Goal: Task Accomplishment & Management: Manage account settings

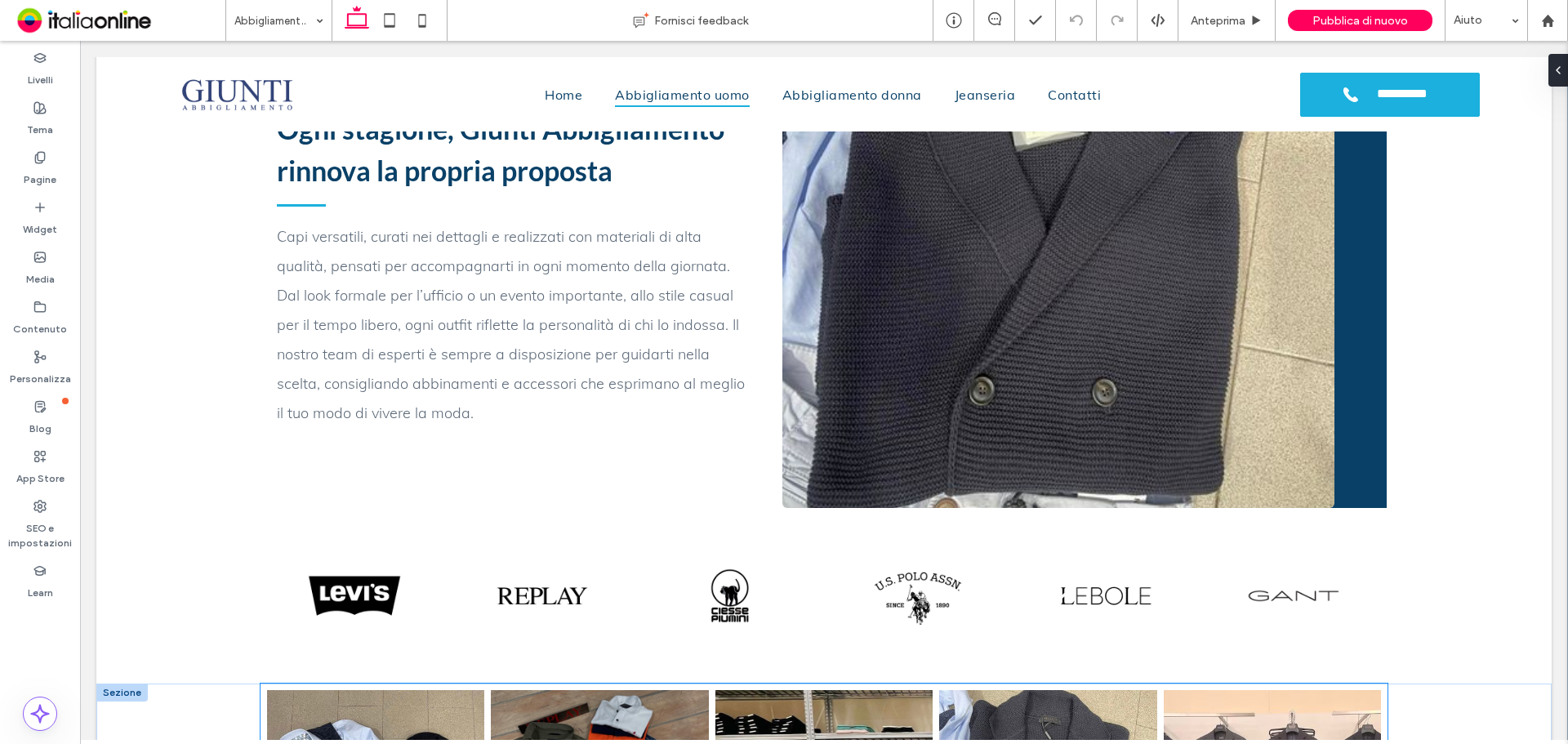
scroll to position [1465, 0]
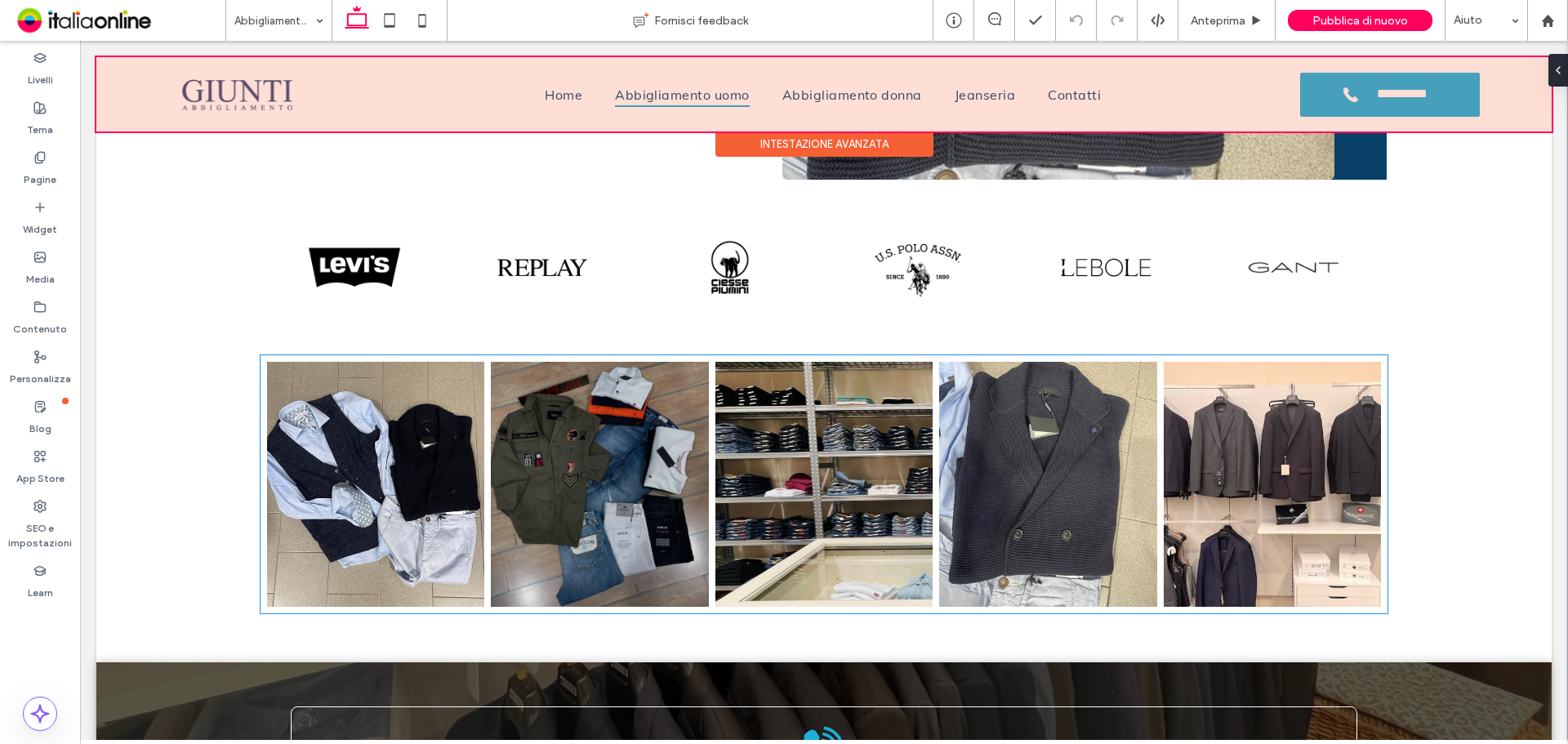
click at [875, 104] on div at bounding box center [824, 94] width 1456 height 74
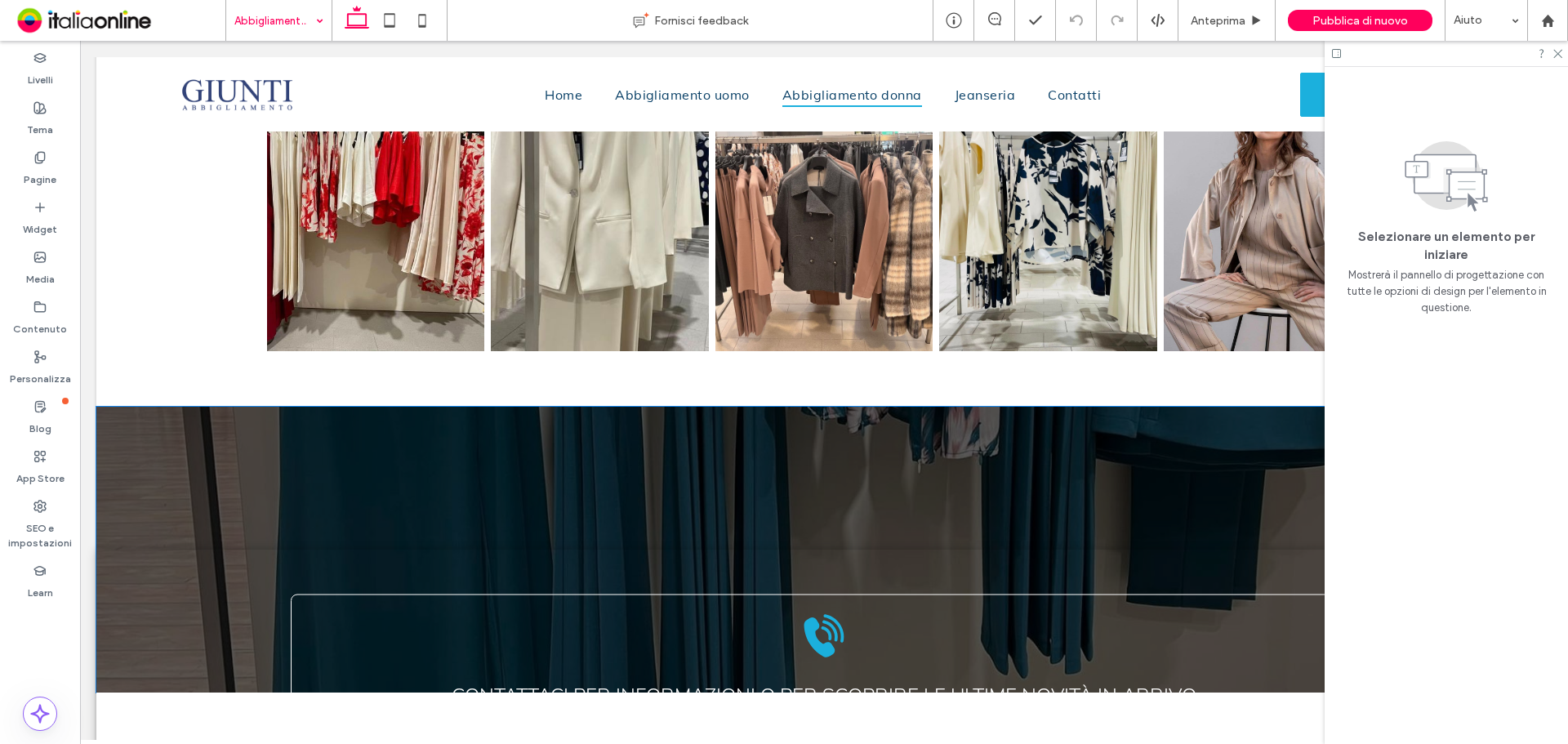
scroll to position [1959, 0]
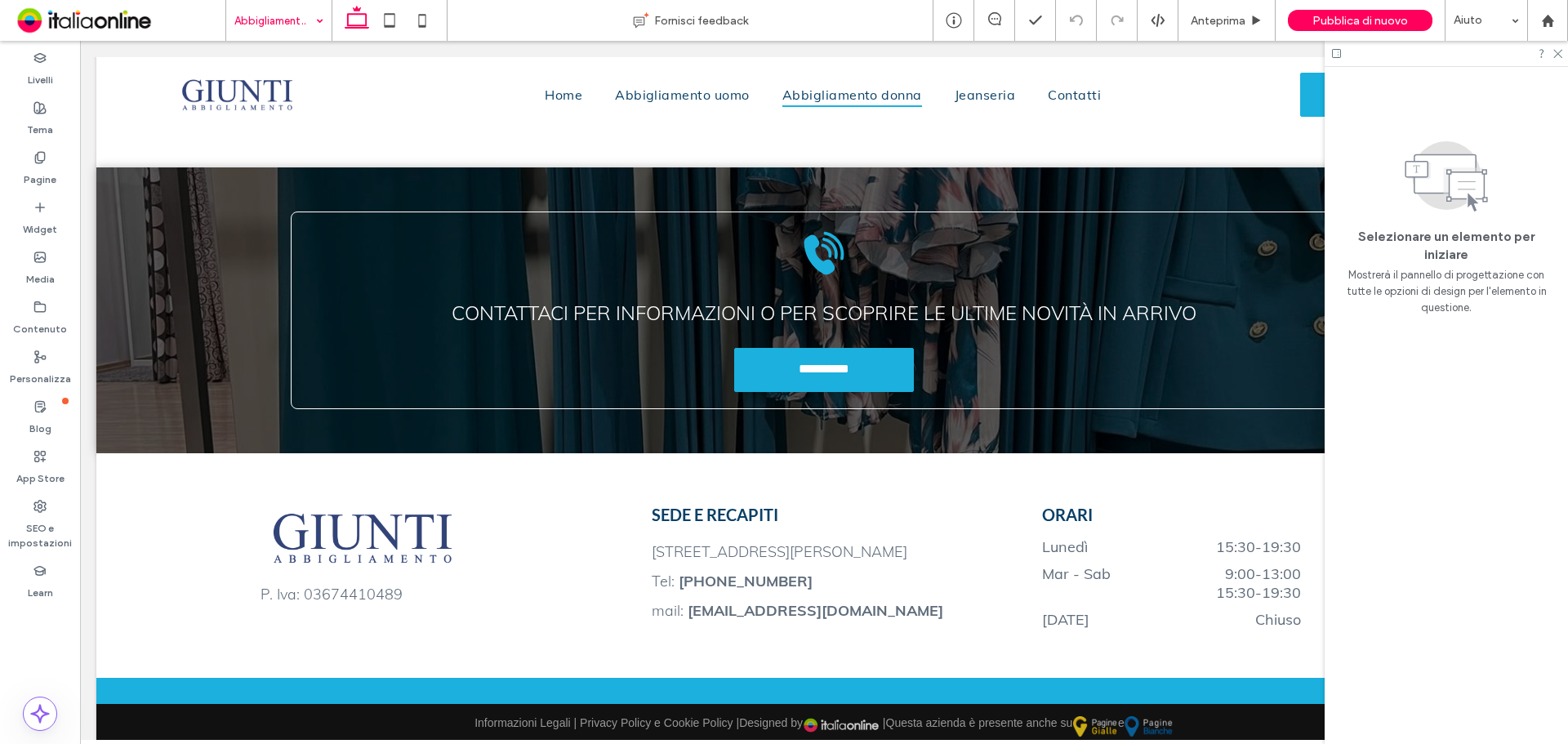
click at [239, 12] on input at bounding box center [275, 21] width 81 height 41
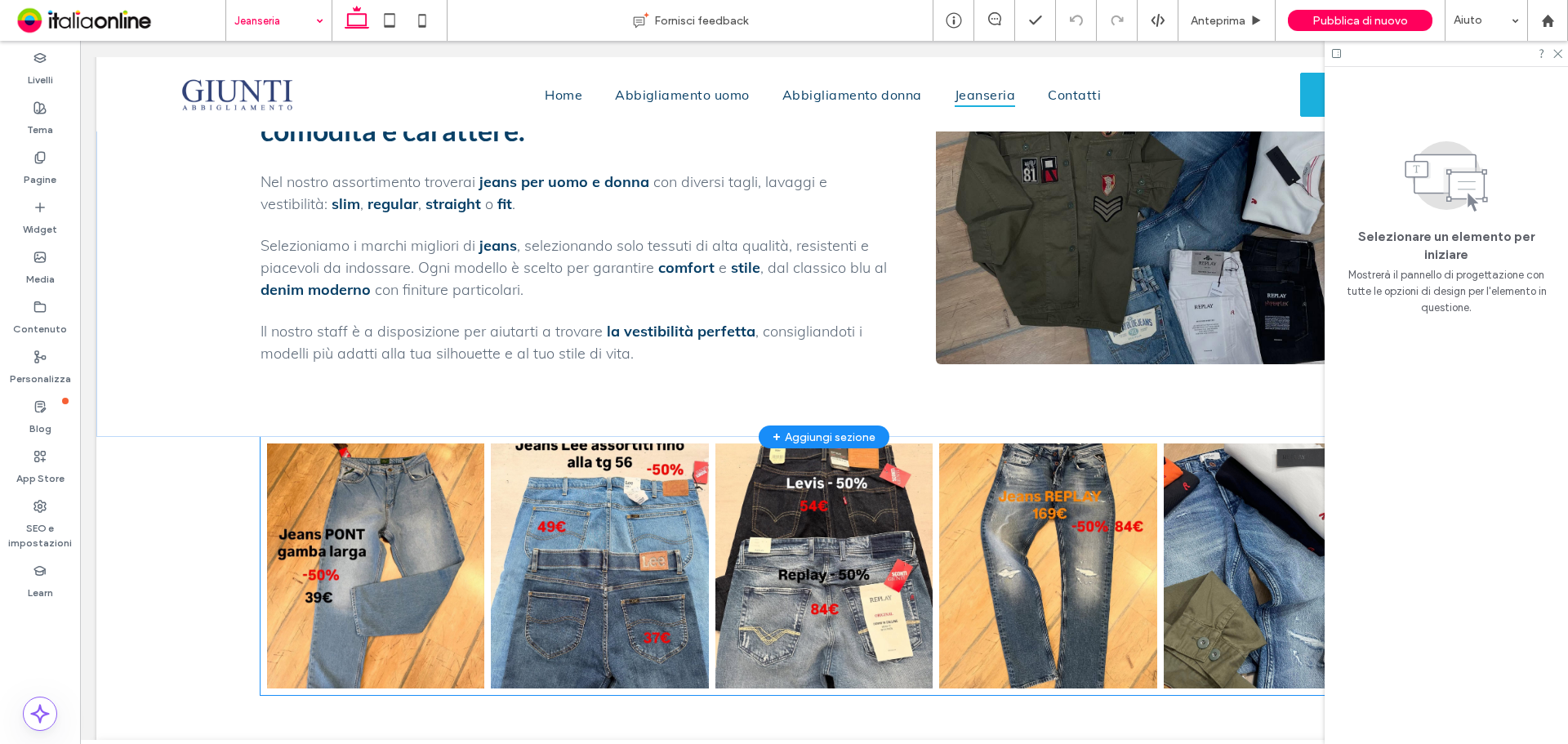
scroll to position [634, 0]
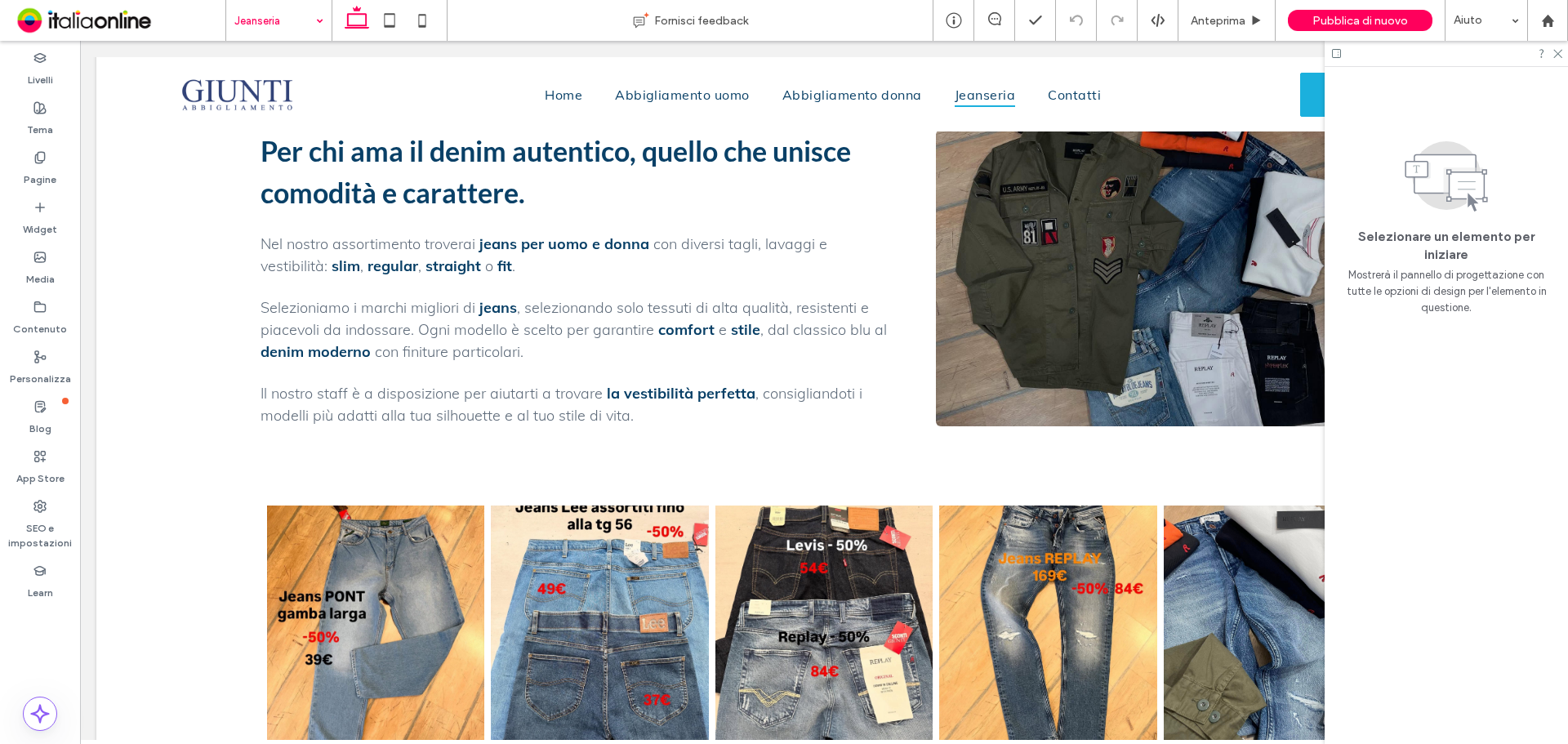
click at [270, 26] on input at bounding box center [275, 21] width 81 height 41
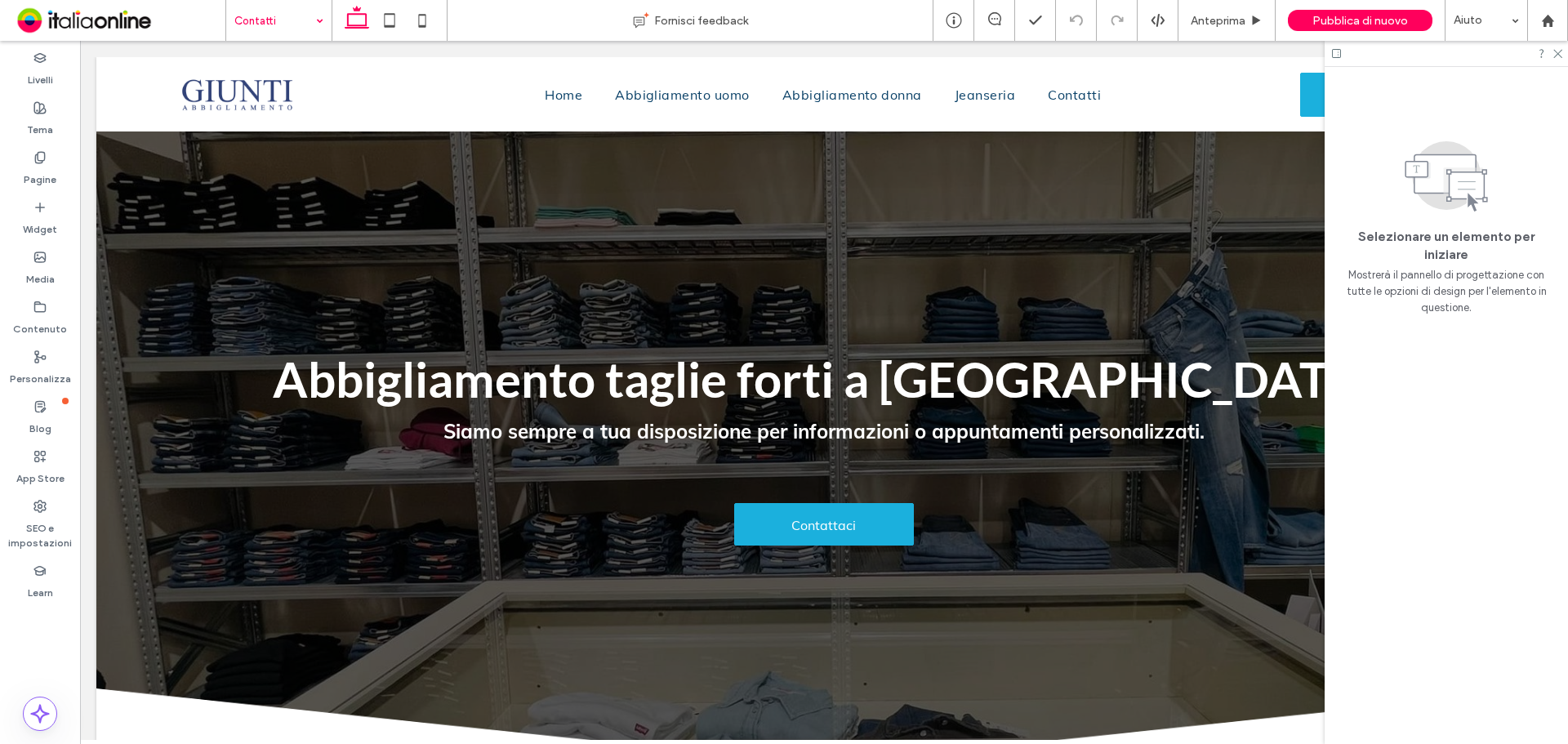
click at [278, 23] on input at bounding box center [275, 21] width 81 height 41
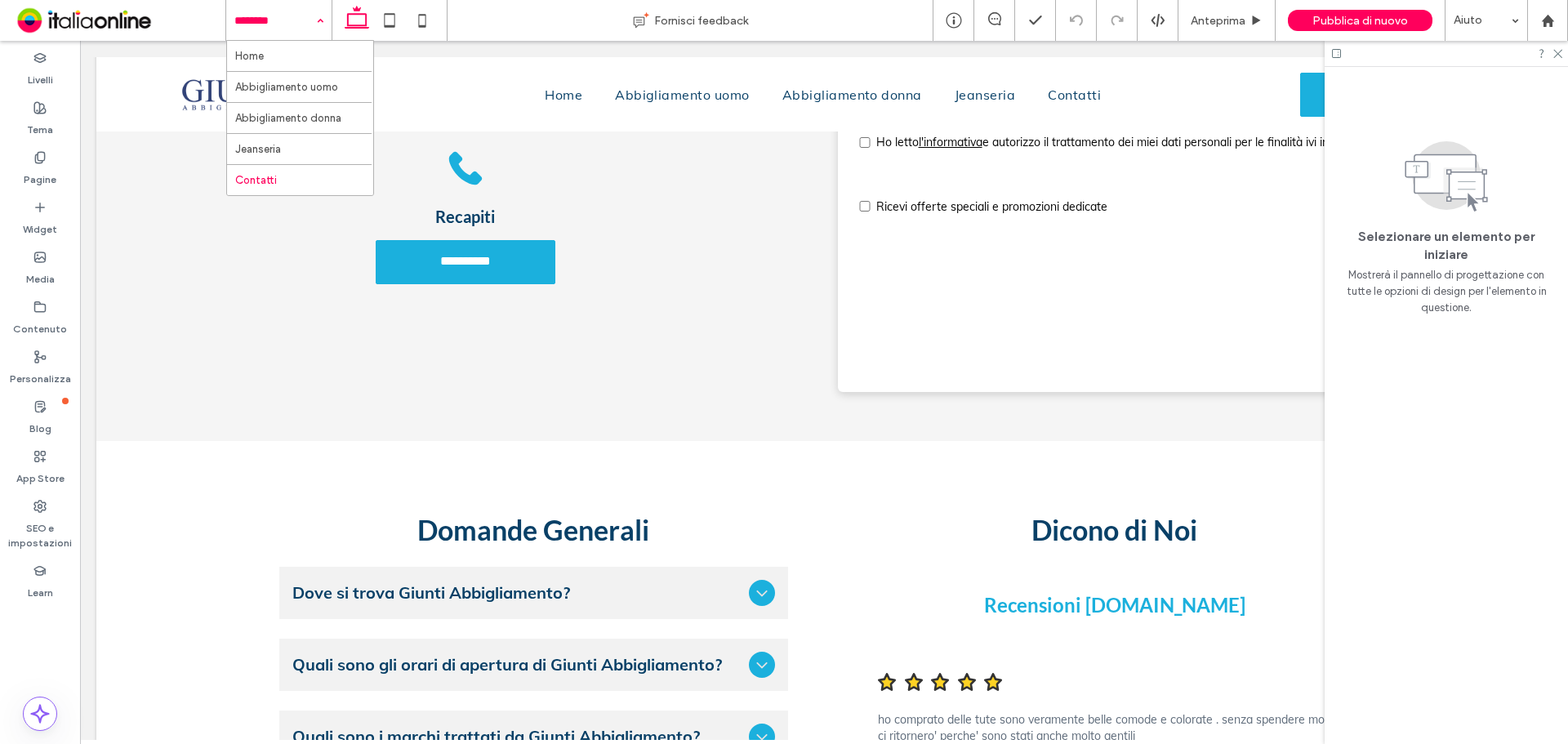
scroll to position [1175, 0]
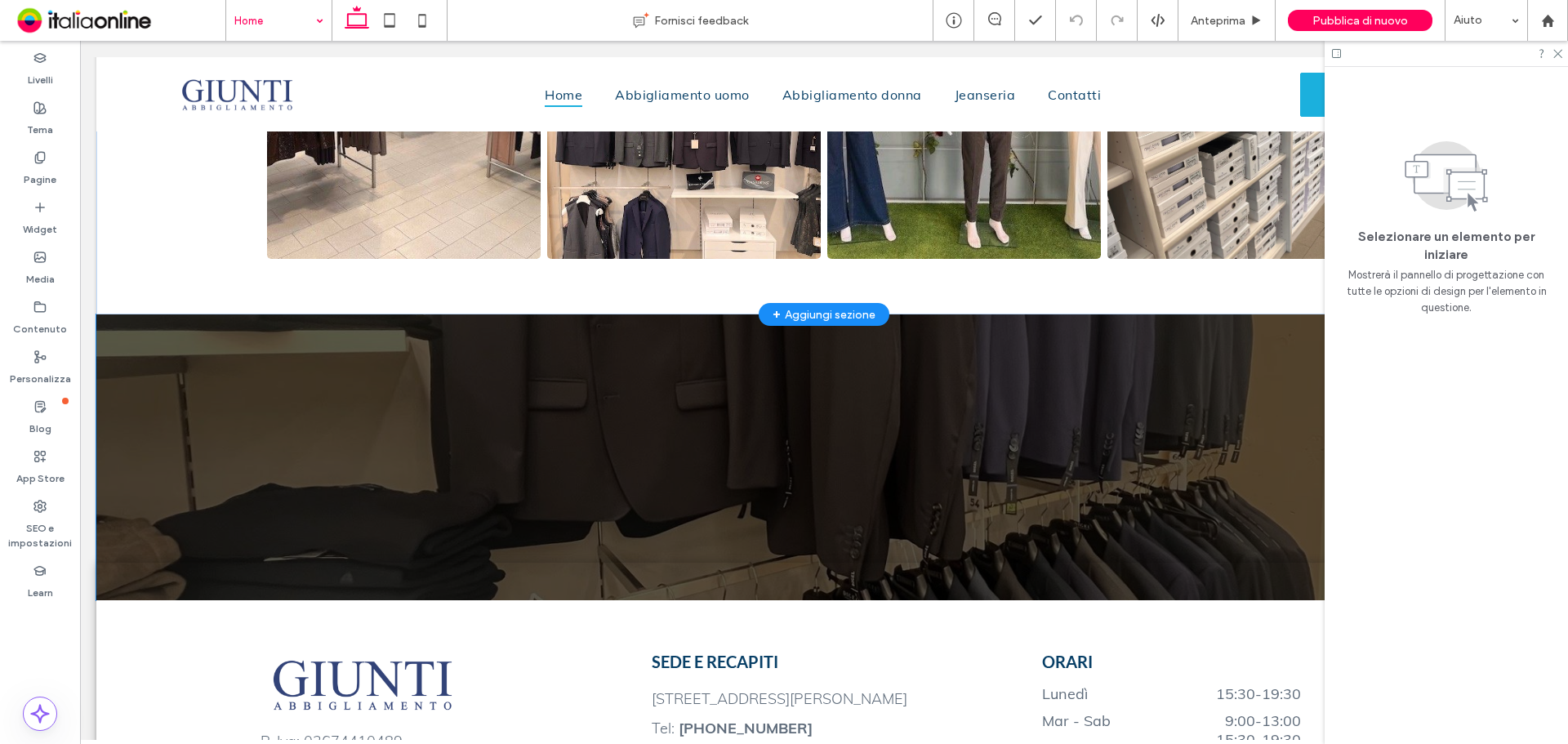
scroll to position [2857, 0]
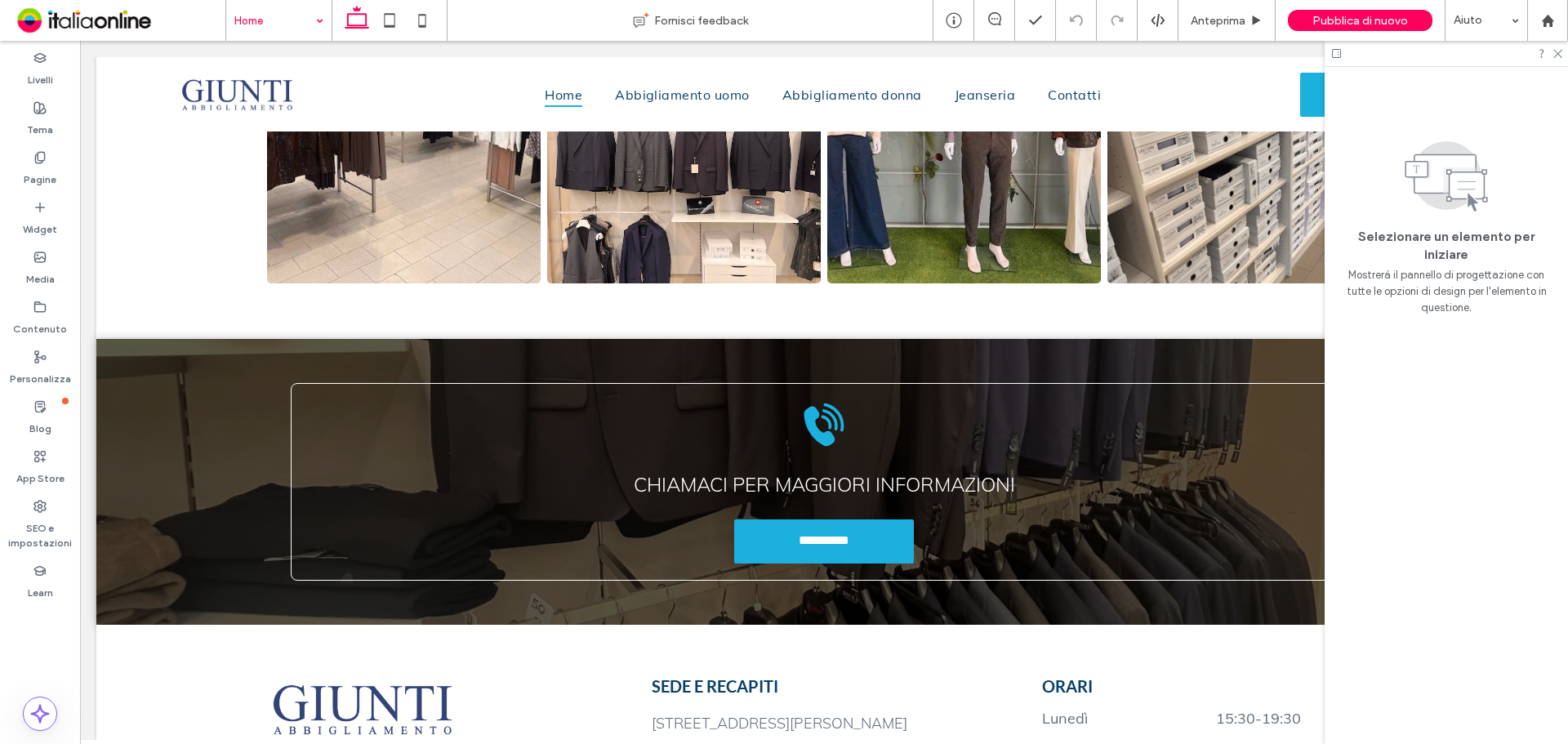
click at [422, 24] on icon at bounding box center [422, 21] width 33 height 33
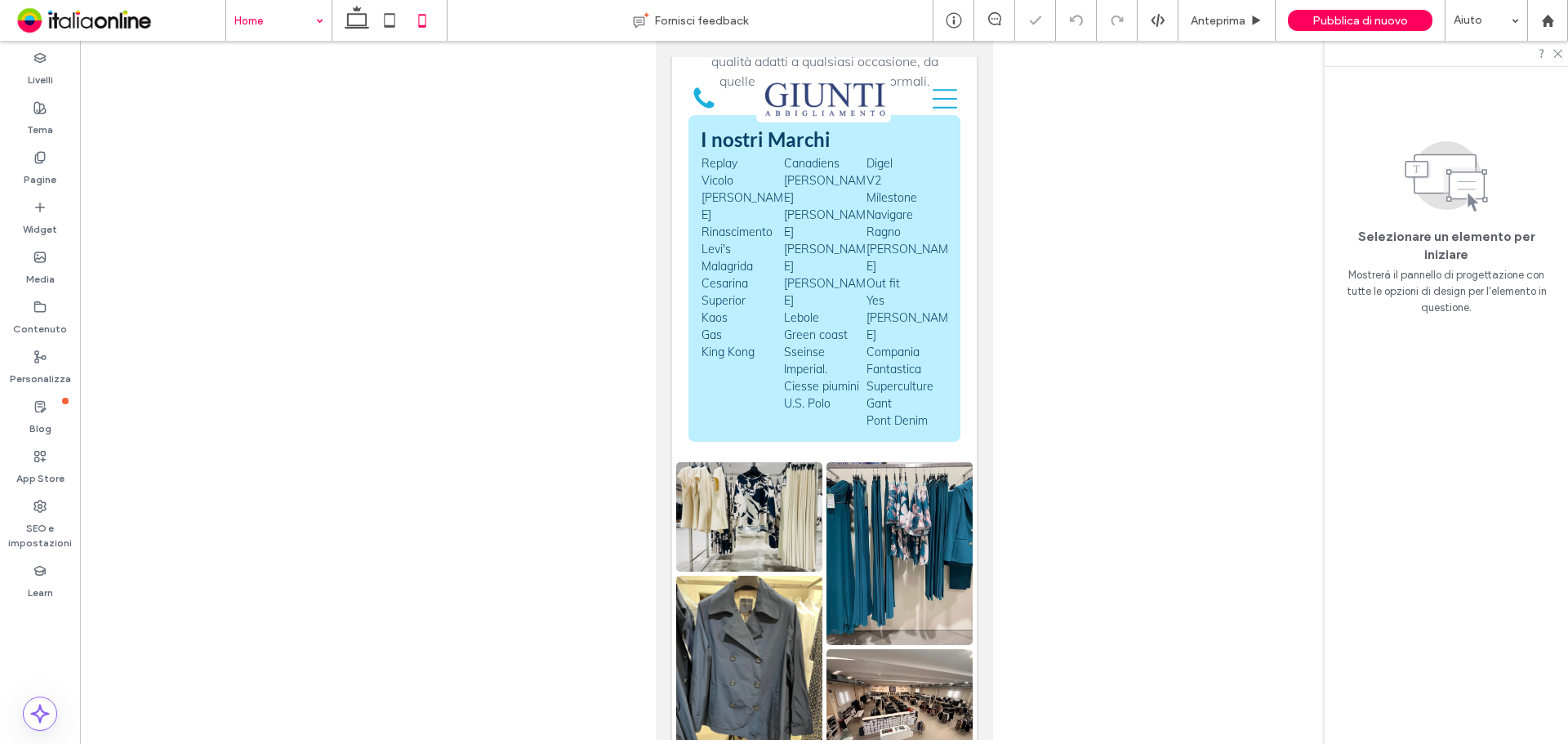
scroll to position [3317, 0]
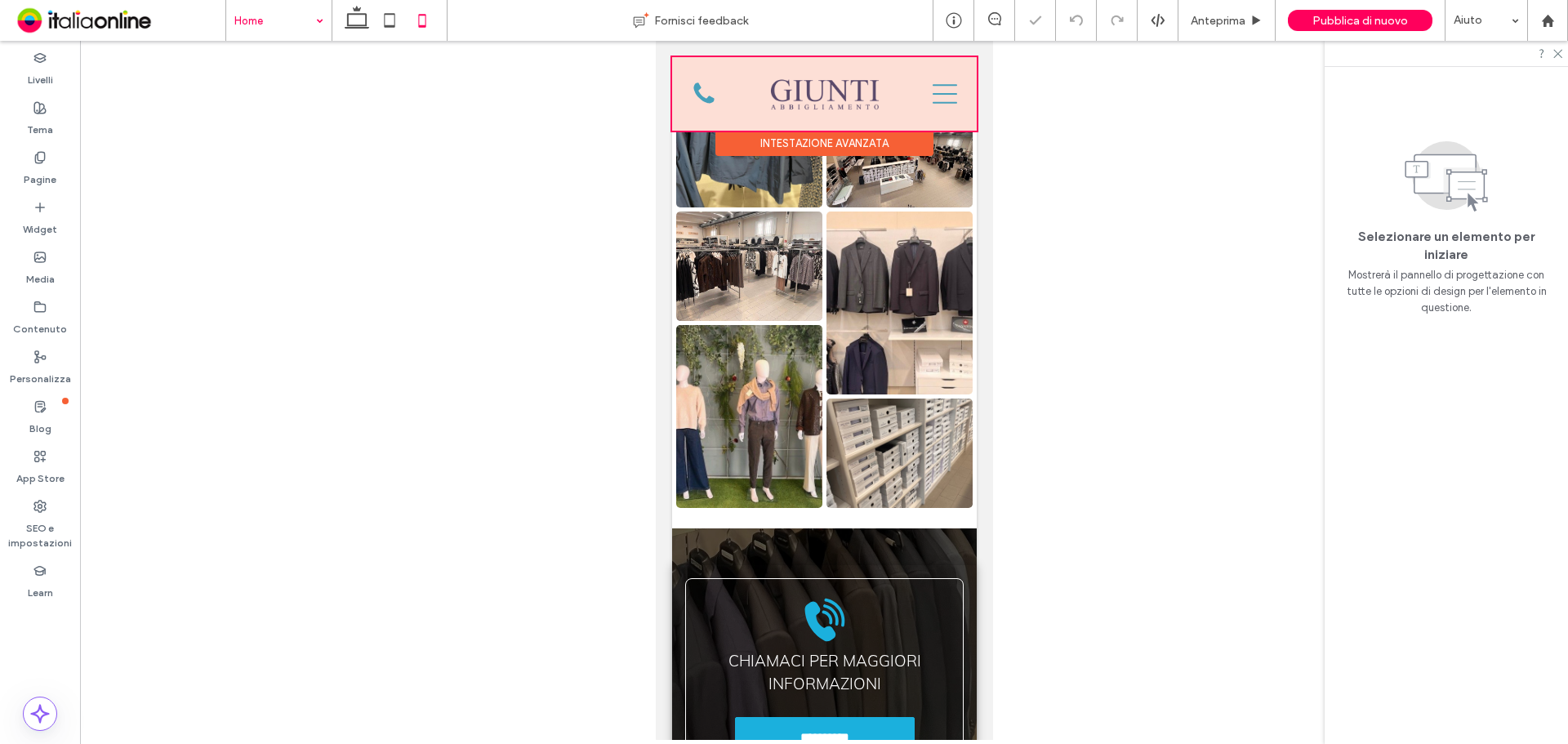
click at [941, 87] on div at bounding box center [824, 93] width 305 height 73
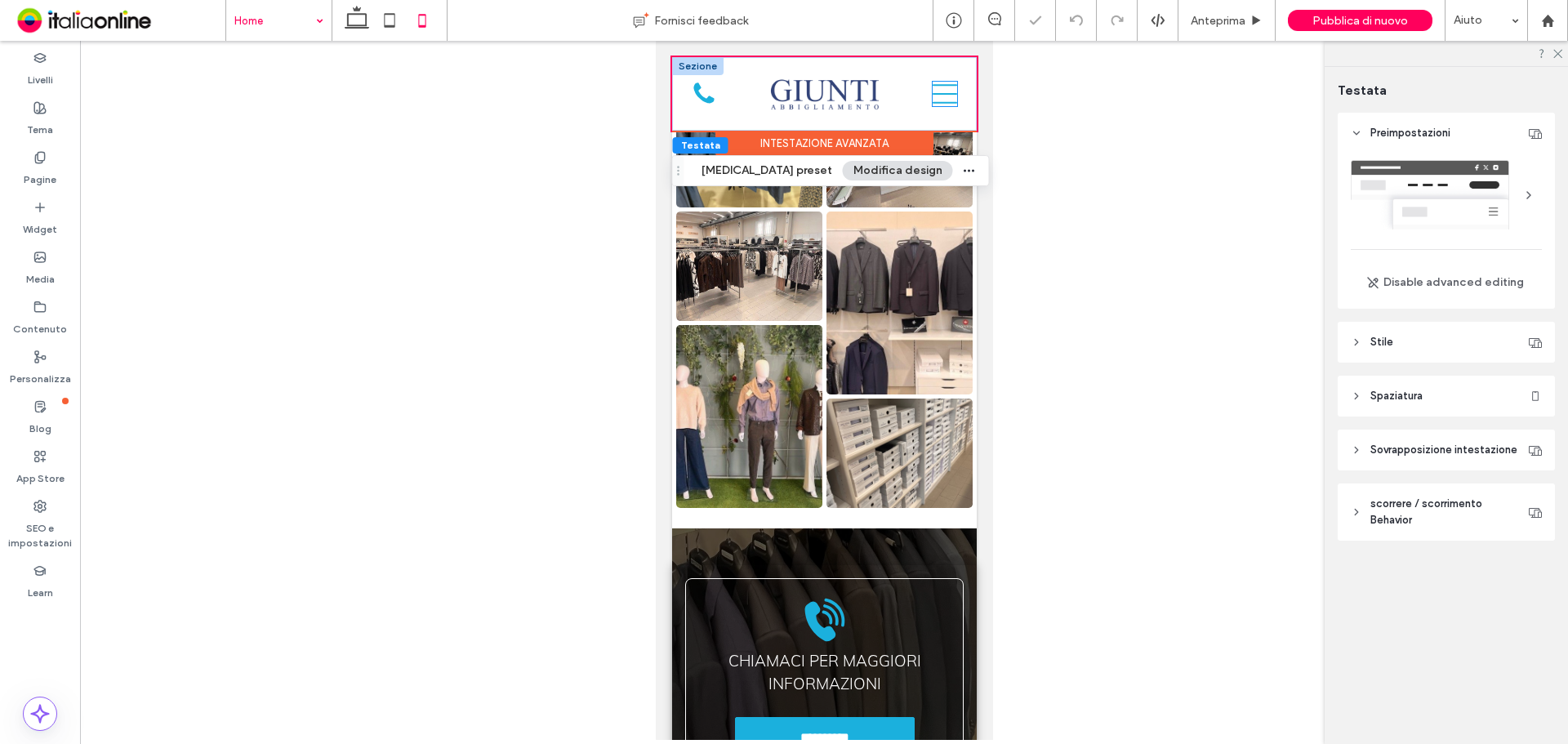
click at [936, 96] on icon at bounding box center [945, 94] width 25 height 25
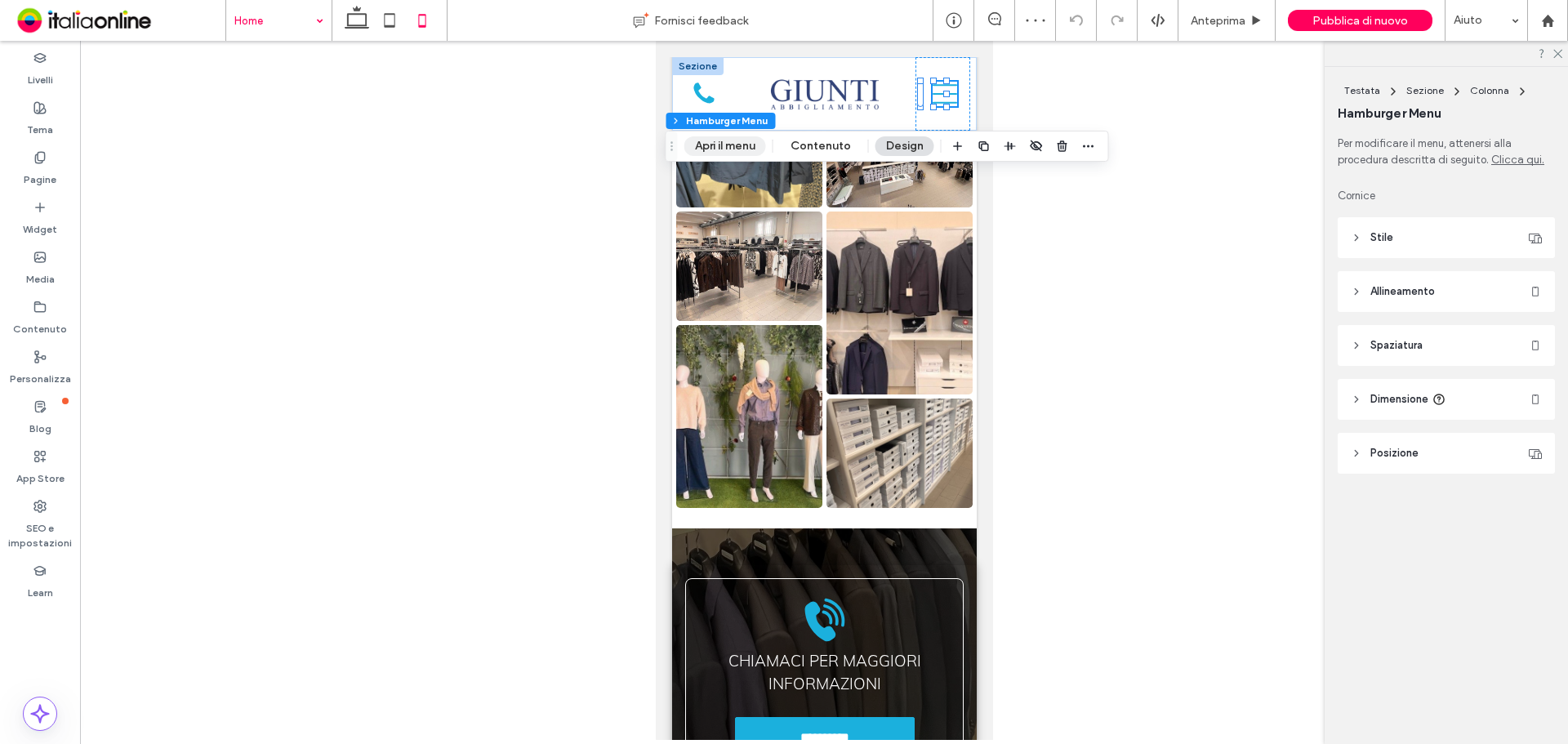
drag, startPoint x: 739, startPoint y: 149, endPoint x: 87, endPoint y: 127, distance: 652.4
click at [739, 149] on button "Apri il menu" at bounding box center [725, 146] width 82 height 20
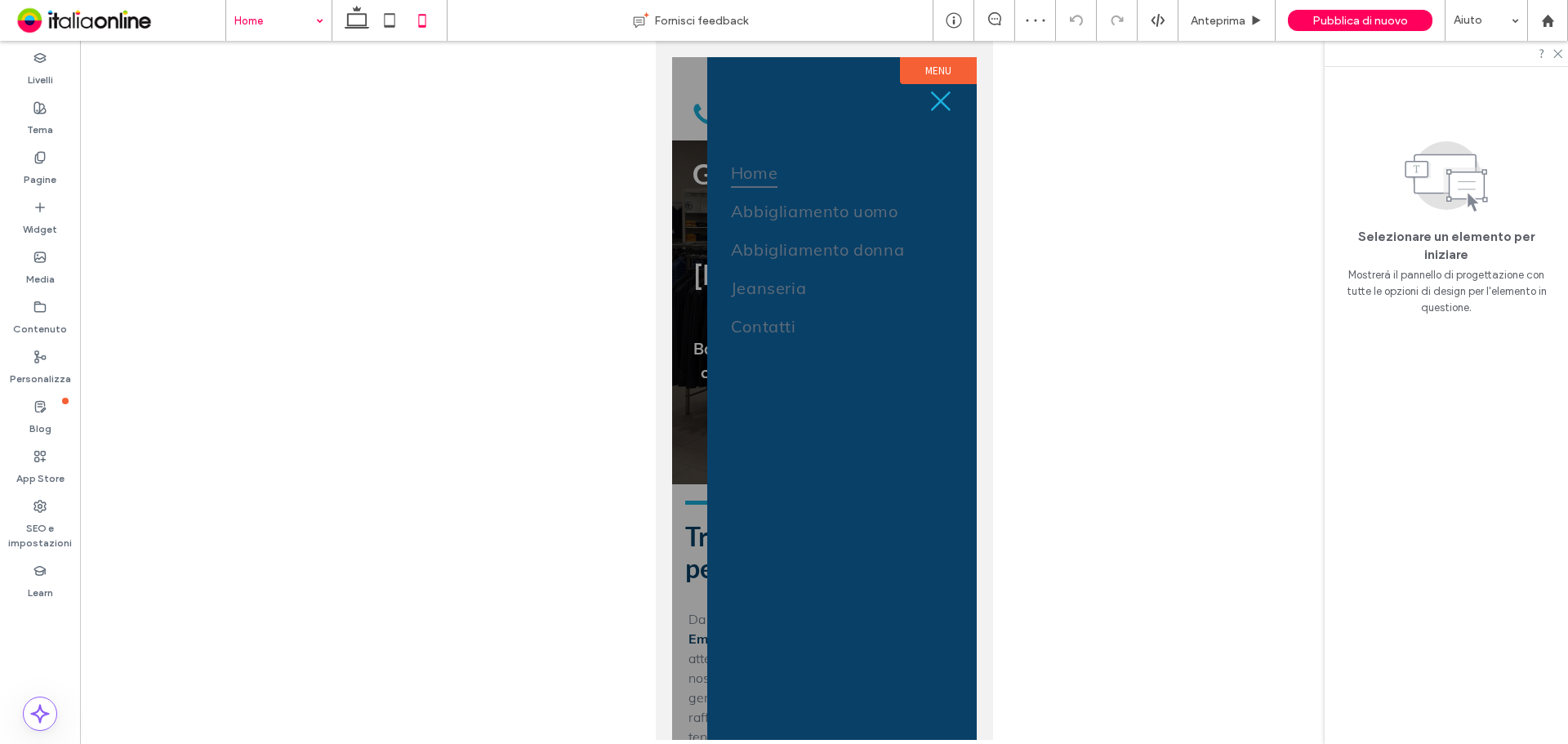
scroll to position [0, 0]
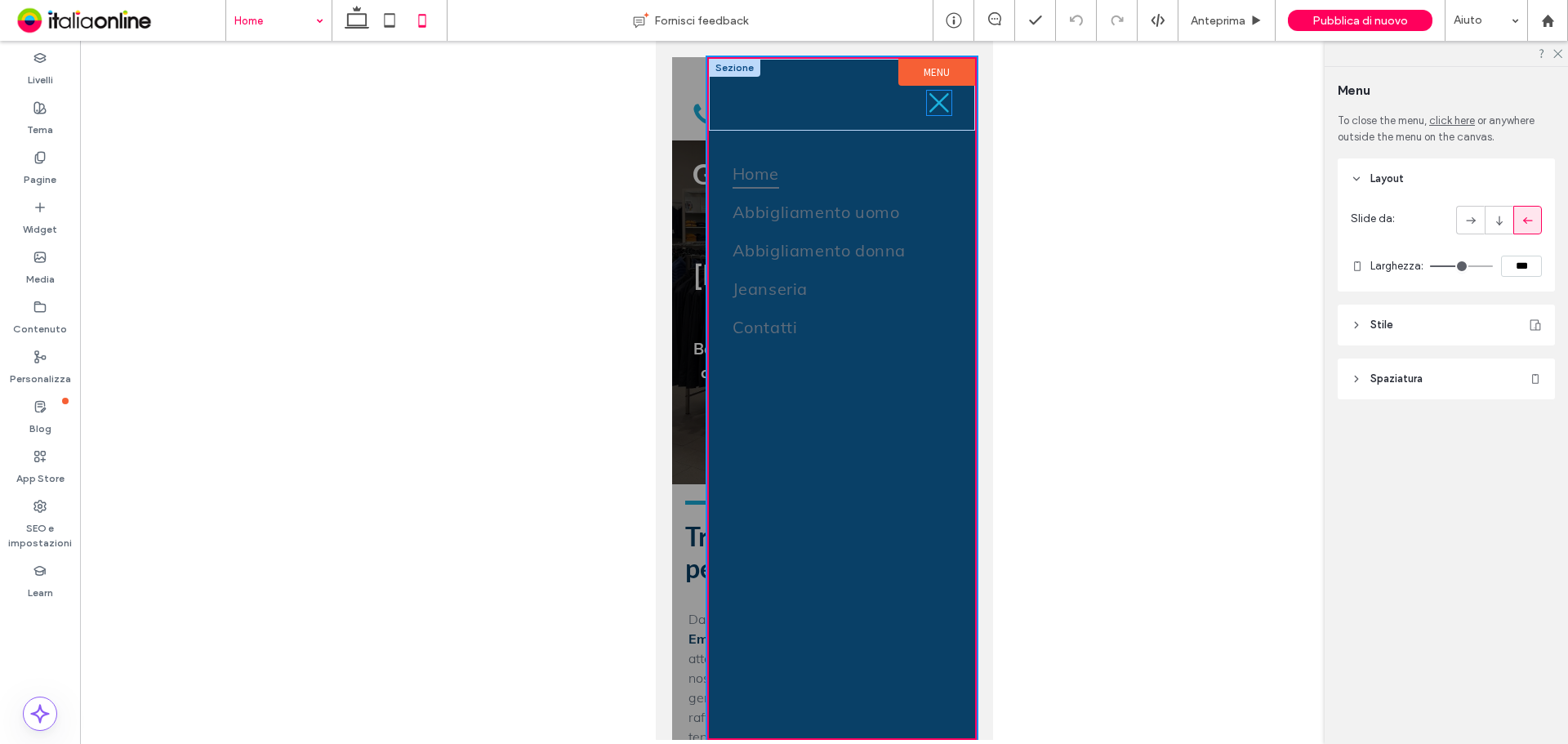
click at [927, 105] on icon at bounding box center [939, 103] width 25 height 25
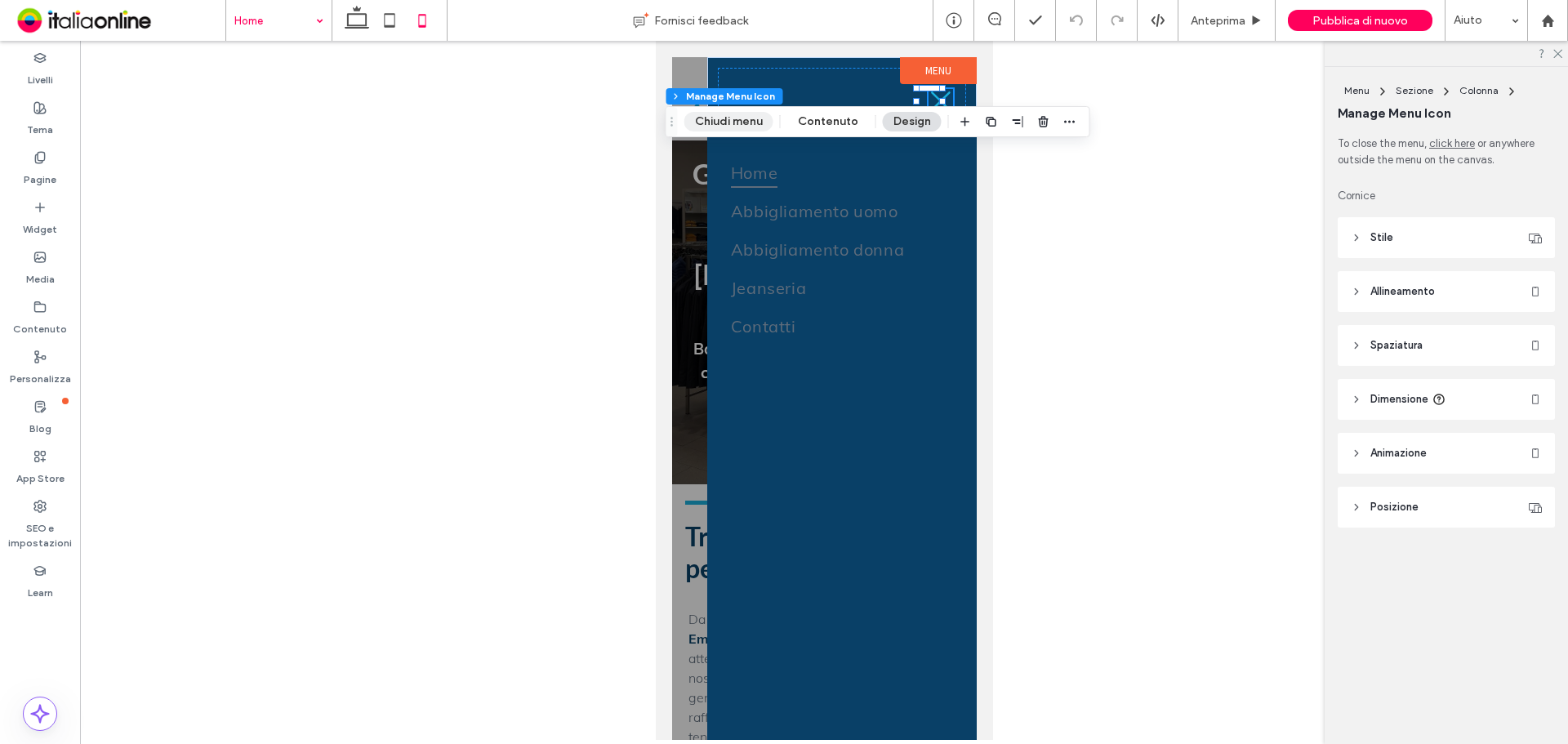
click at [744, 115] on button "Chiudi menu" at bounding box center [729, 122] width 89 height 20
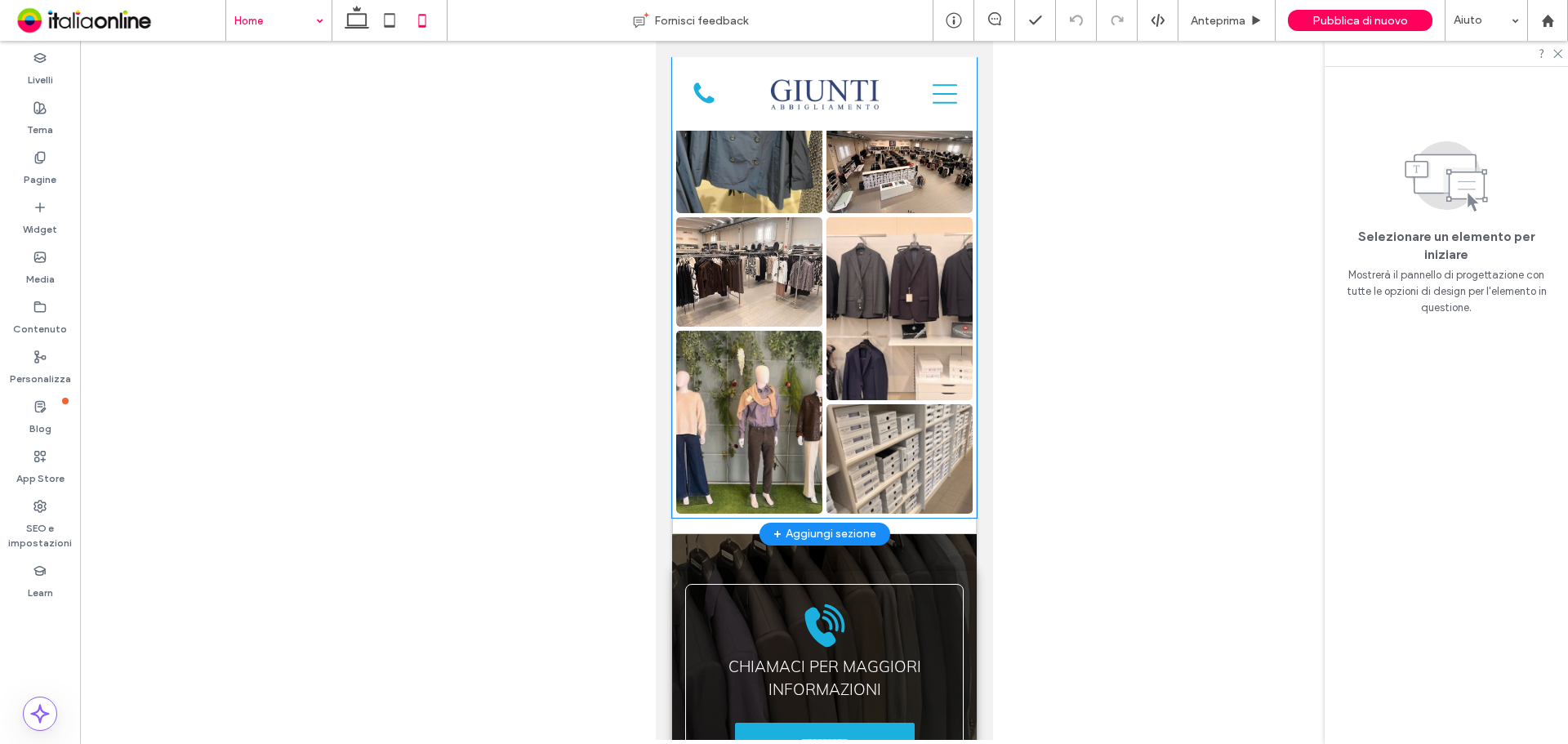
scroll to position [3307, 0]
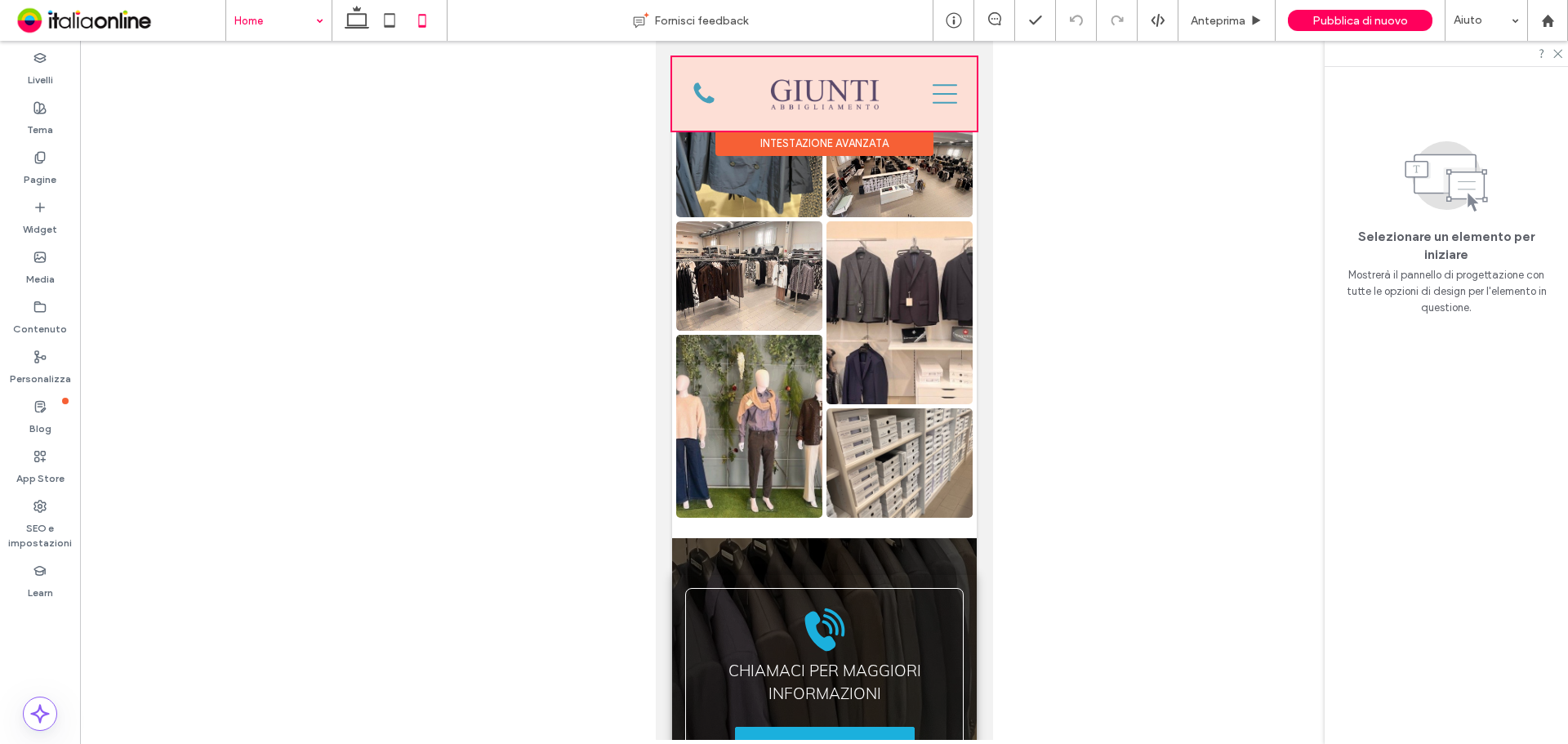
click at [933, 98] on div at bounding box center [824, 93] width 305 height 73
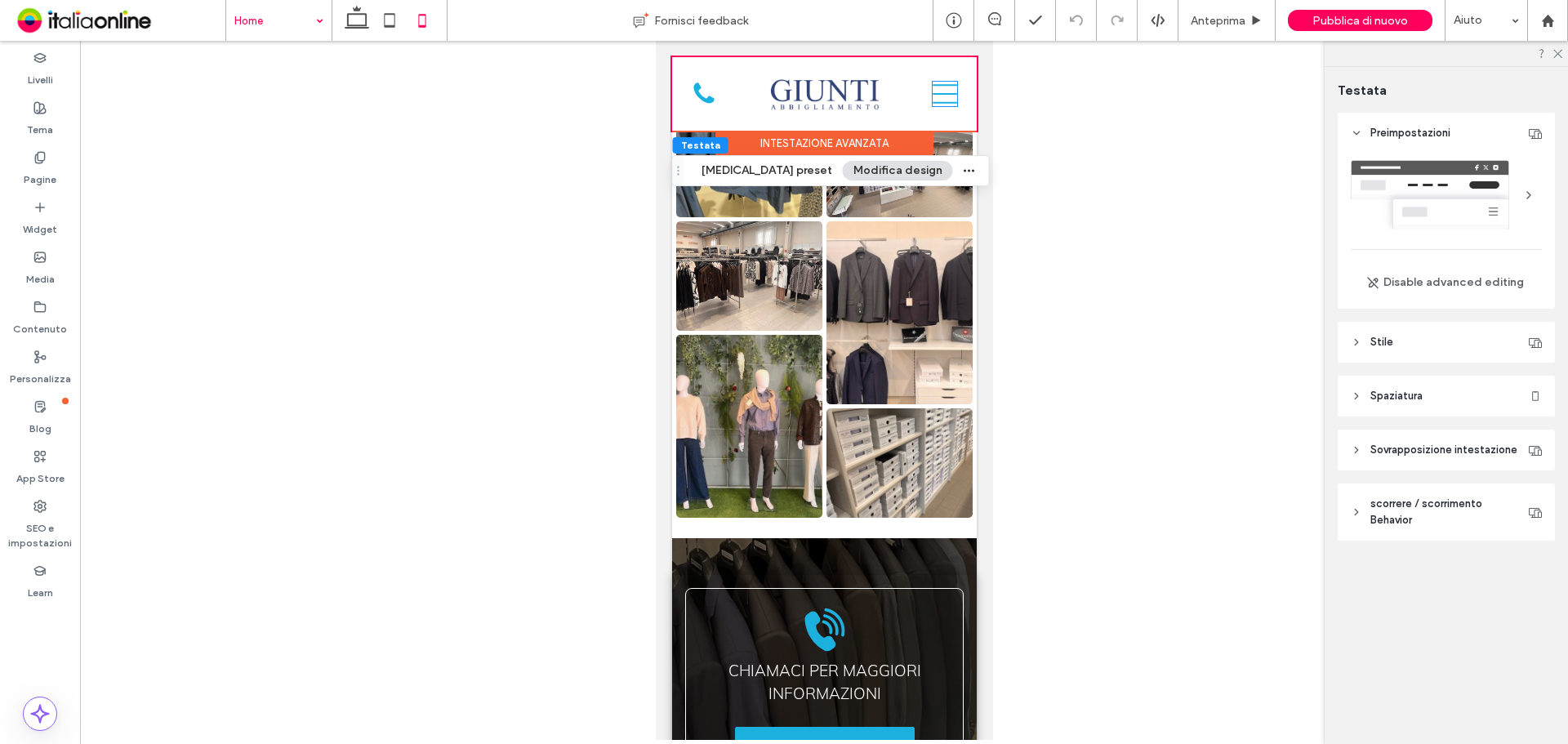
click at [933, 98] on icon at bounding box center [945, 94] width 25 height 25
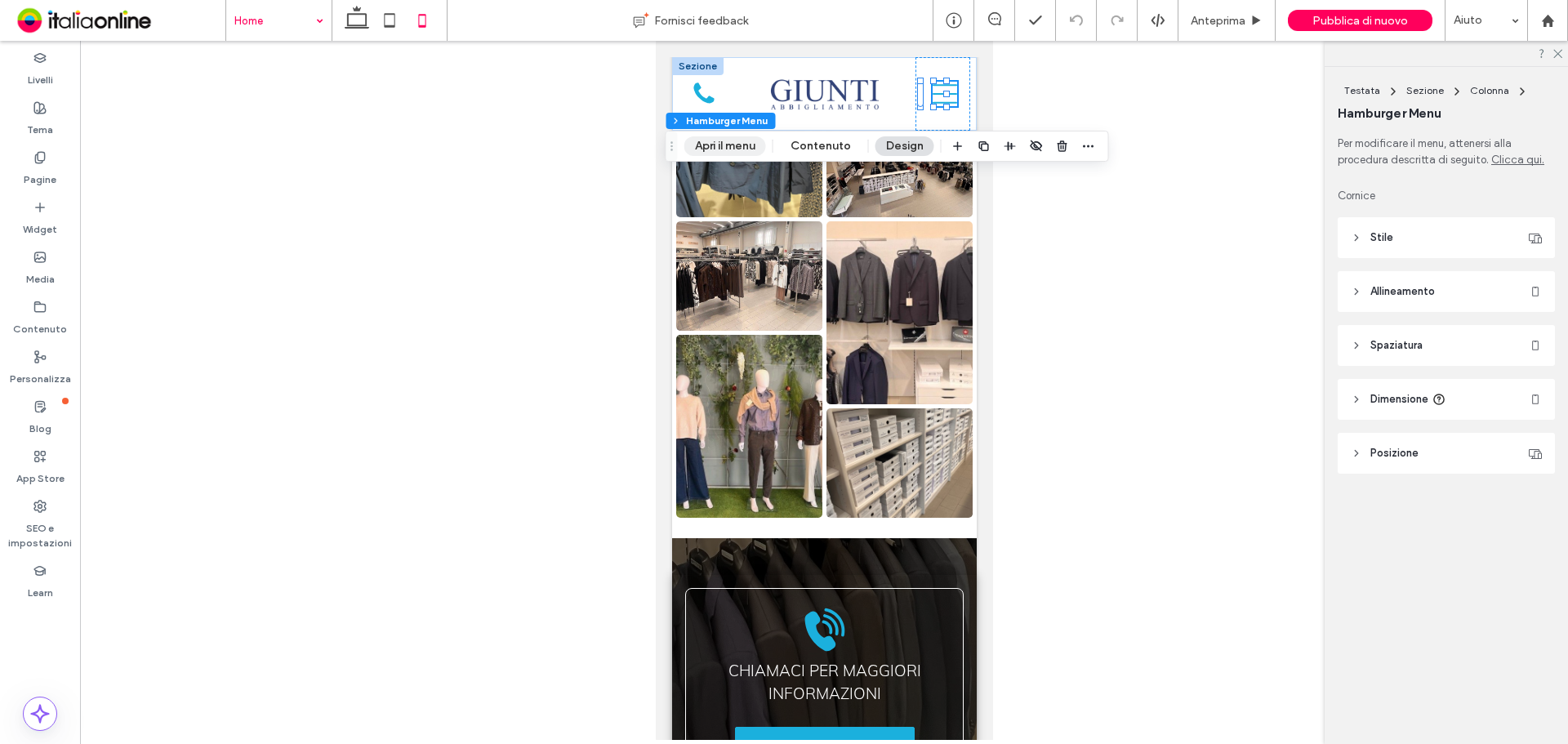
click at [740, 149] on button "Apri il menu" at bounding box center [725, 146] width 82 height 20
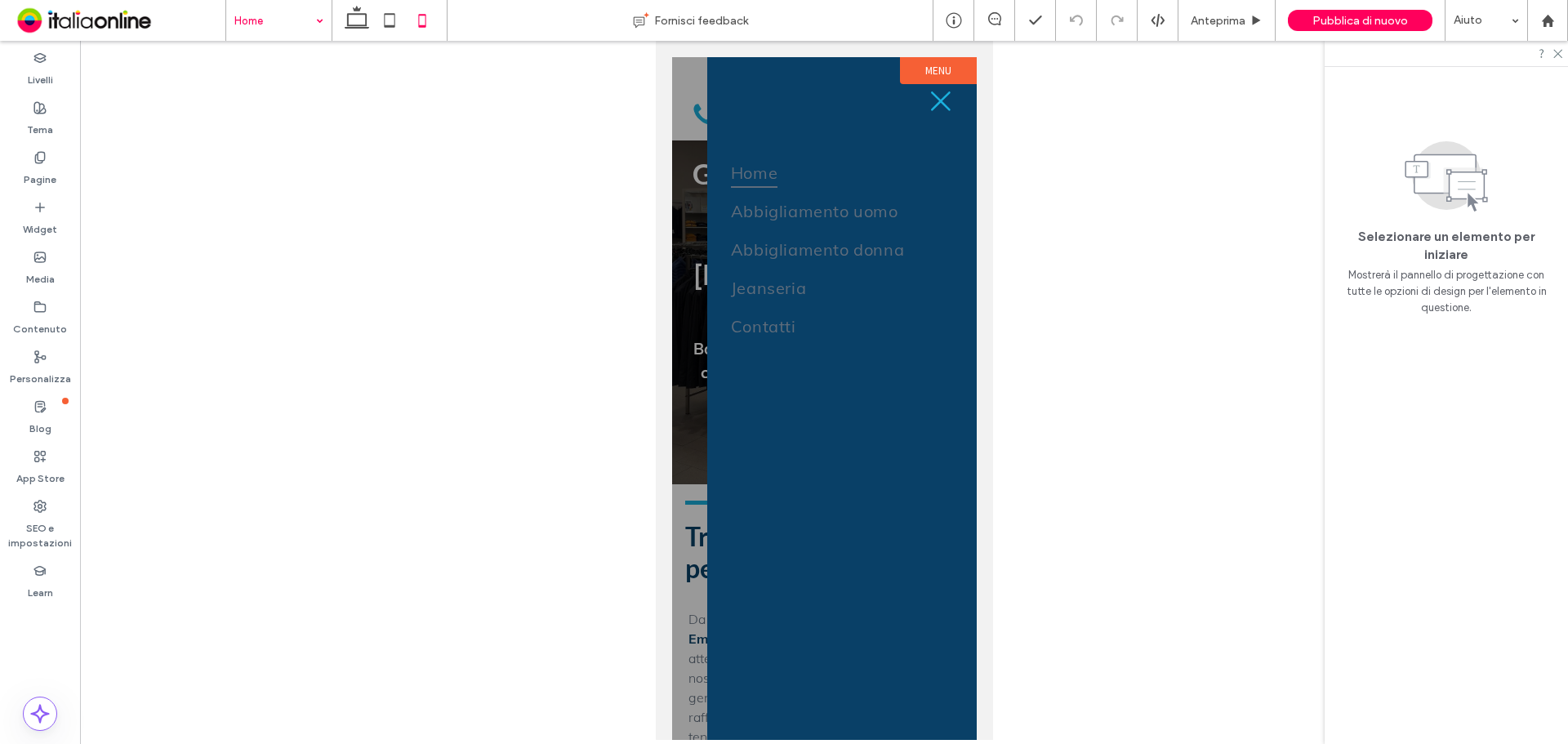
scroll to position [0, 0]
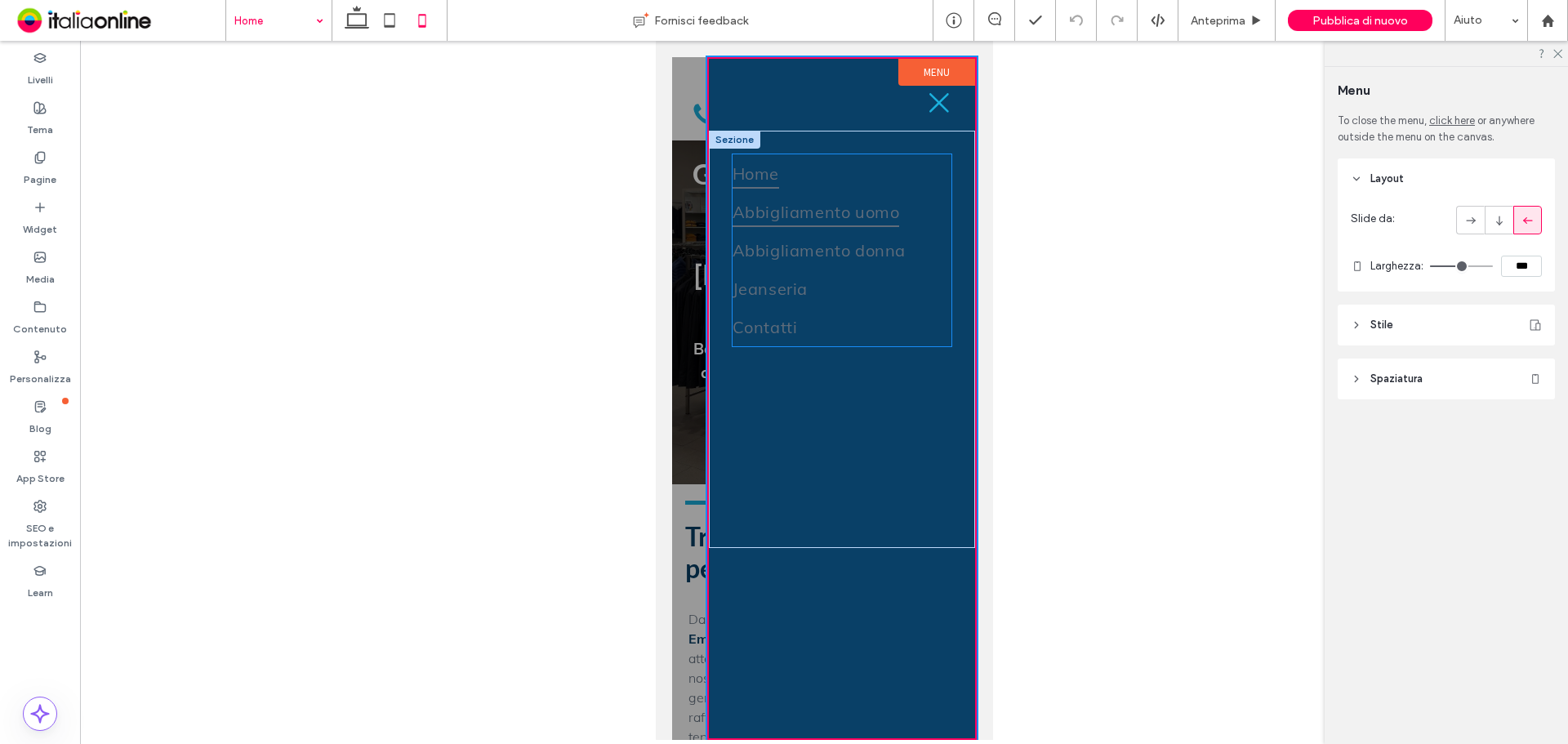
click at [842, 211] on span "Abbigliamento uomo" at bounding box center [815, 212] width 167 height 30
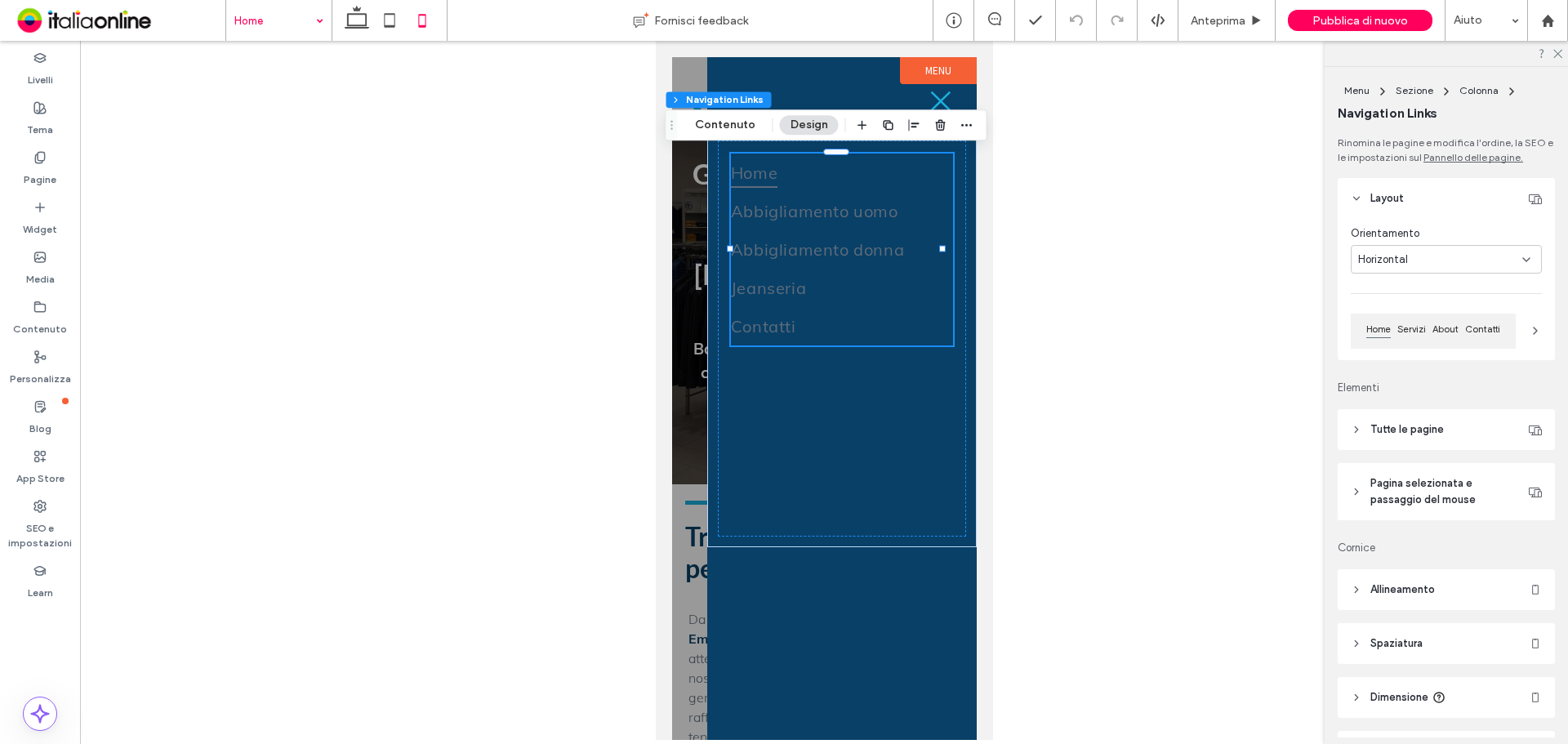
type input "***"
type input "****"
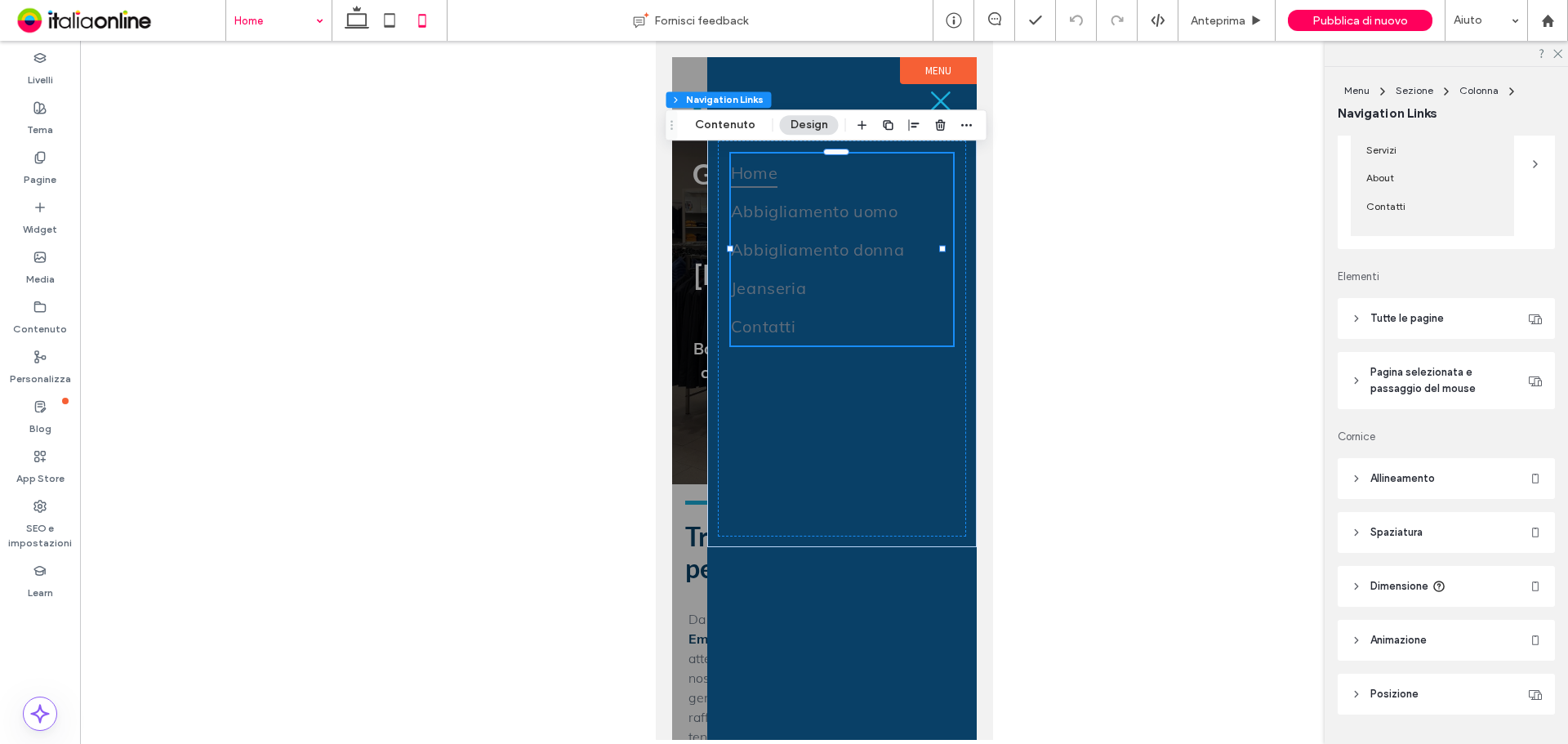
scroll to position [245, 0]
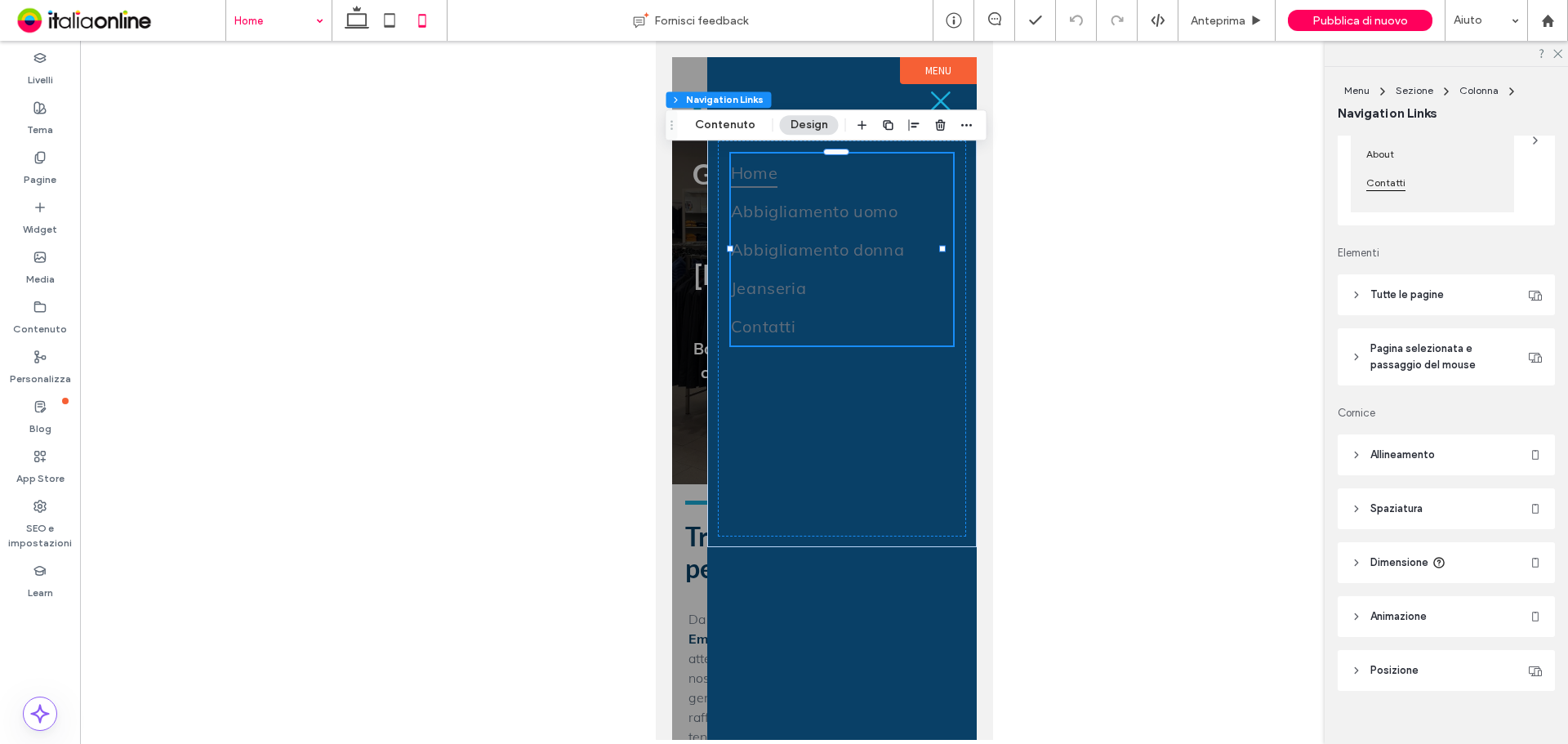
click at [1406, 185] on span "Contatti" at bounding box center [1386, 182] width 50 height 28
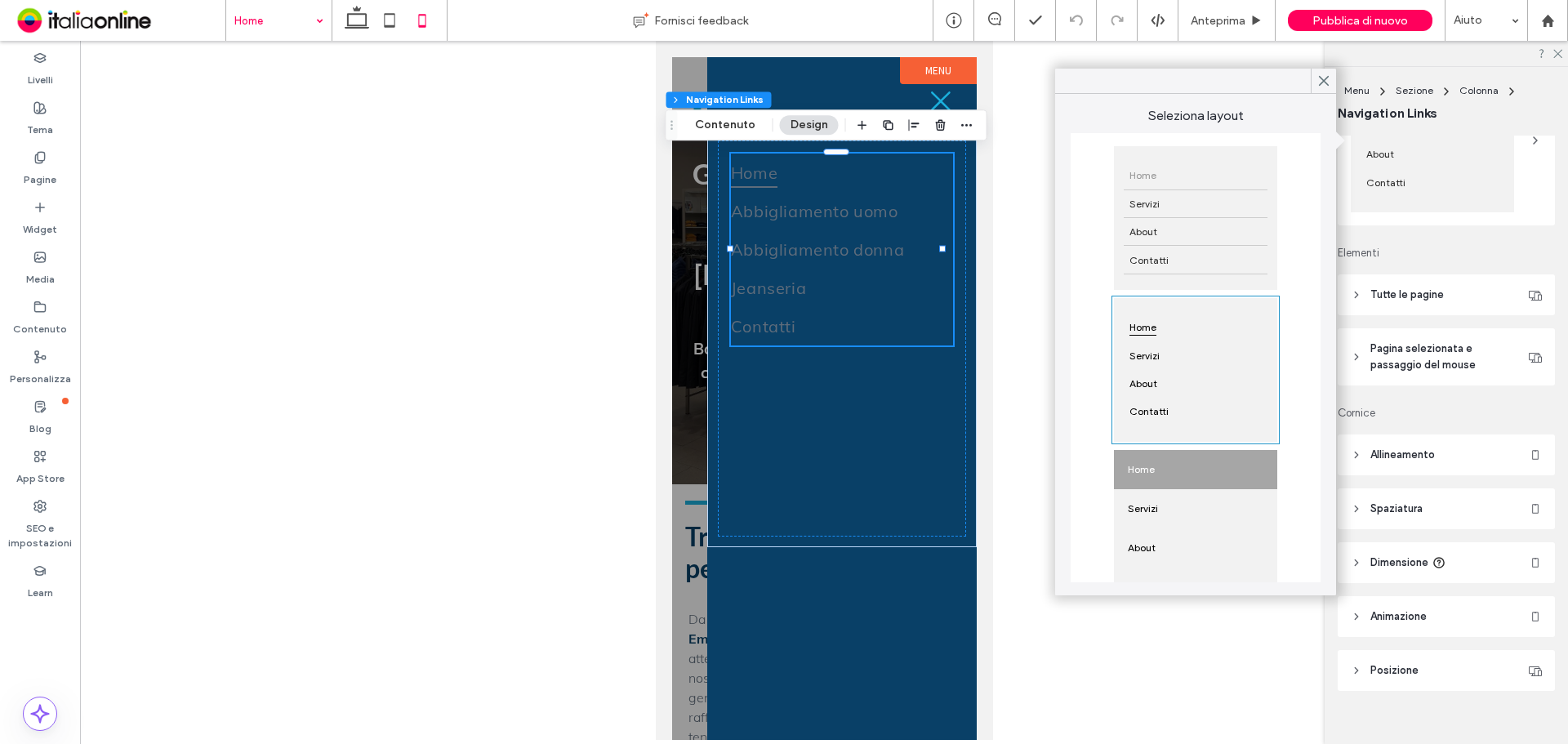
click at [1199, 480] on div "Home" at bounding box center [1196, 470] width 163 height 40
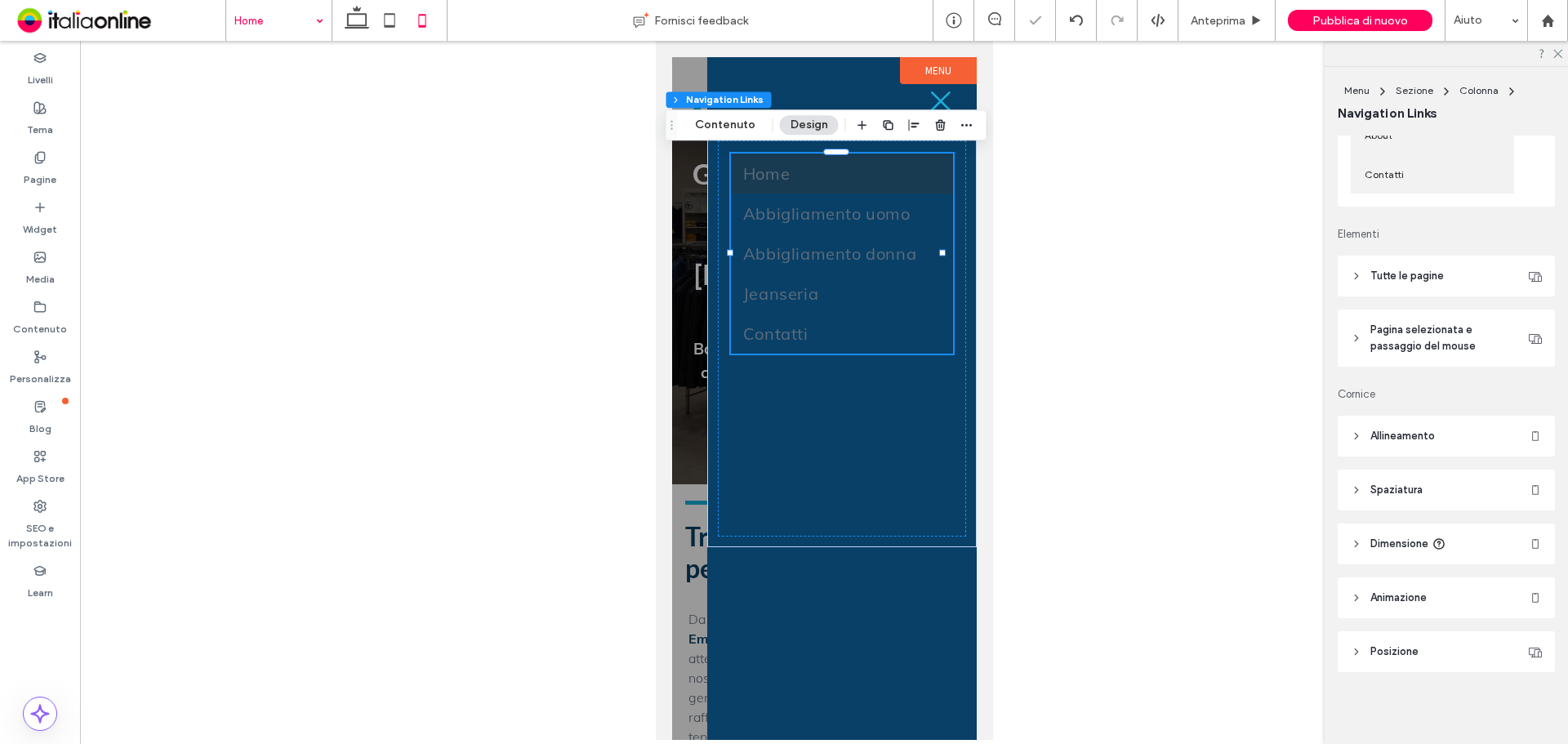
scroll to position [276, 0]
click at [928, 101] on icon at bounding box center [941, 101] width 25 height 25
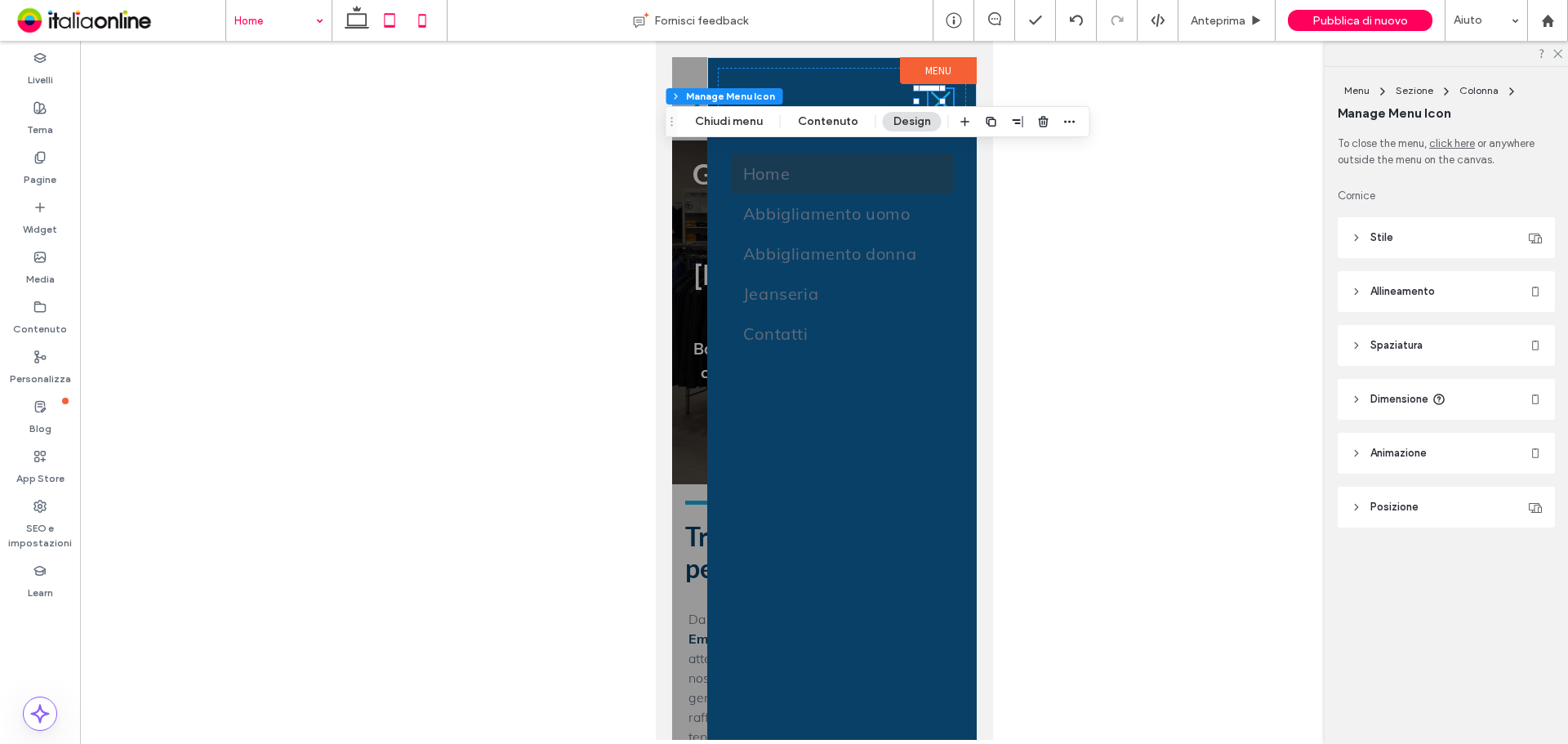
drag, startPoint x: 392, startPoint y: 19, endPoint x: 74, endPoint y: 127, distance: 335.8
click at [392, 19] on icon at bounding box center [390, 21] width 33 height 33
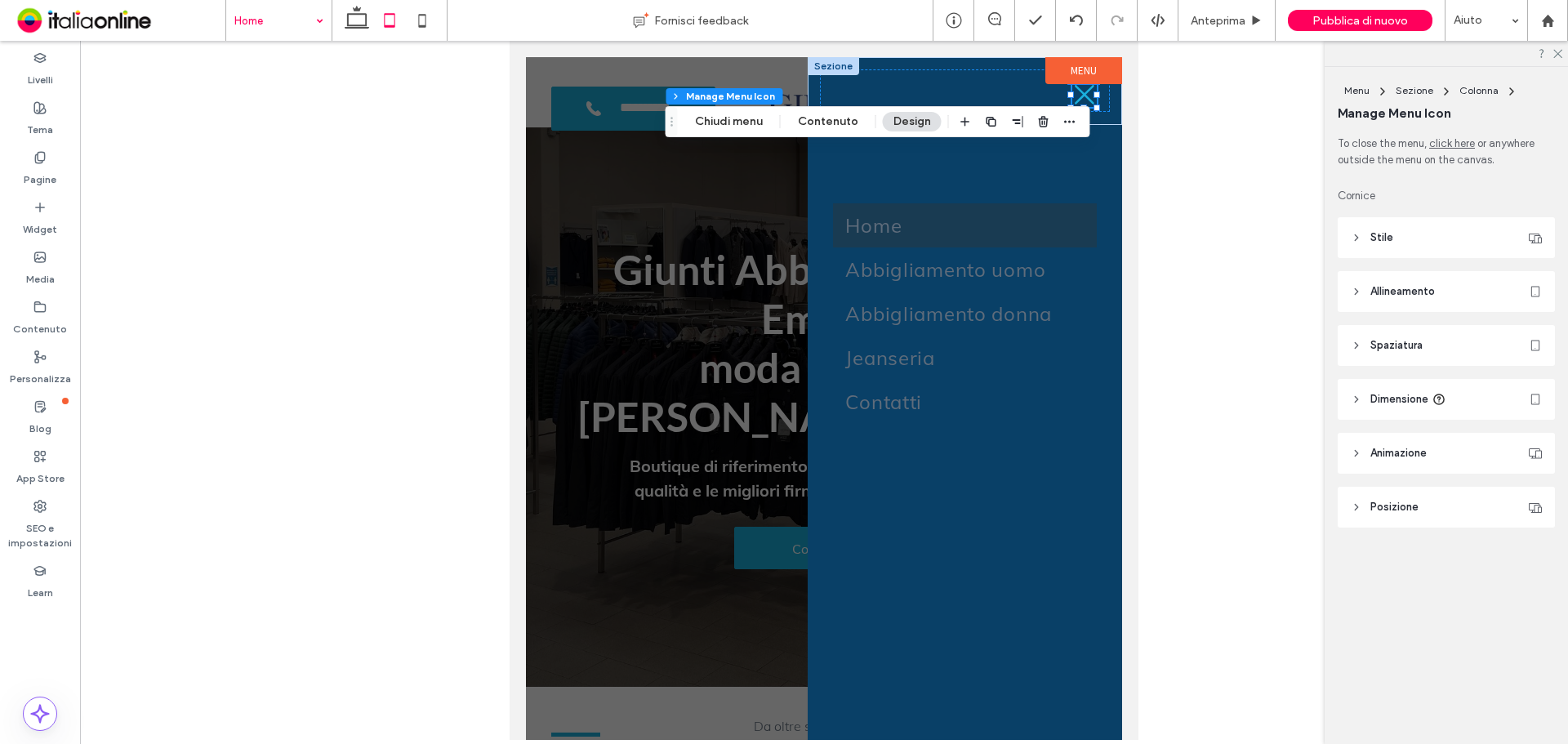
click at [1087, 94] on icon at bounding box center [1085, 95] width 20 height 20
click at [735, 112] on button "Chiudi menu" at bounding box center [729, 122] width 89 height 20
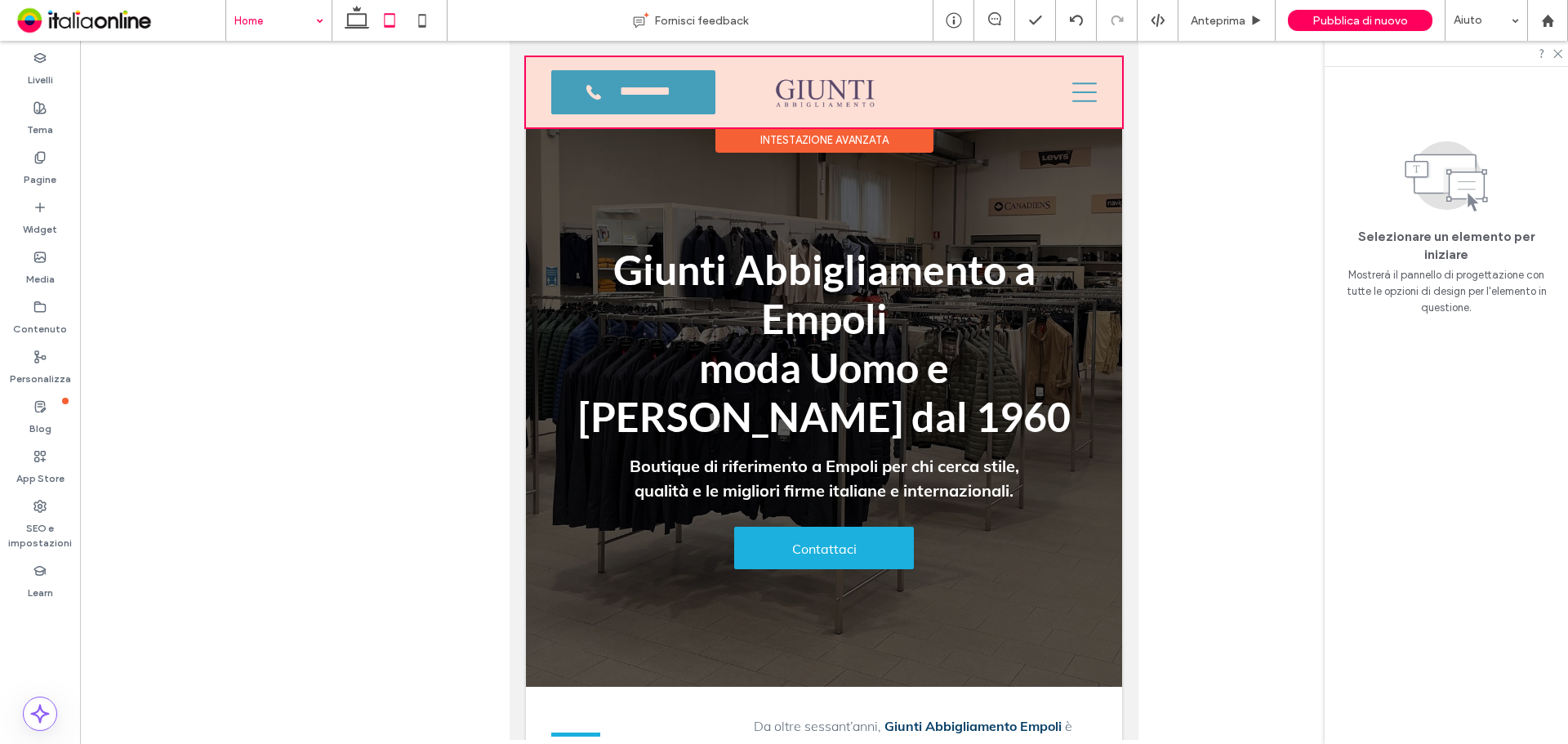
scroll to position [2590, 0]
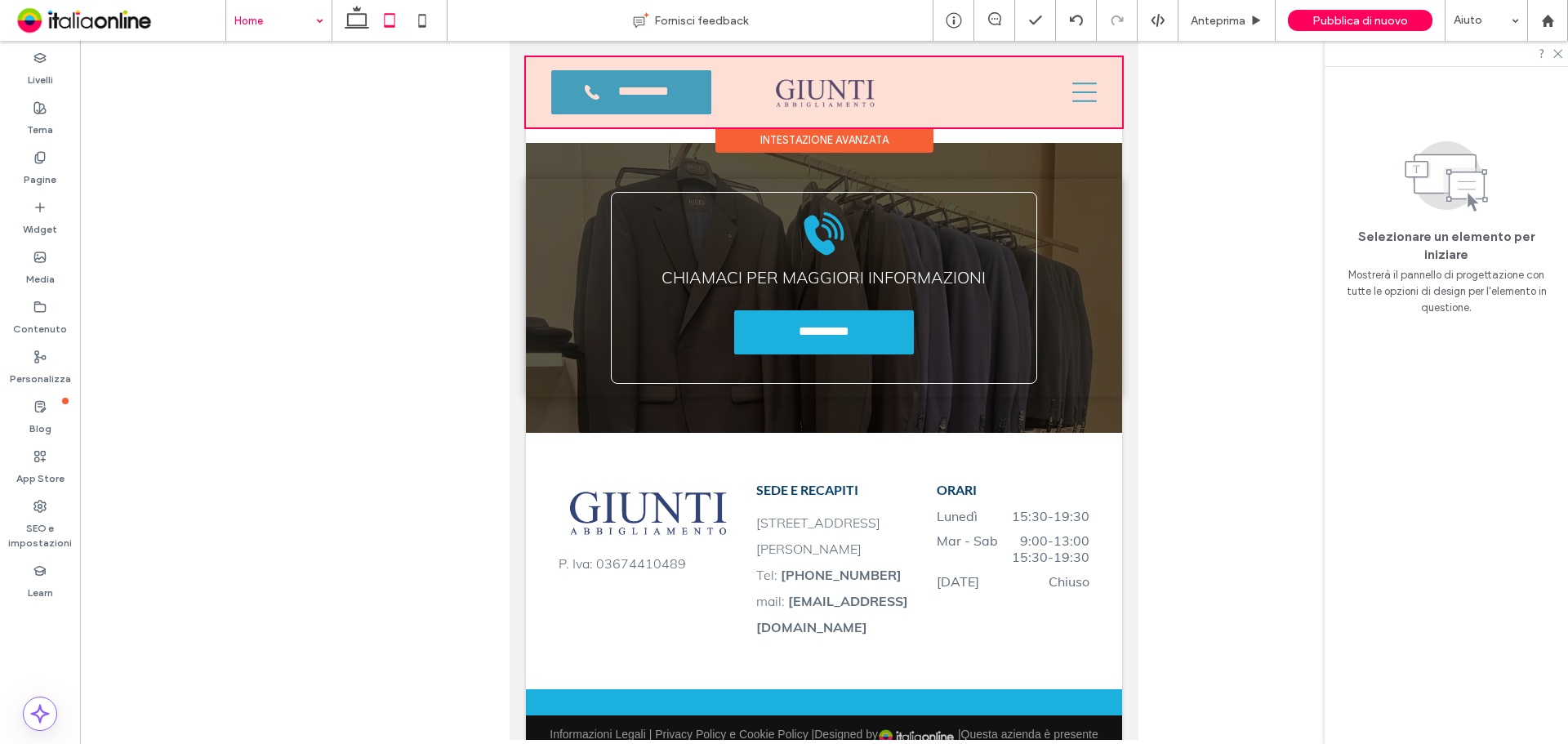
click at [1073, 94] on div at bounding box center [824, 91] width 596 height 70
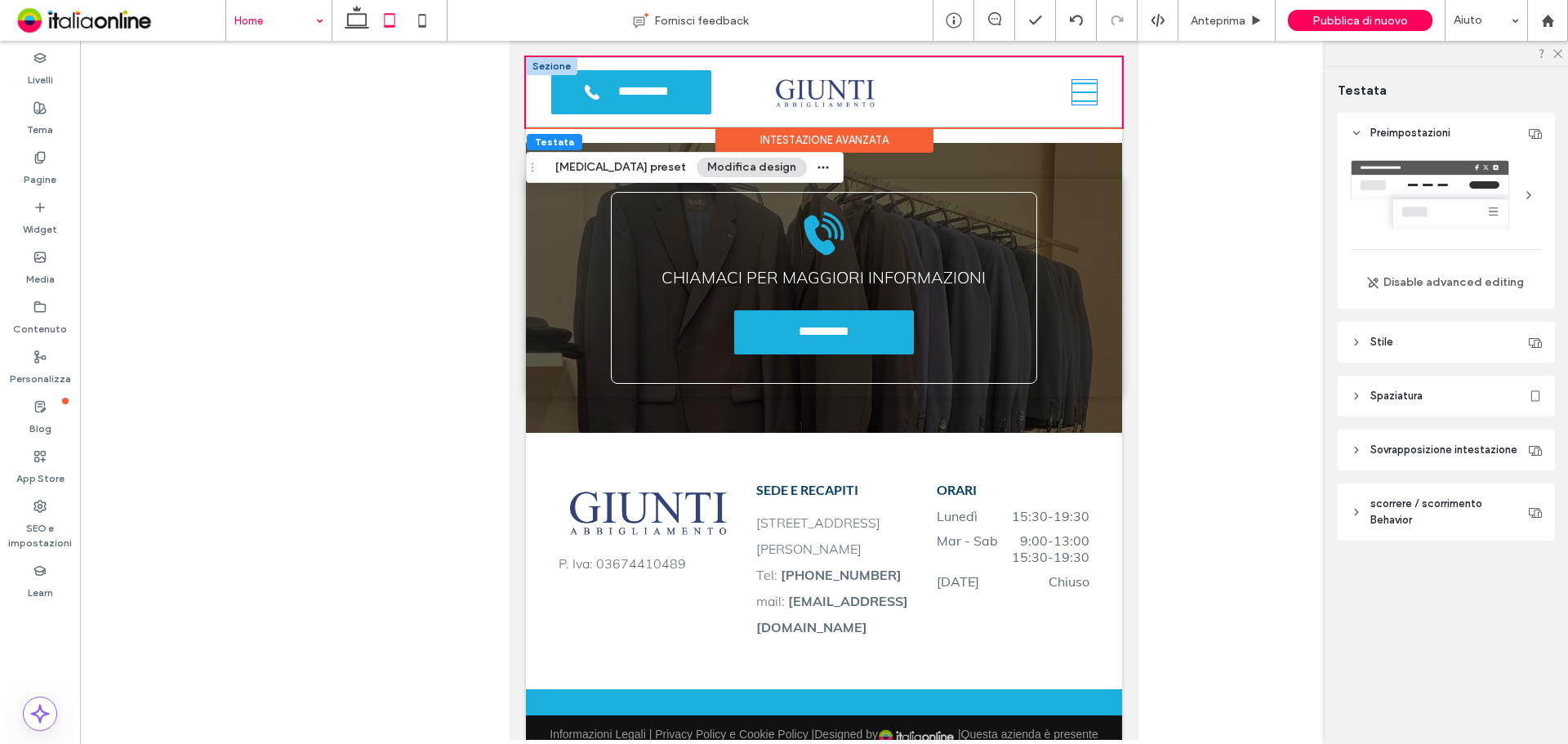
click at [1082, 99] on icon at bounding box center [1085, 92] width 25 height 25
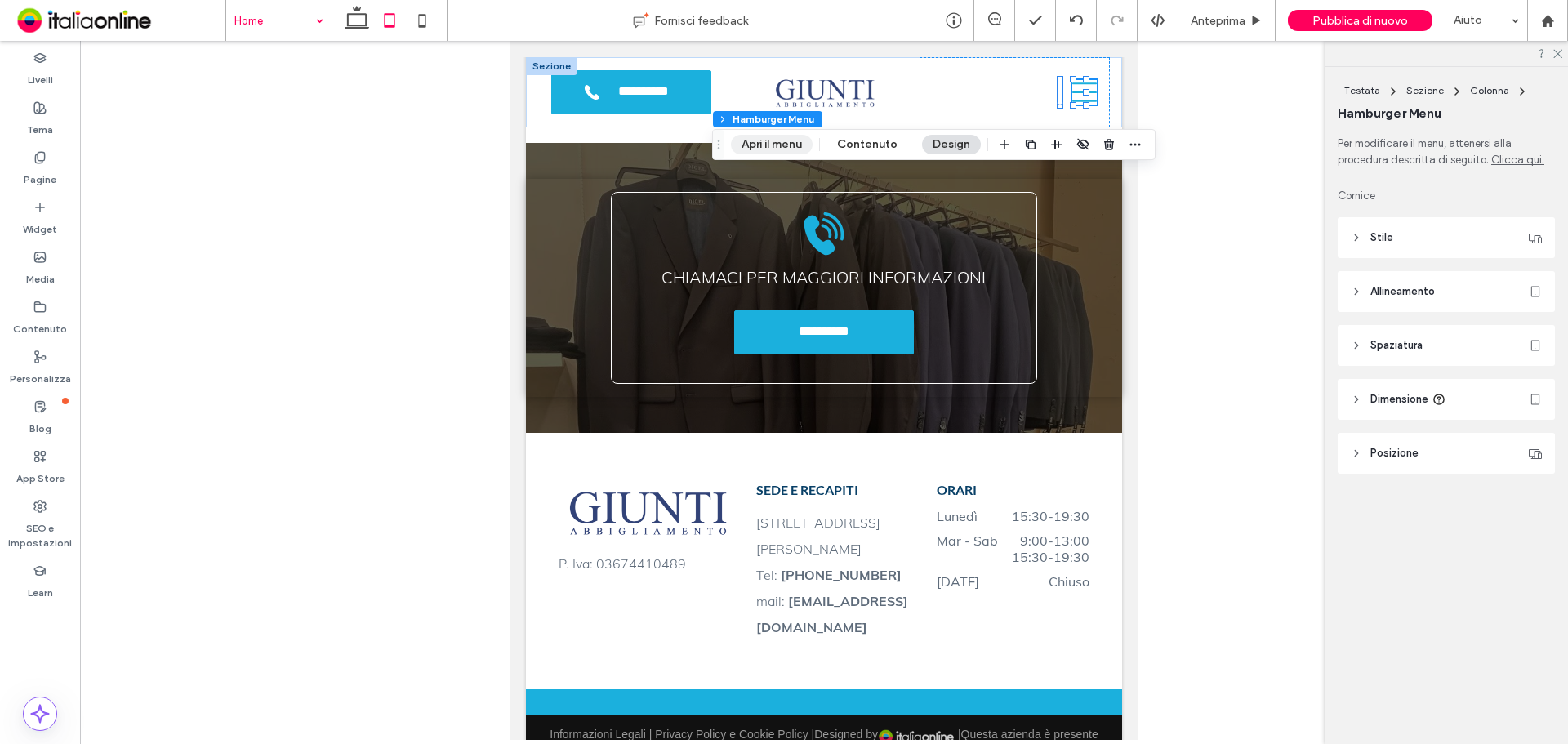
click at [771, 143] on button "Apri il menu" at bounding box center [772, 144] width 82 height 20
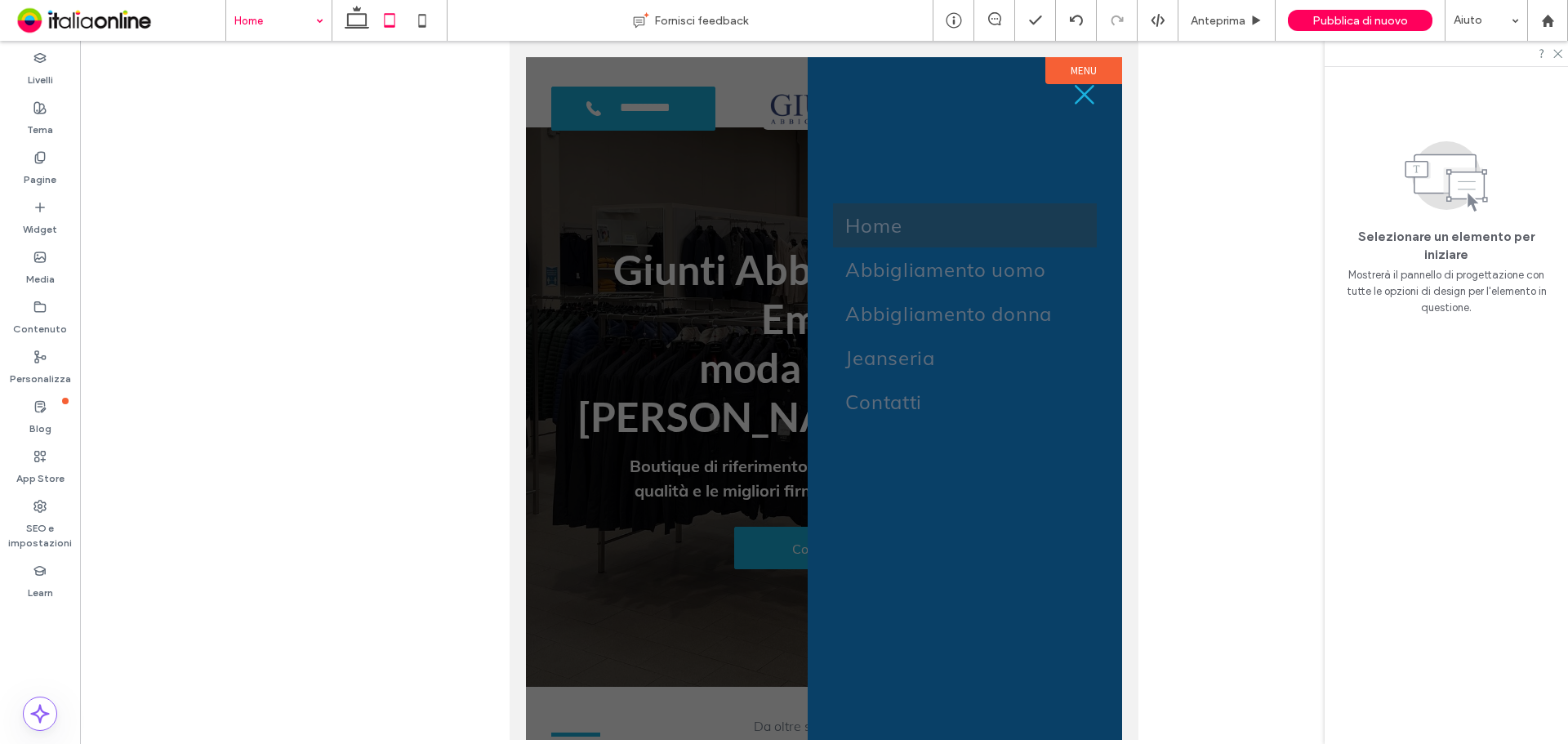
scroll to position [0, 0]
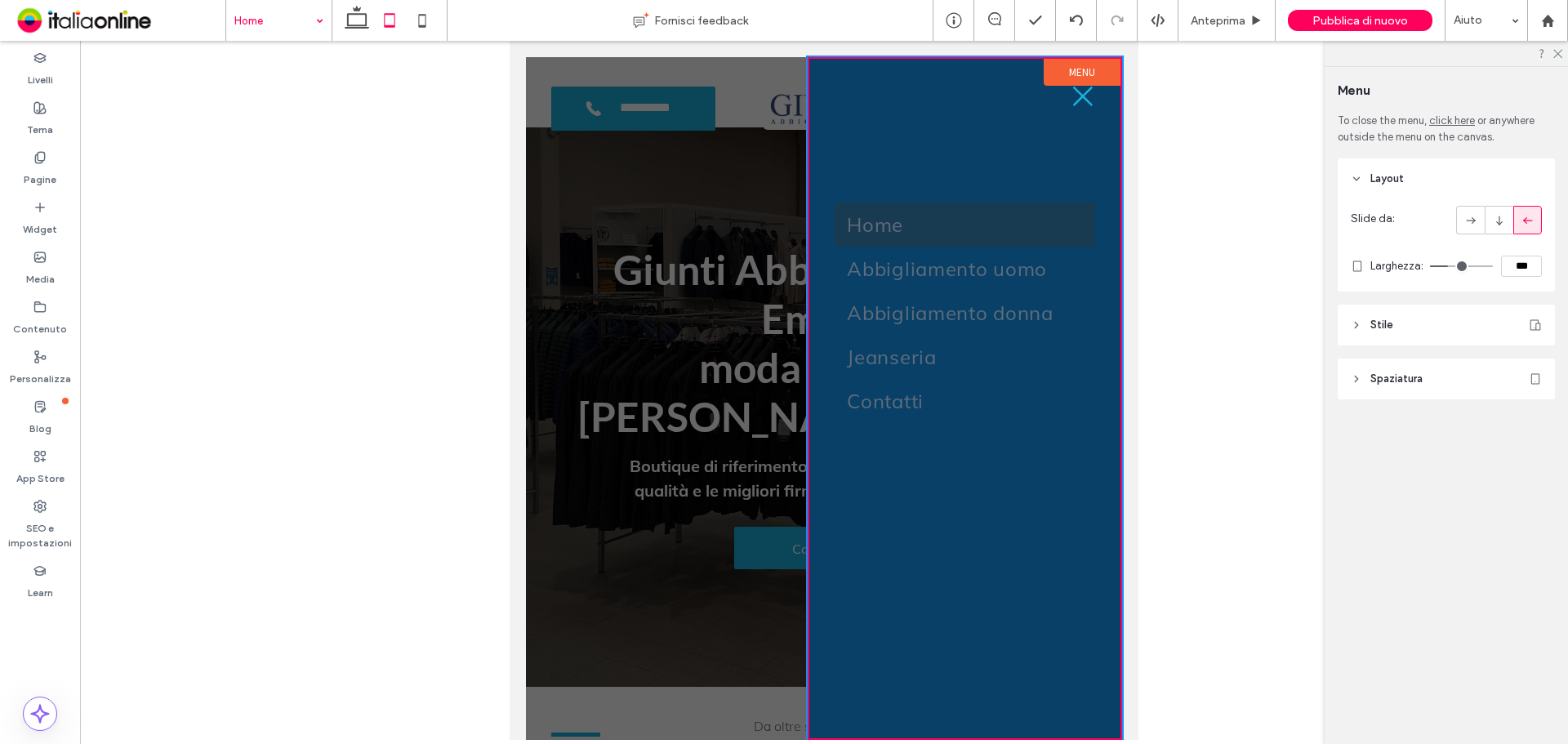
click at [698, 223] on div at bounding box center [824, 398] width 596 height 682
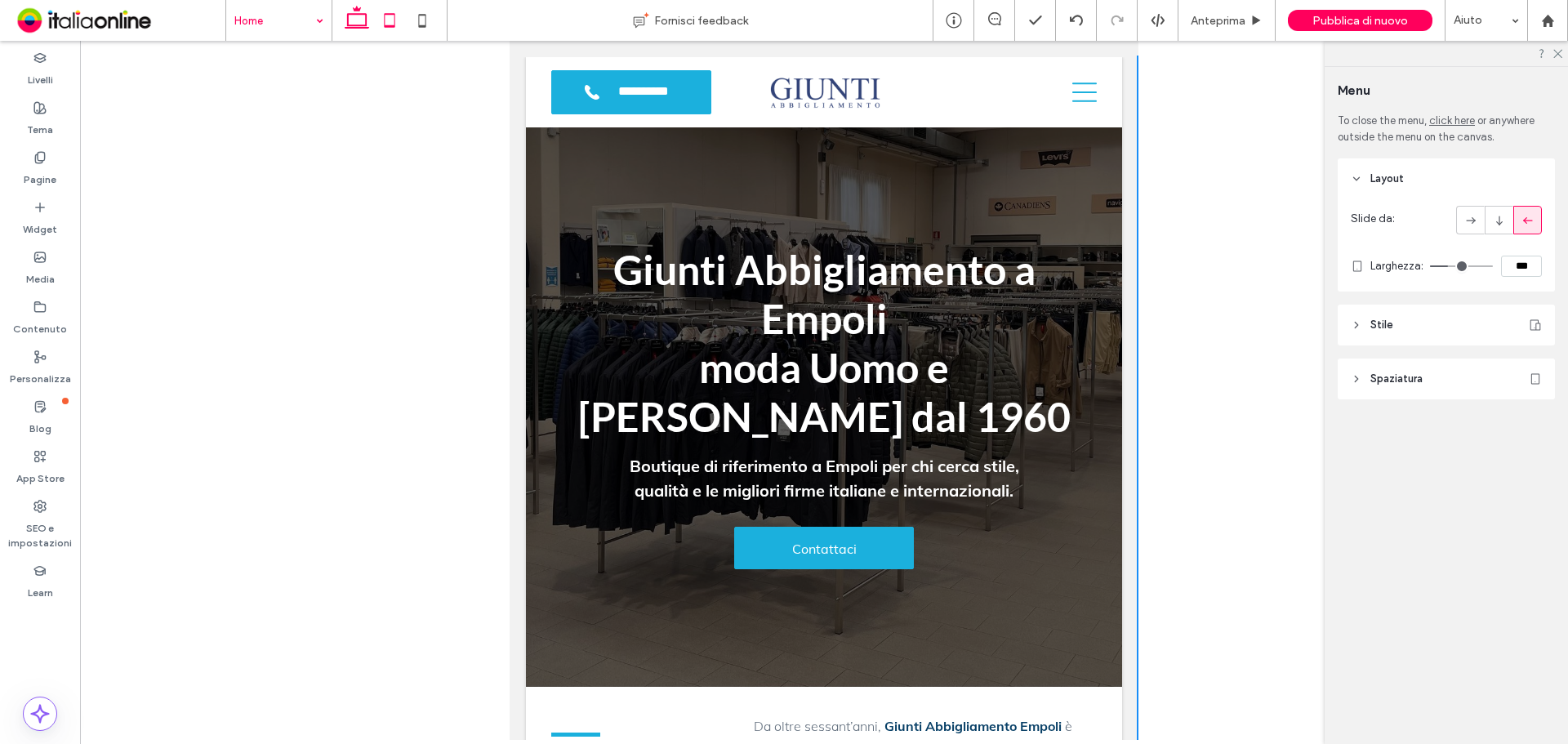
click at [362, 22] on icon at bounding box center [357, 21] width 33 height 33
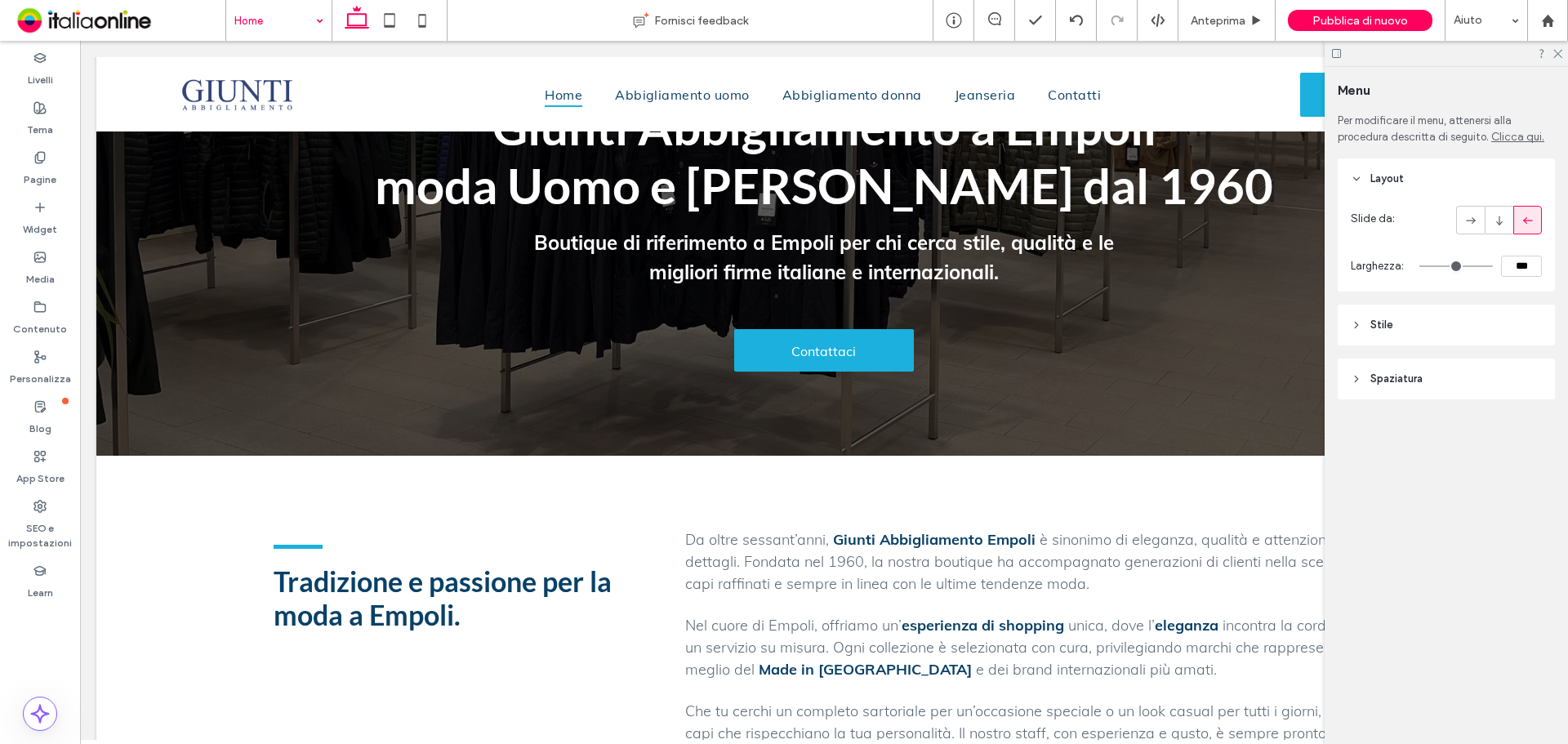
scroll to position [82, 0]
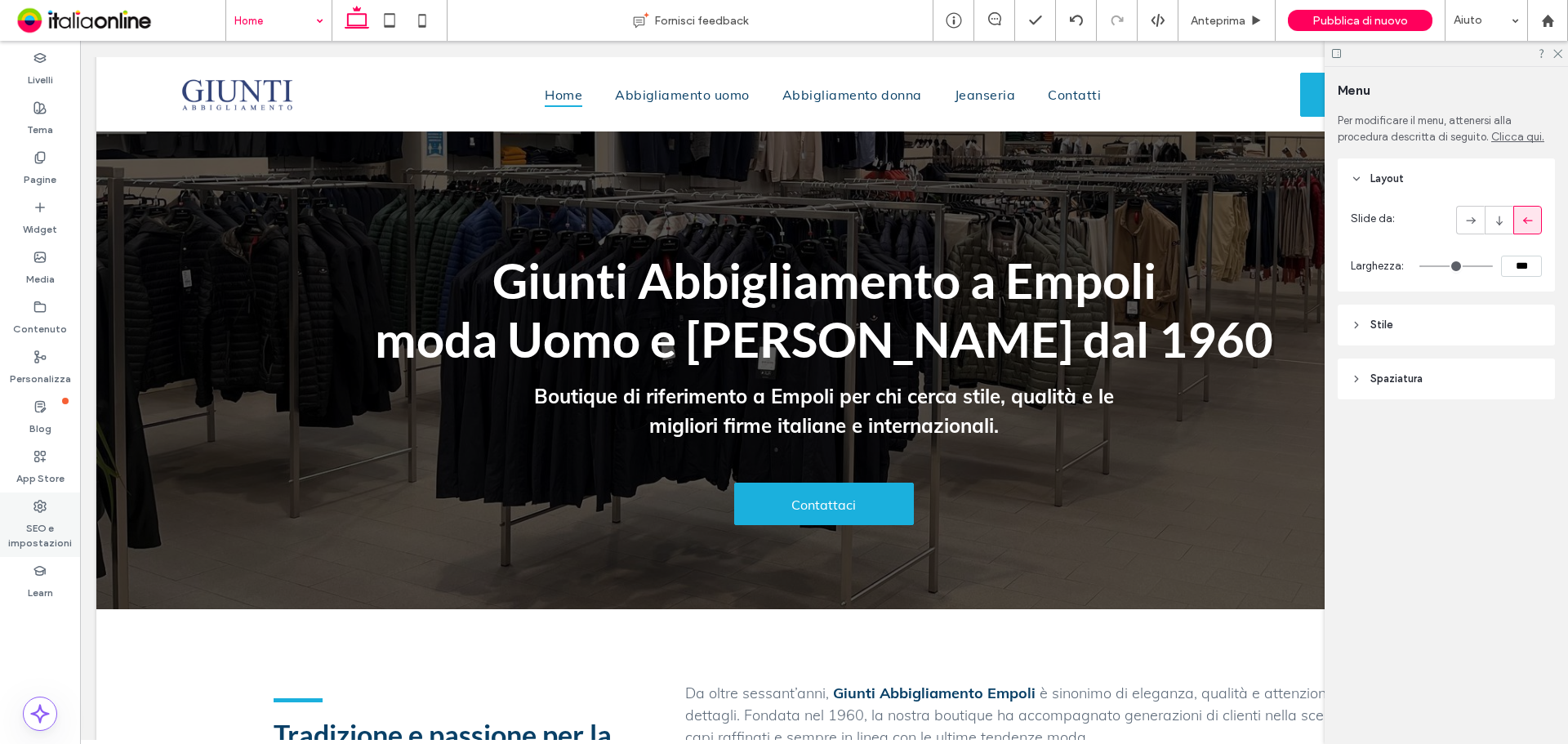
click at [31, 503] on div "SEO e impostazioni" at bounding box center [40, 524] width 80 height 64
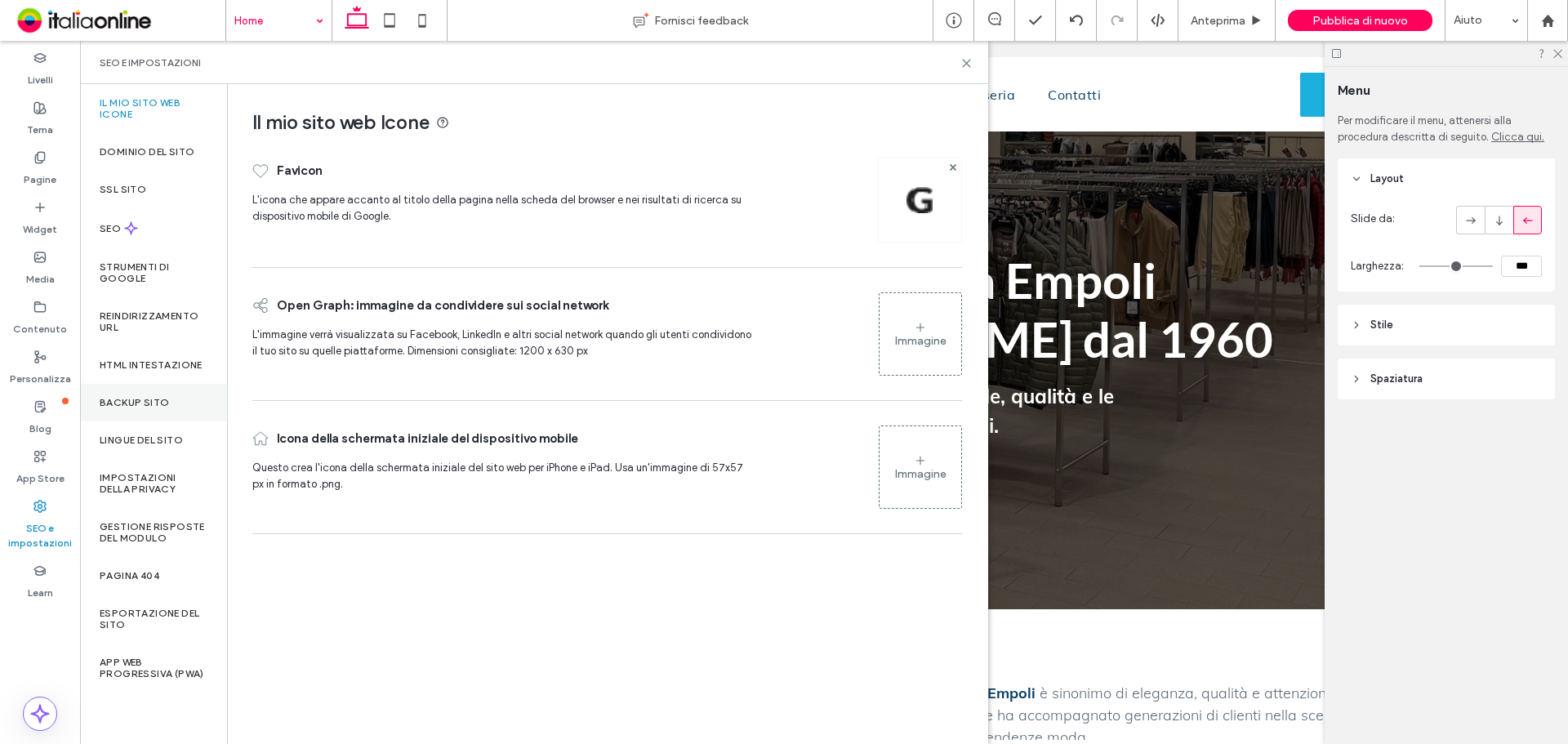
click at [160, 412] on div "Backup sito" at bounding box center [153, 403] width 147 height 38
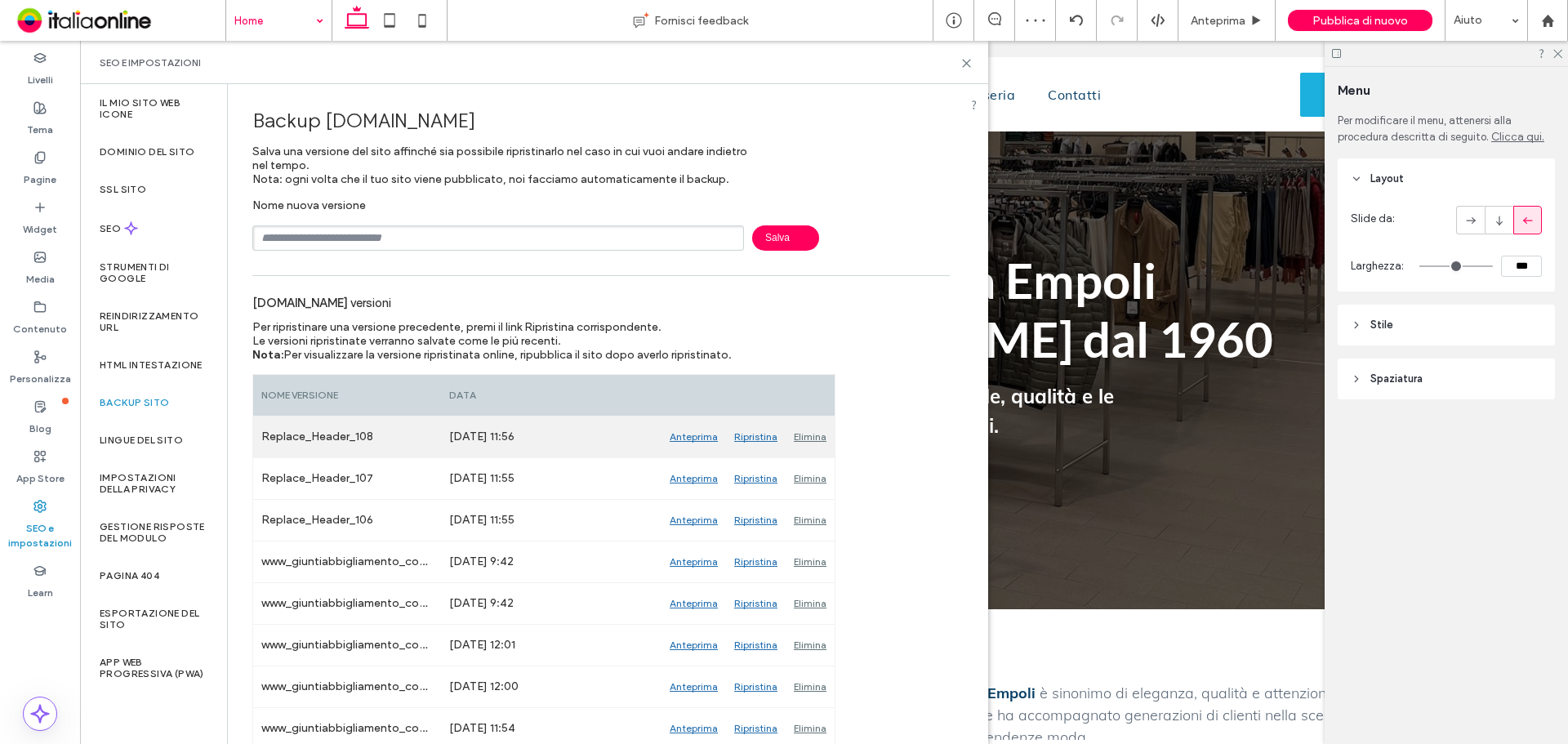
click at [812, 439] on div "Elimina" at bounding box center [810, 437] width 49 height 41
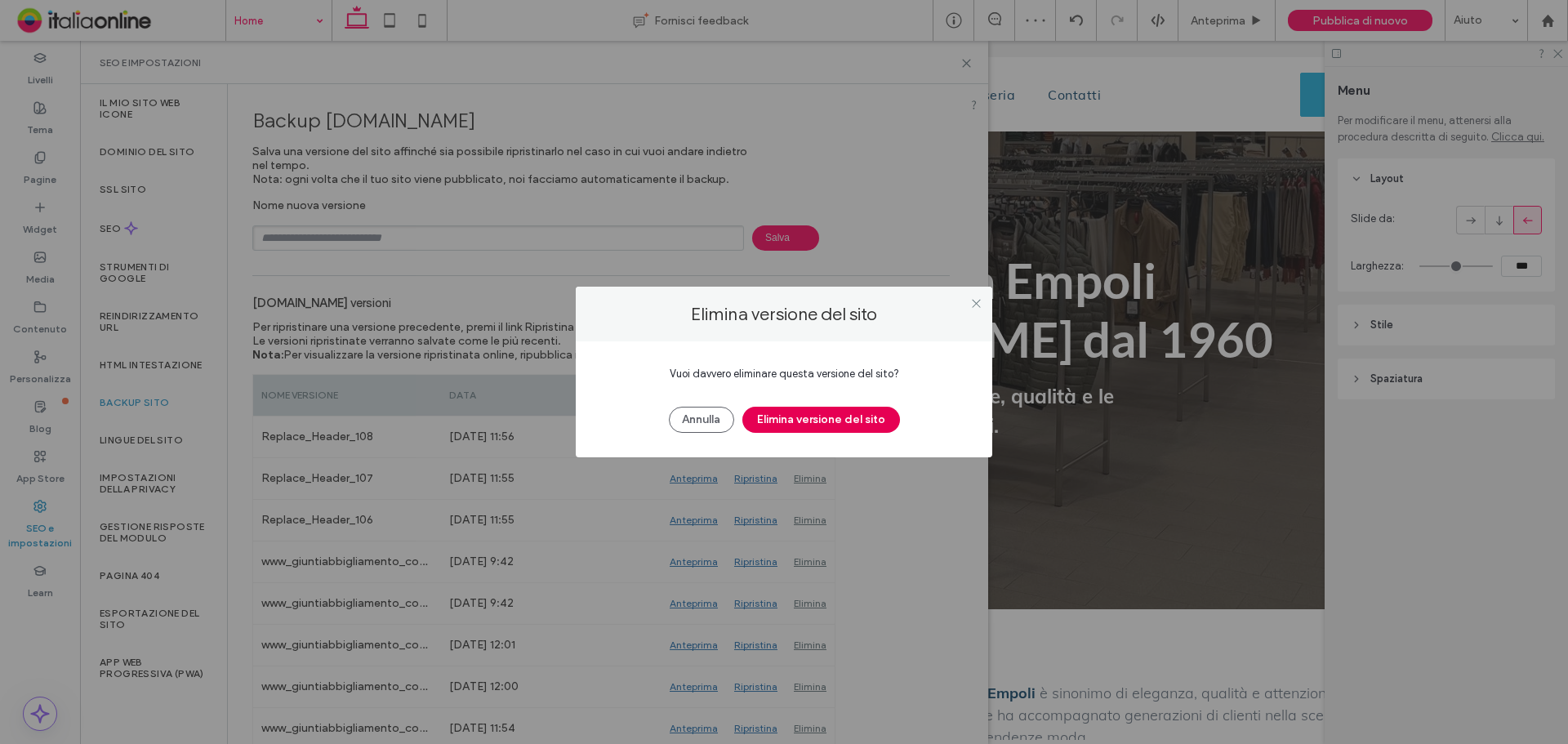
click at [823, 410] on button "Elimina versione del sito" at bounding box center [821, 419] width 157 height 26
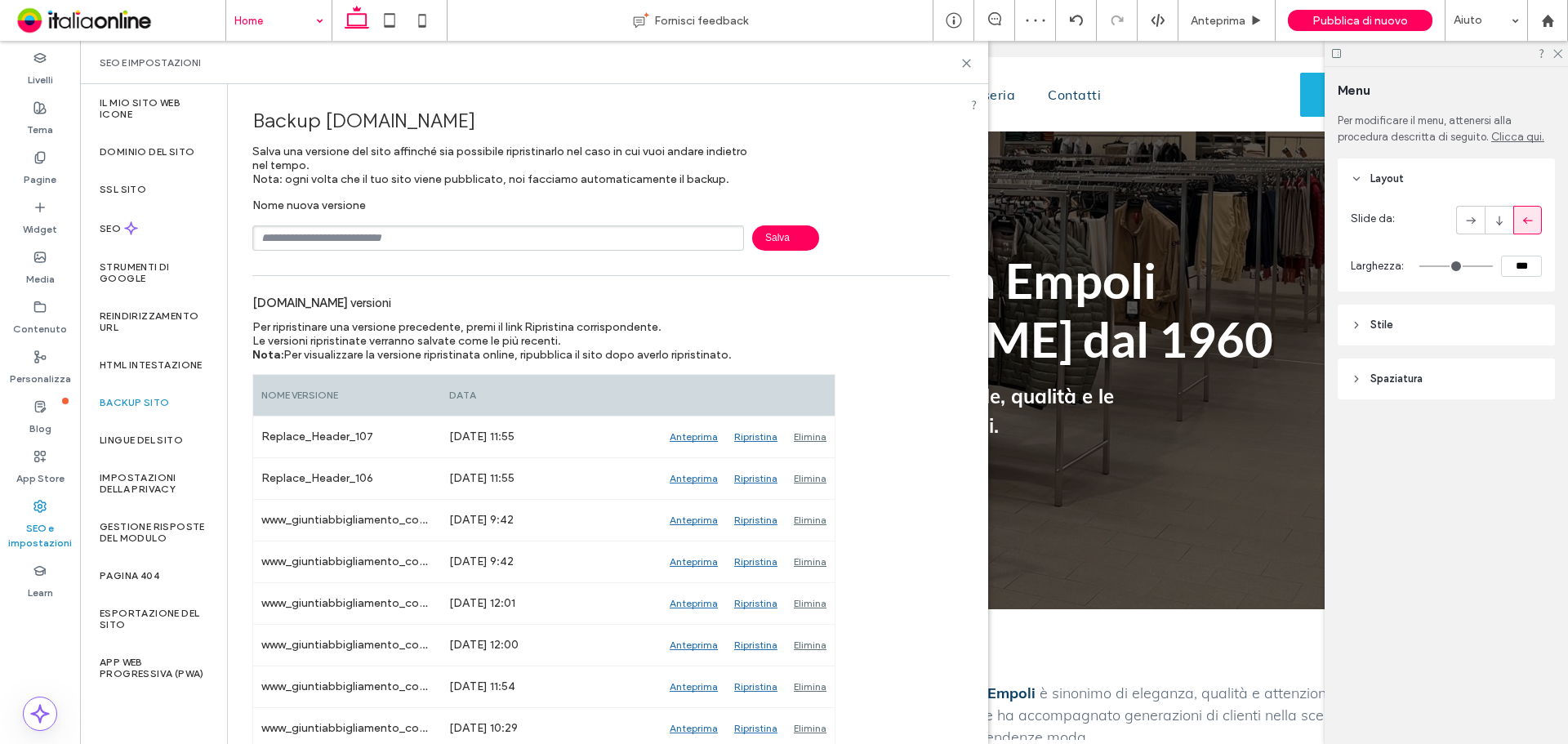
click at [820, 429] on div "Elimina" at bounding box center [810, 437] width 49 height 41
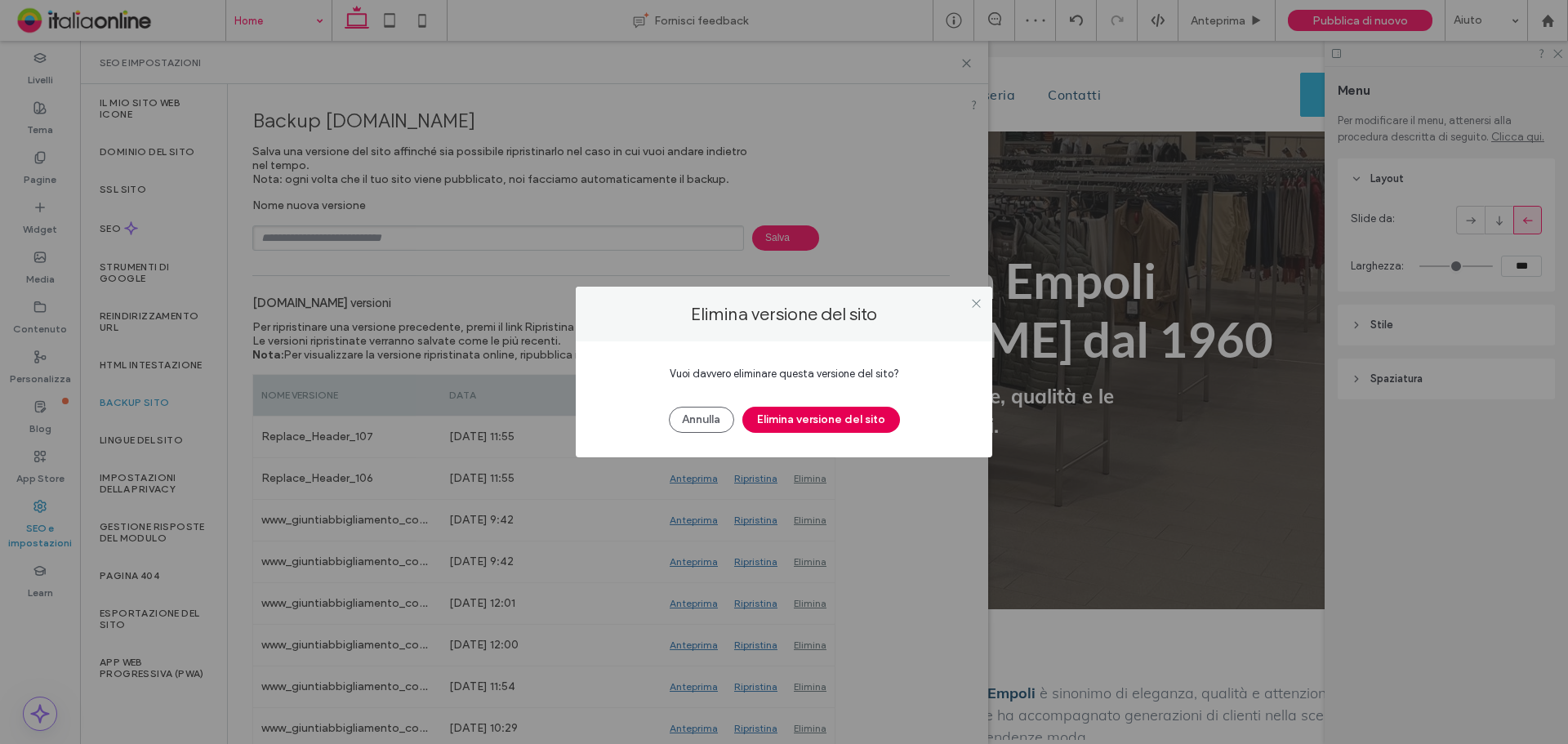
click at [831, 415] on button "Elimina versione del sito" at bounding box center [821, 419] width 157 height 26
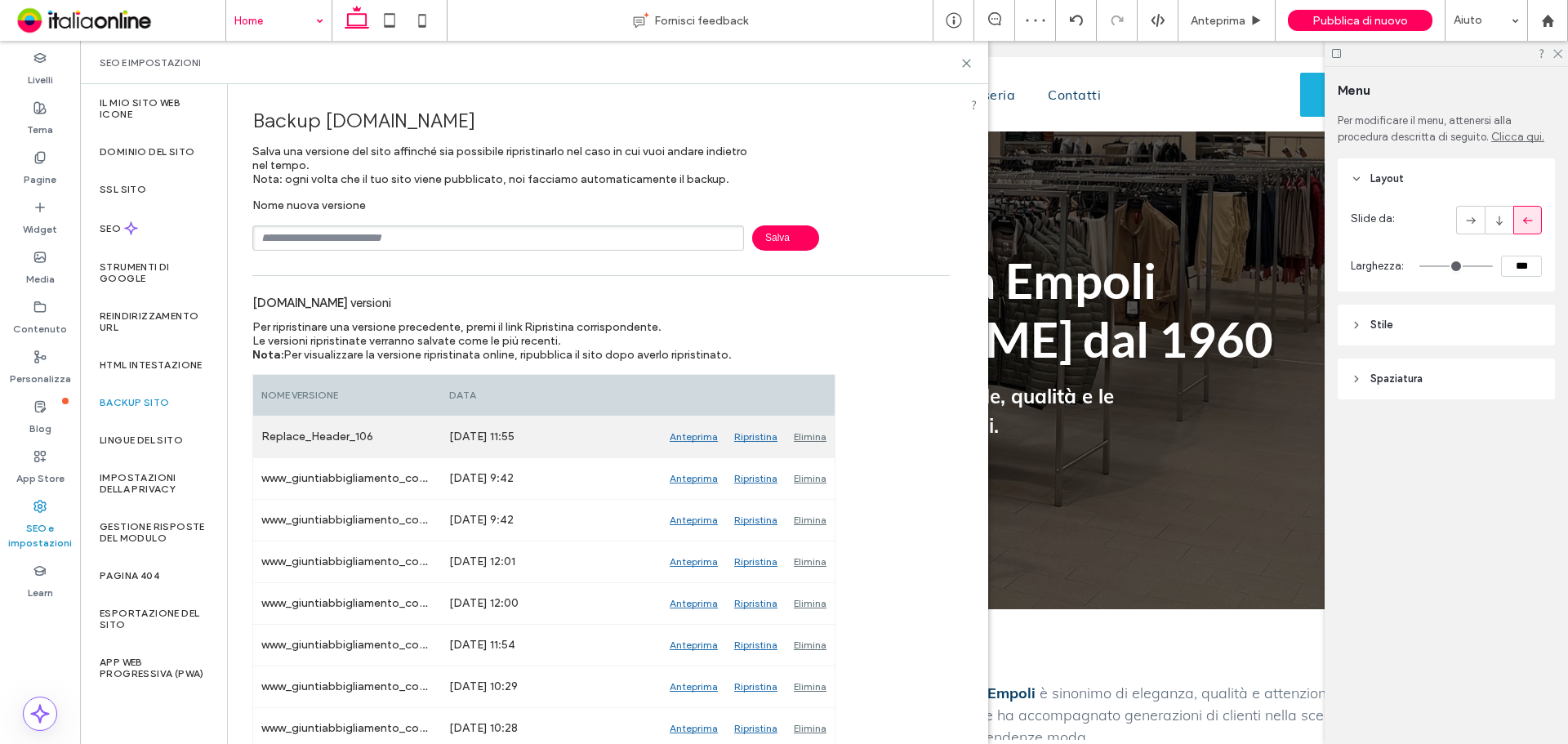
click at [817, 430] on div "Elimina" at bounding box center [810, 437] width 49 height 41
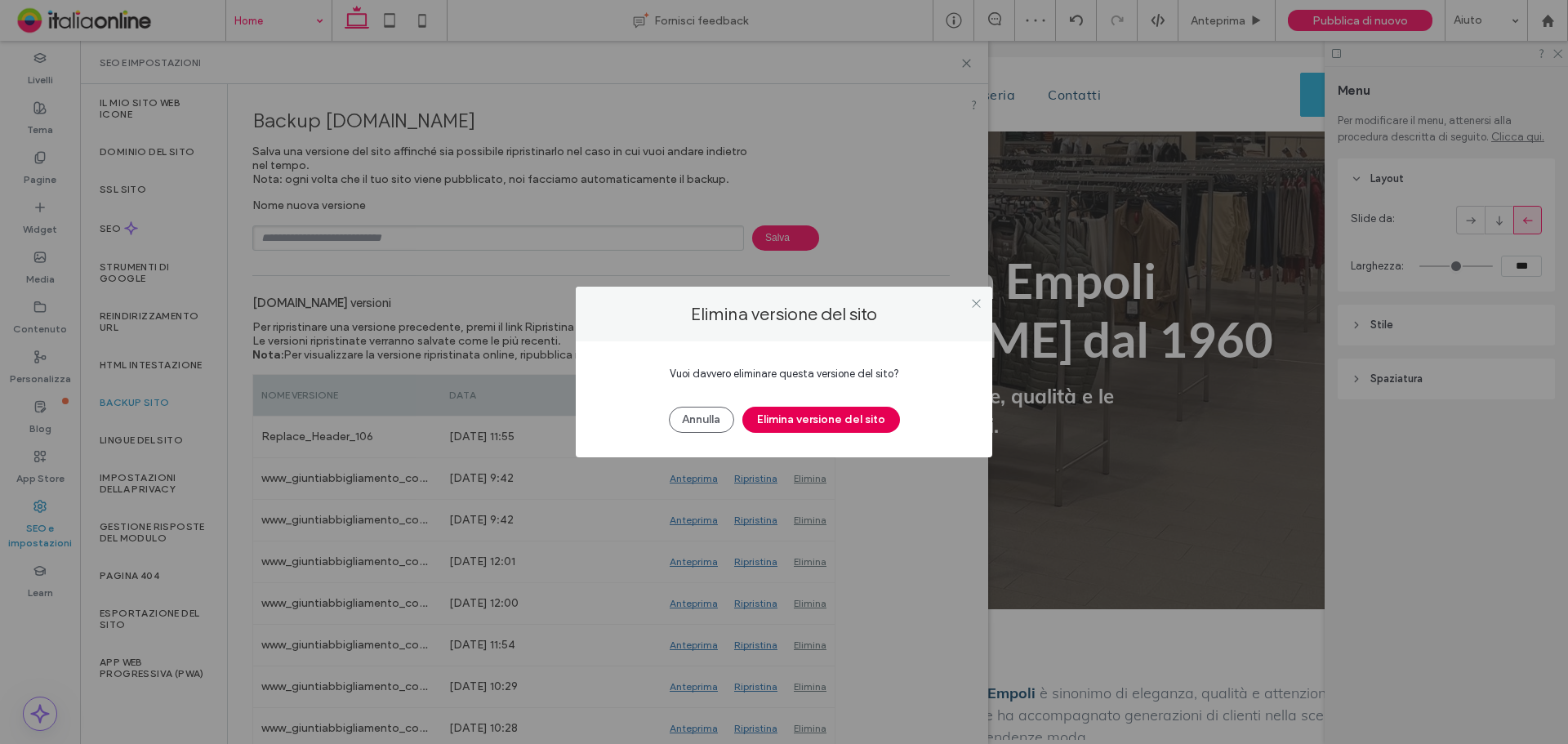
click at [821, 419] on button "Elimina versione del sito" at bounding box center [821, 419] width 157 height 26
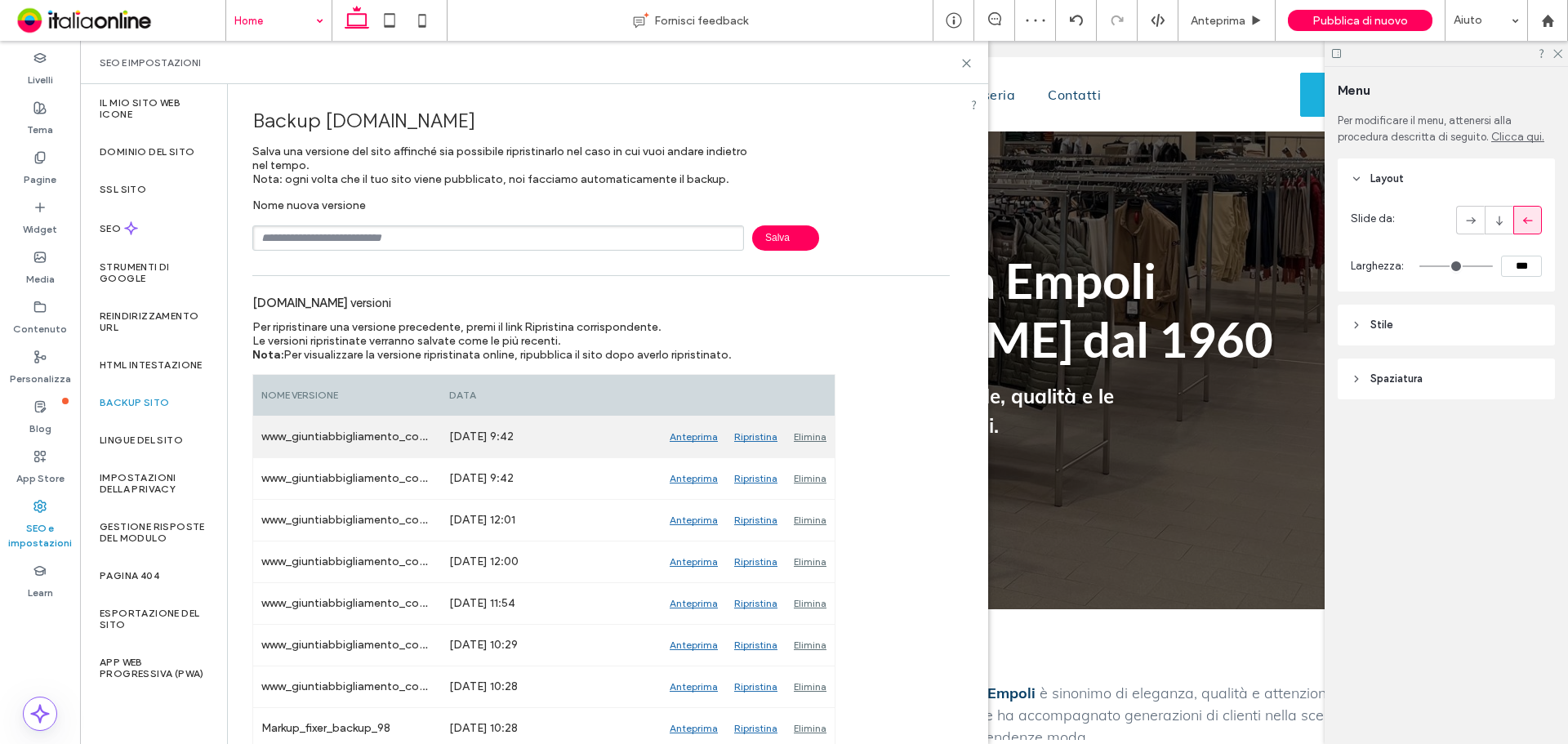
click at [810, 428] on div "Elimina" at bounding box center [810, 437] width 49 height 41
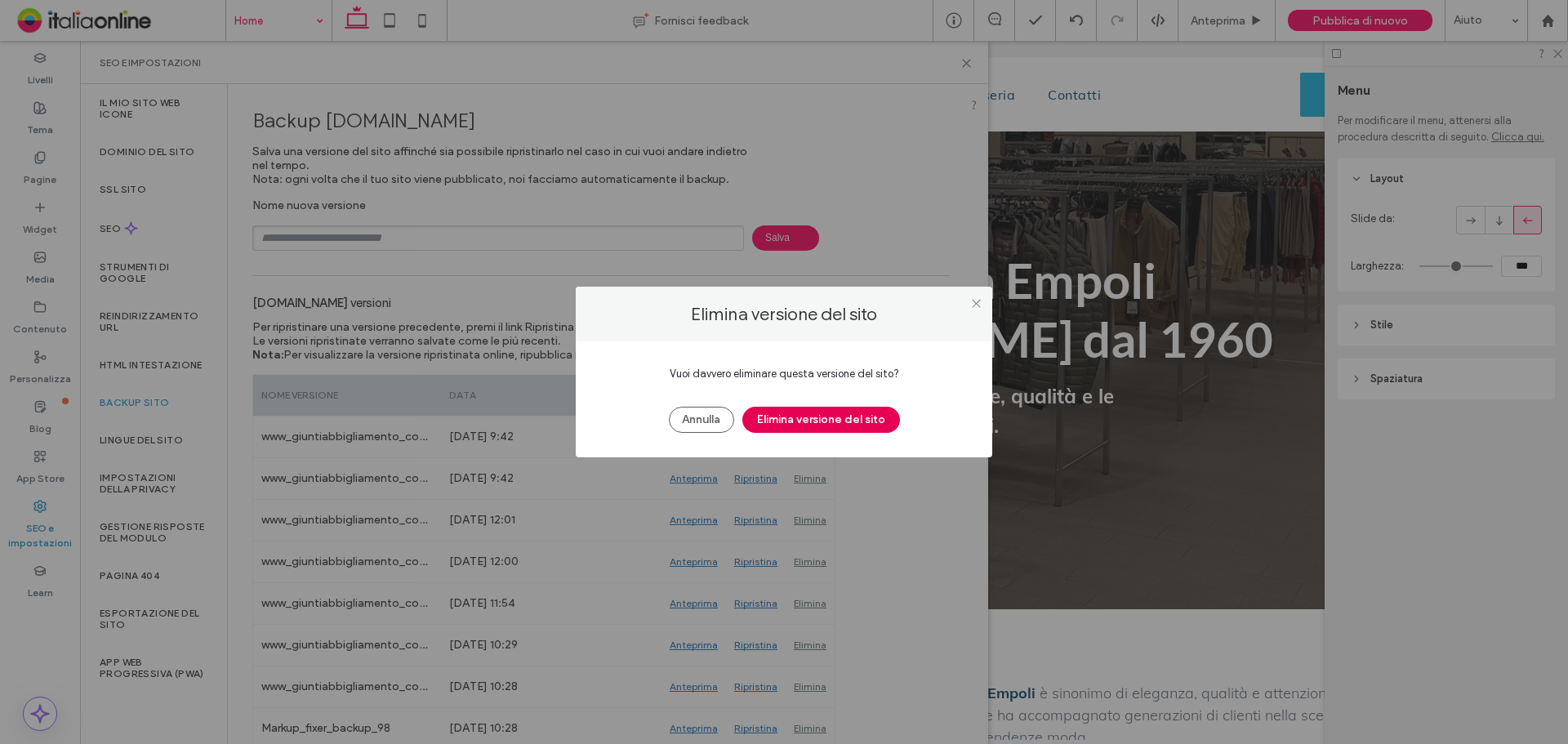
click at [833, 414] on button "Elimina versione del sito" at bounding box center [821, 419] width 157 height 26
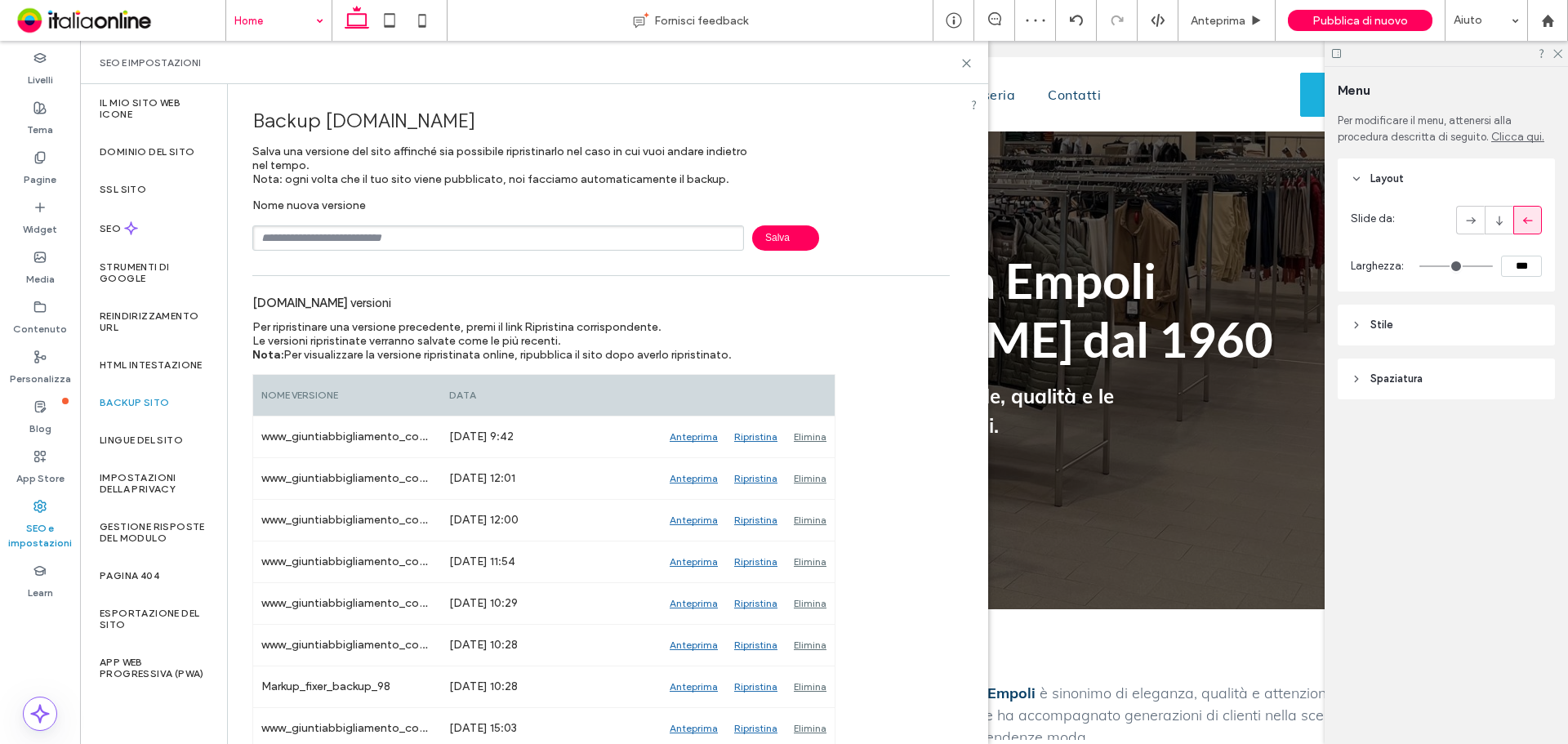
click at [474, 241] on input "text" at bounding box center [498, 237] width 492 height 26
type input "**********"
click at [756, 246] on span "Salva" at bounding box center [786, 237] width 67 height 26
click at [436, 239] on input "text" at bounding box center [498, 237] width 492 height 26
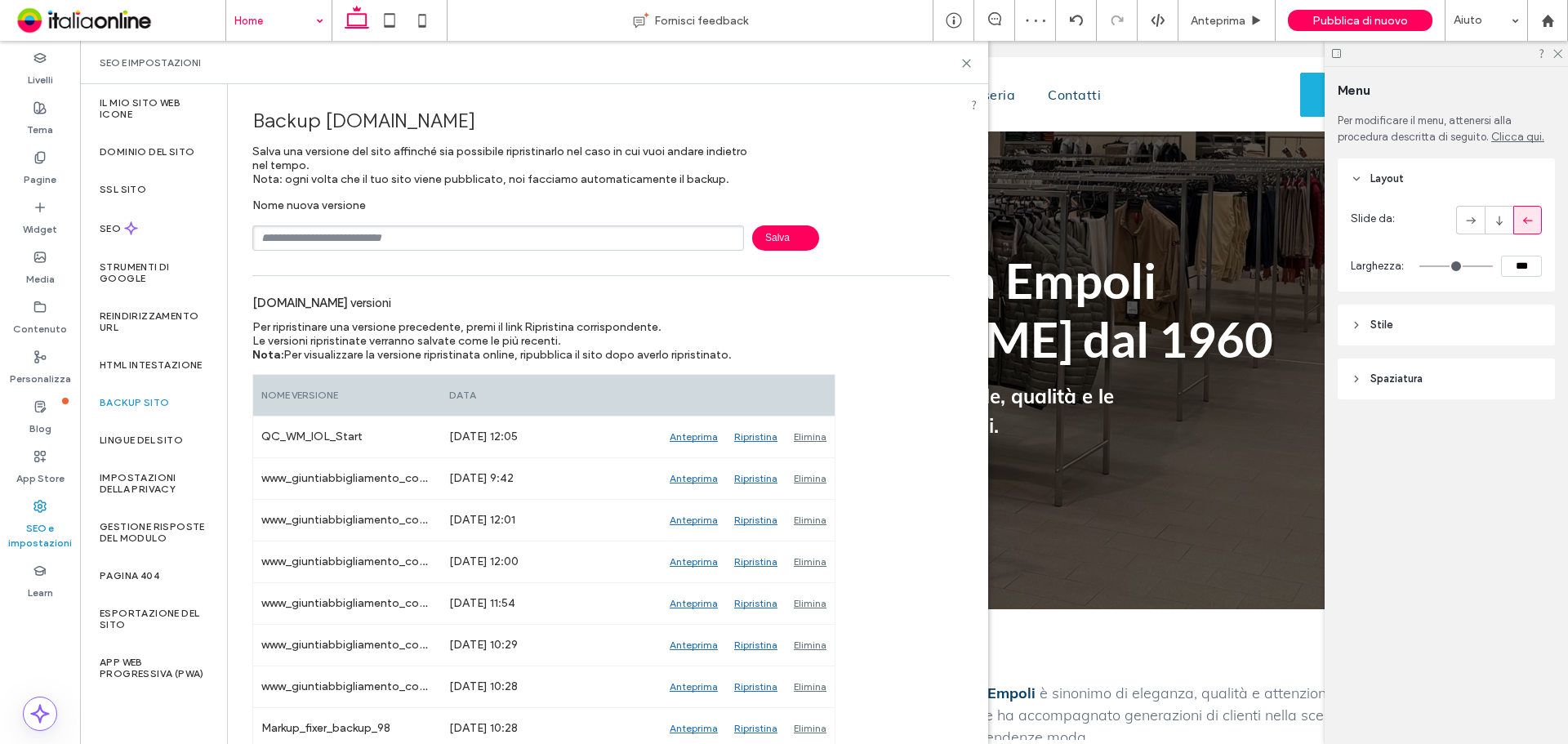
type input "**********"
click at [383, 240] on input "**********" at bounding box center [498, 237] width 492 height 26
click at [408, 240] on input "**********" at bounding box center [498, 237] width 492 height 26
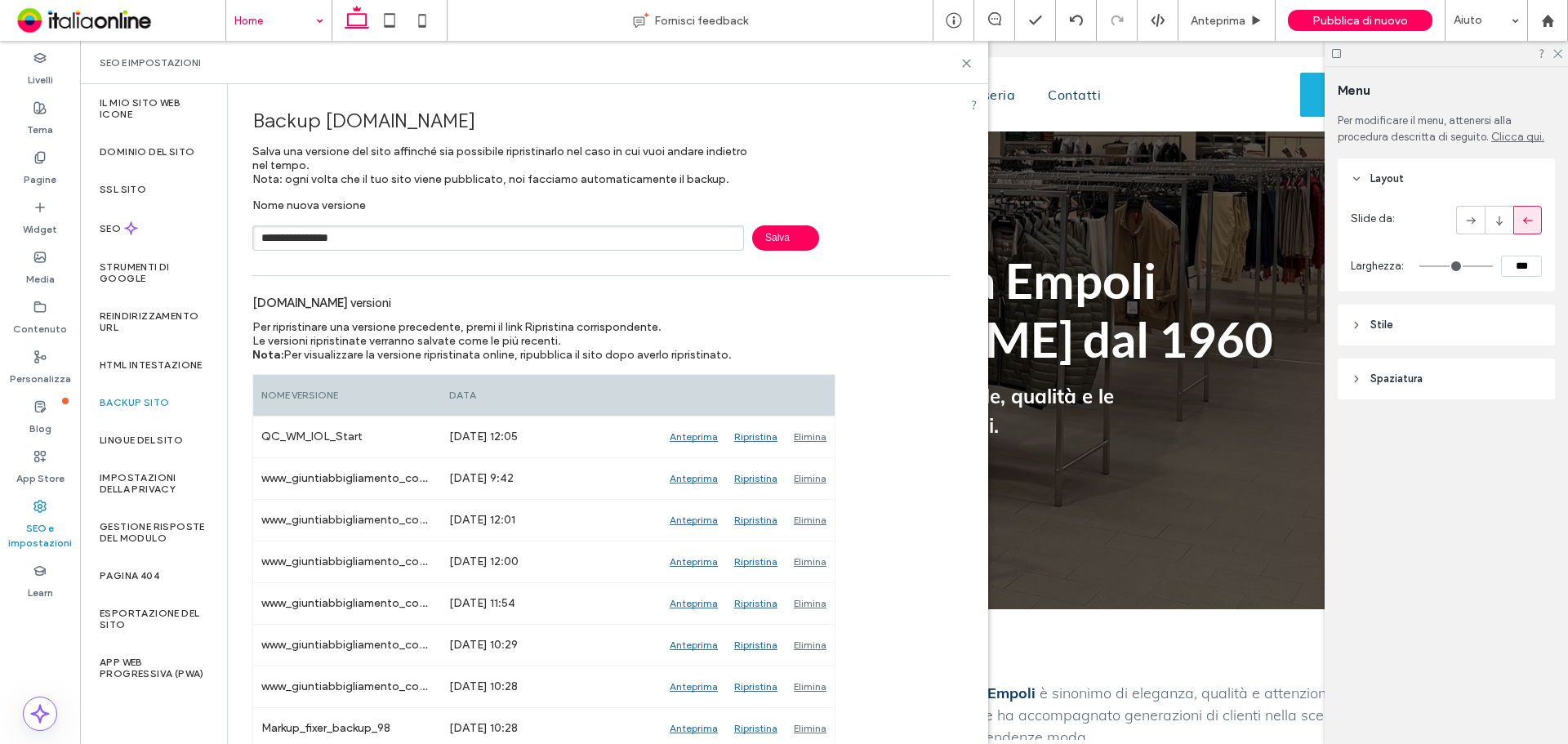
click at [783, 236] on span "Salva" at bounding box center [786, 237] width 67 height 26
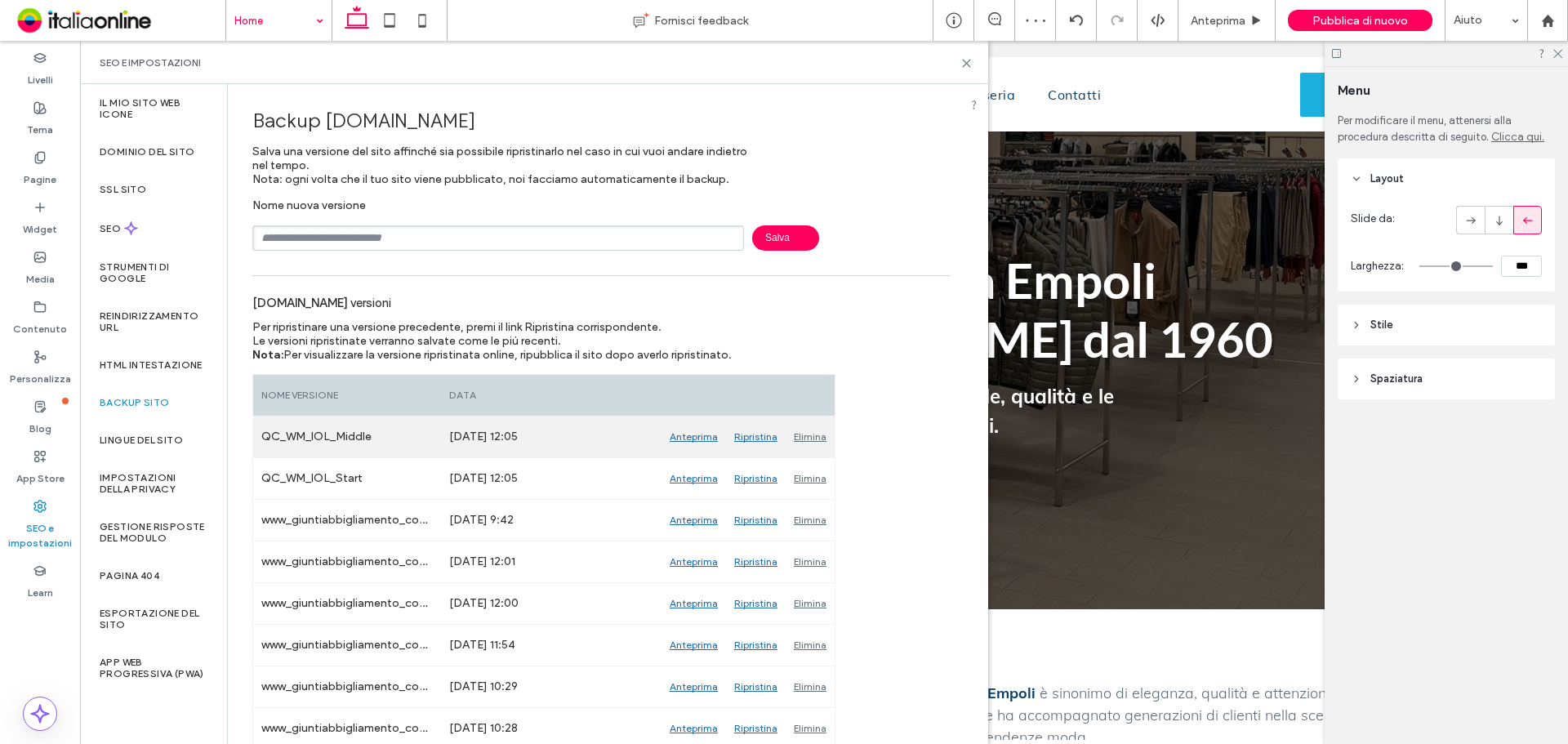
click at [811, 442] on div "Elimina" at bounding box center [810, 437] width 49 height 41
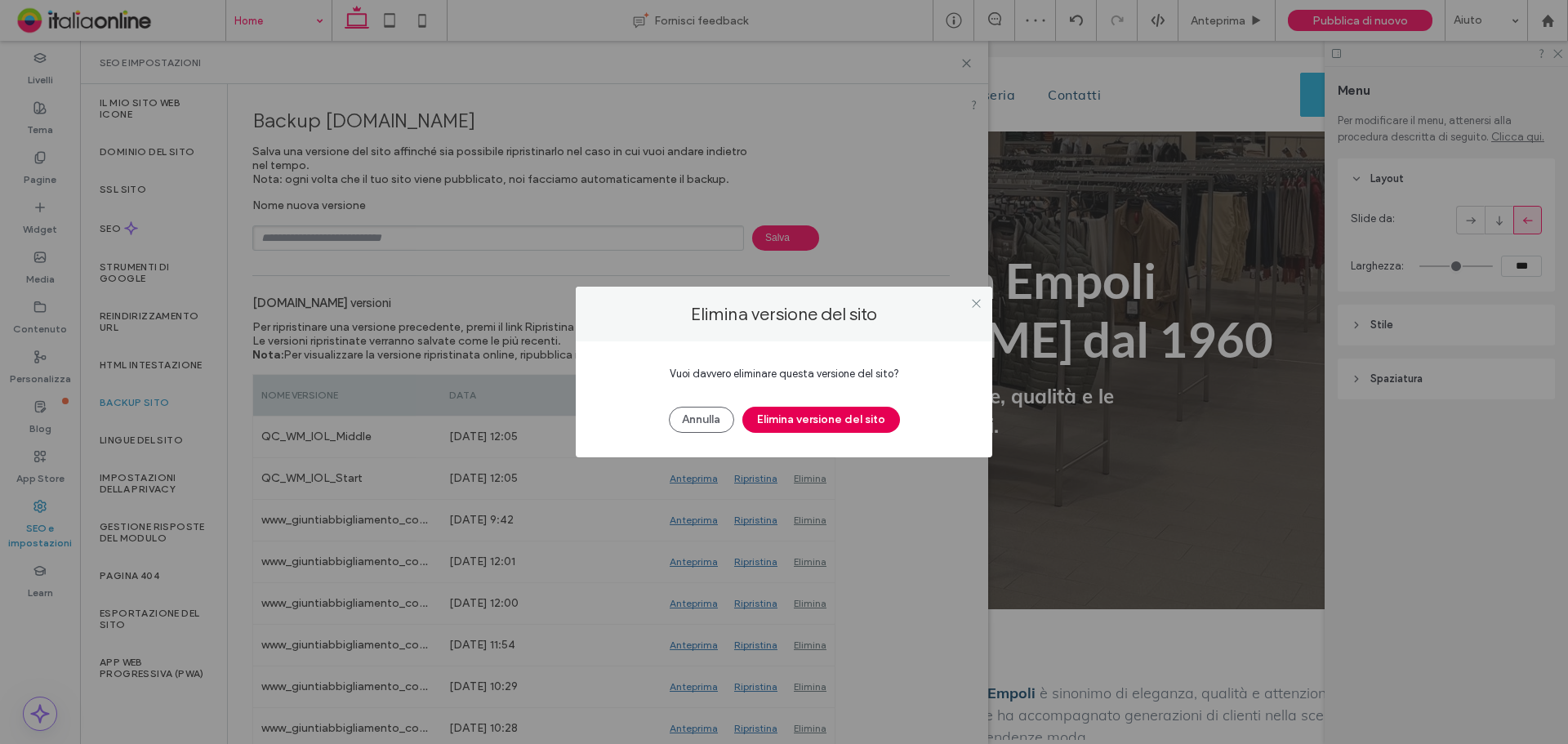
click at [818, 425] on button "Elimina versione del sito" at bounding box center [821, 419] width 157 height 26
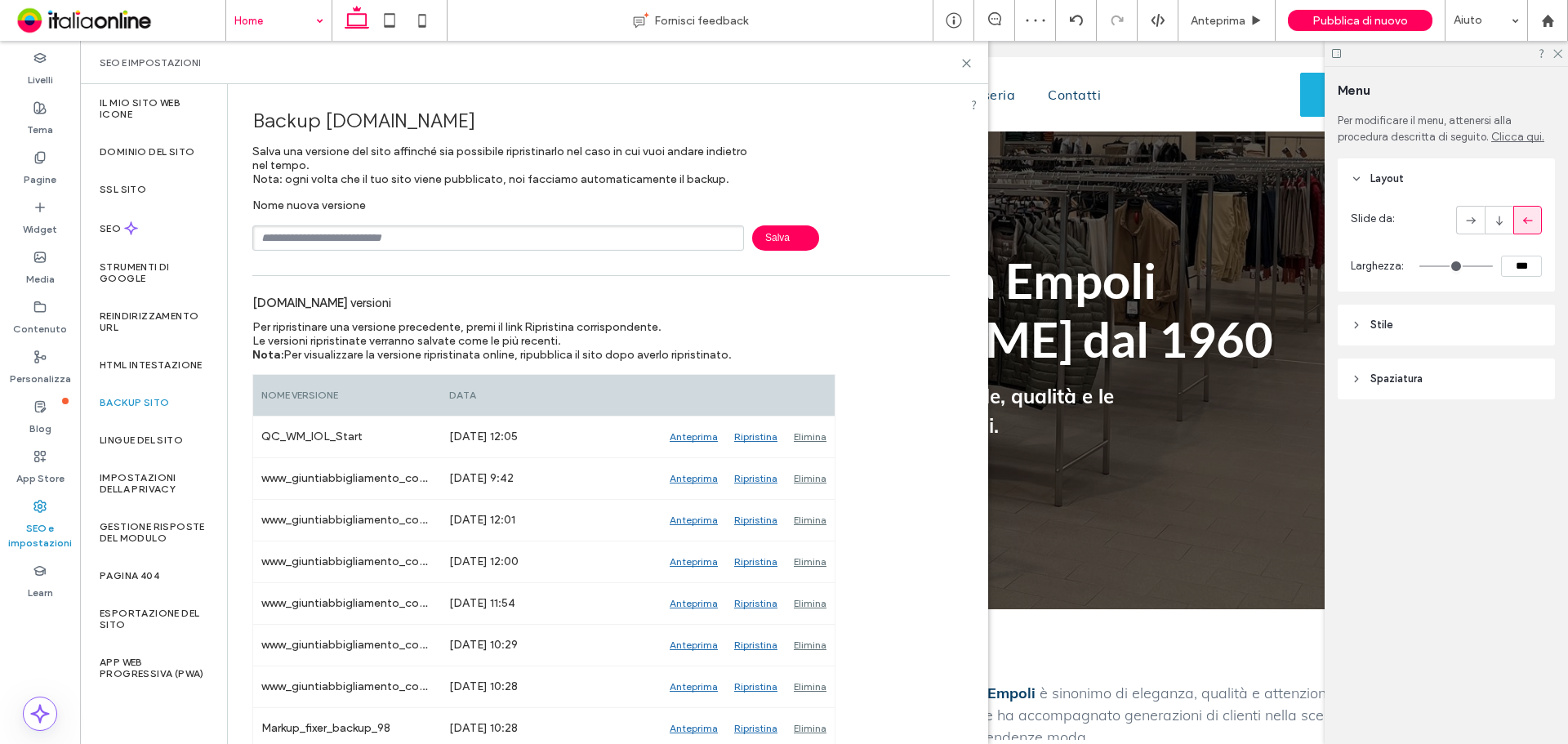
click at [343, 236] on input "text" at bounding box center [498, 237] width 492 height 26
click at [391, 236] on input "**********" at bounding box center [498, 237] width 492 height 26
type input "**********"
click at [436, 241] on input "**********" at bounding box center [498, 237] width 492 height 26
click at [505, 236] on input "**********" at bounding box center [498, 237] width 492 height 26
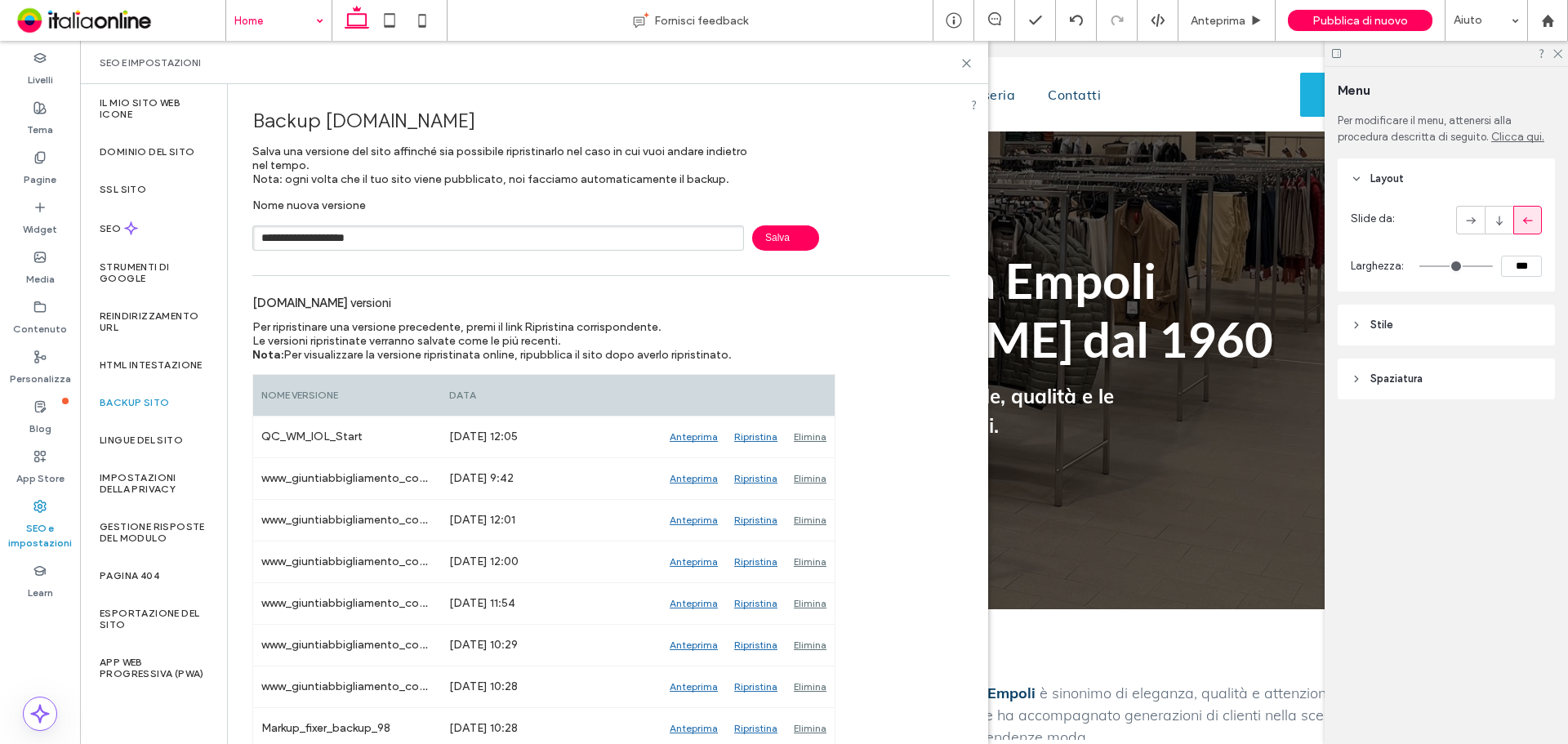
click at [505, 236] on input "**********" at bounding box center [498, 237] width 492 height 26
click at [440, 238] on input "**********" at bounding box center [498, 237] width 492 height 26
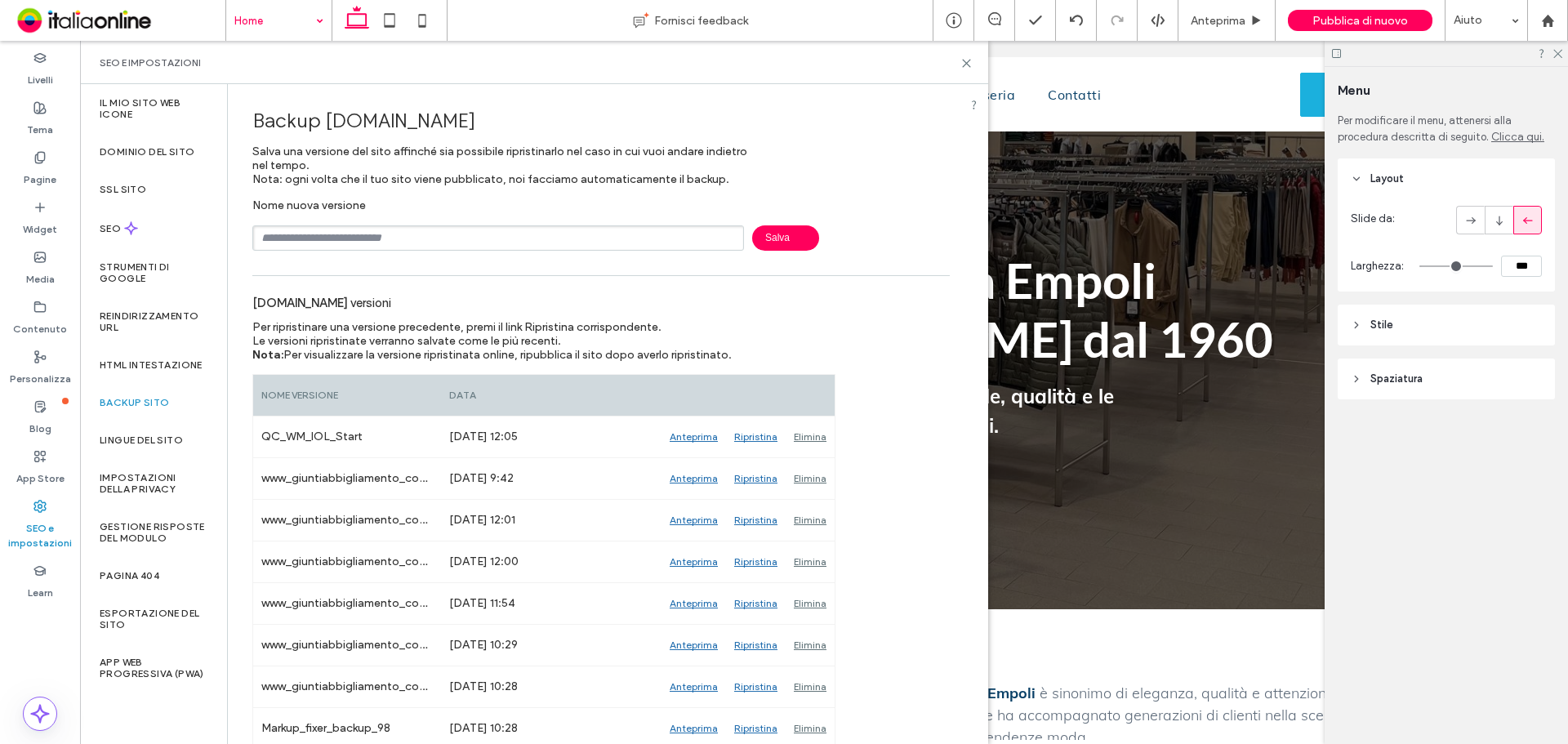
click at [440, 238] on input "text" at bounding box center [498, 237] width 492 height 26
type input "**********"
click at [798, 237] on span "Salva" at bounding box center [786, 237] width 67 height 26
click at [390, 241] on input "text" at bounding box center [498, 237] width 492 height 26
type input "**********"
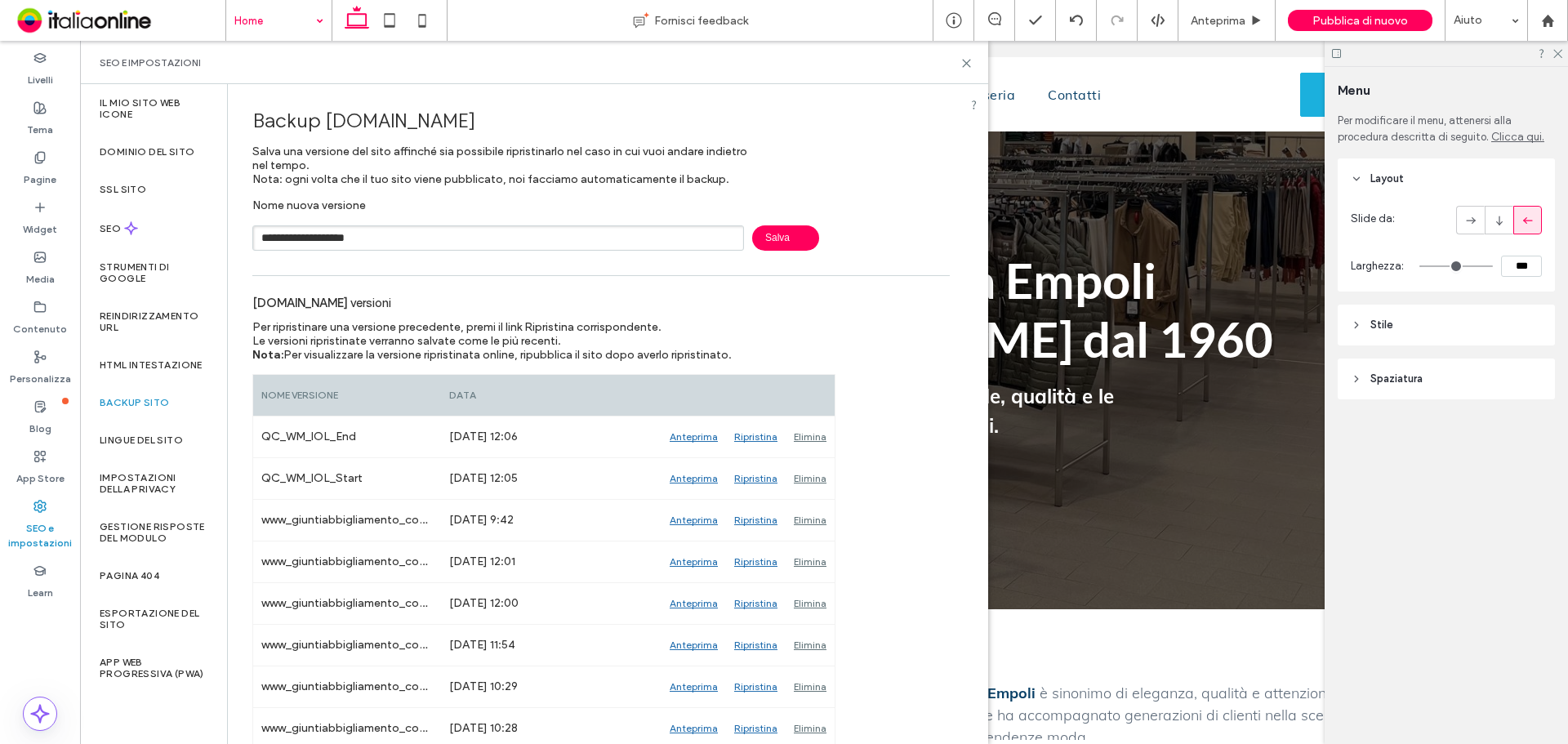
click at [787, 227] on span "Salva" at bounding box center [786, 237] width 67 height 26
click at [970, 63] on icon at bounding box center [966, 63] width 12 height 12
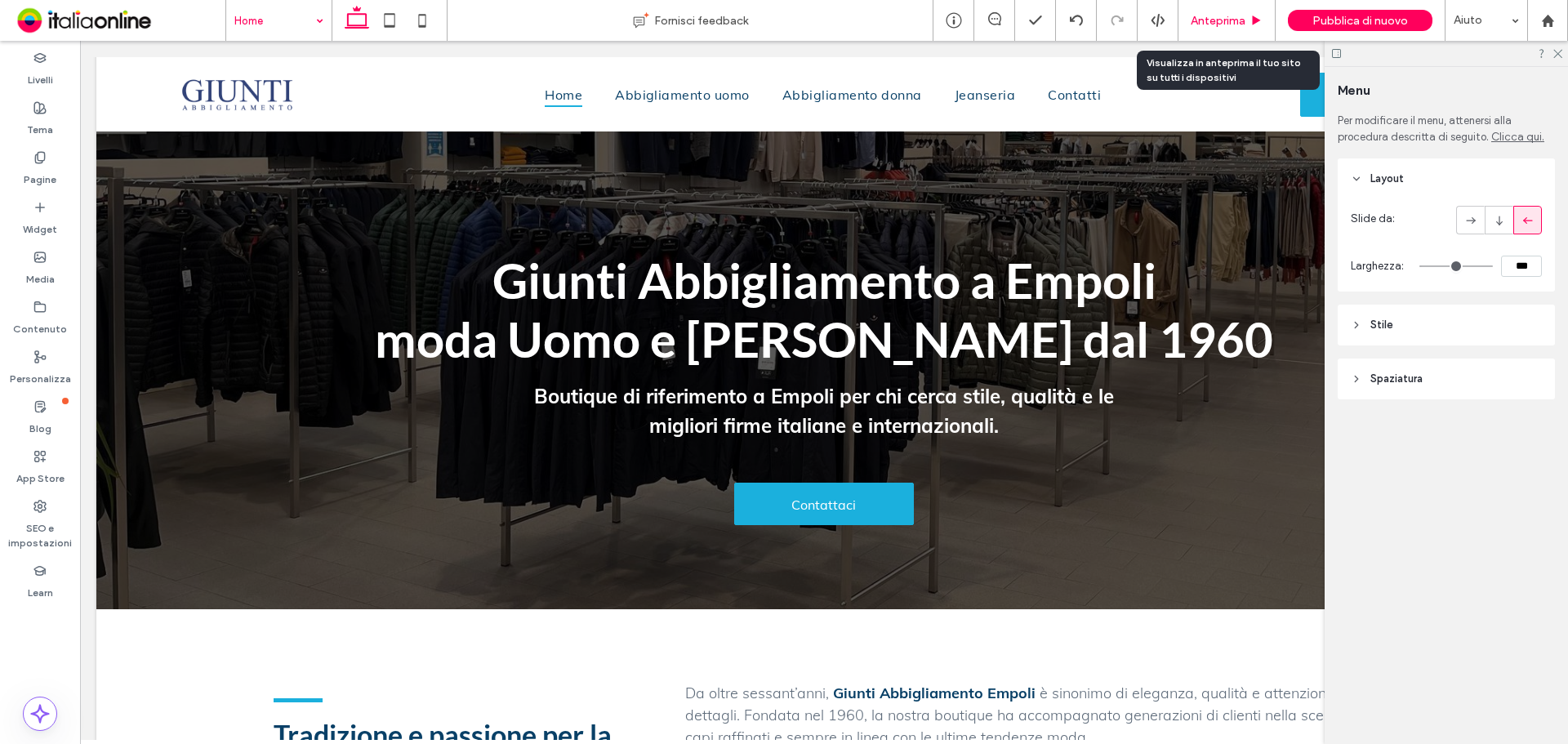
click at [1238, 27] on span "Anteprima" at bounding box center [1218, 21] width 54 height 14
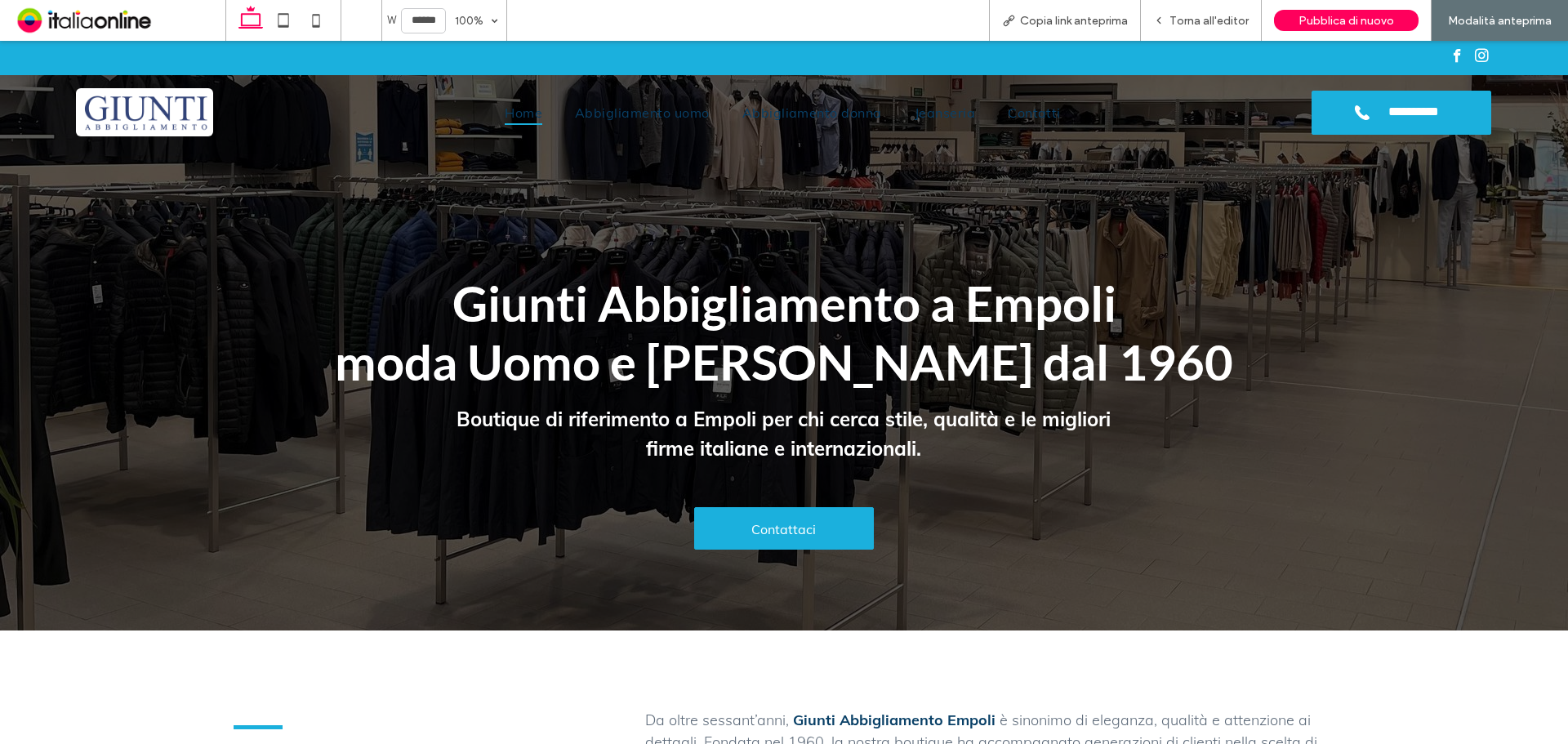
scroll to position [65, 0]
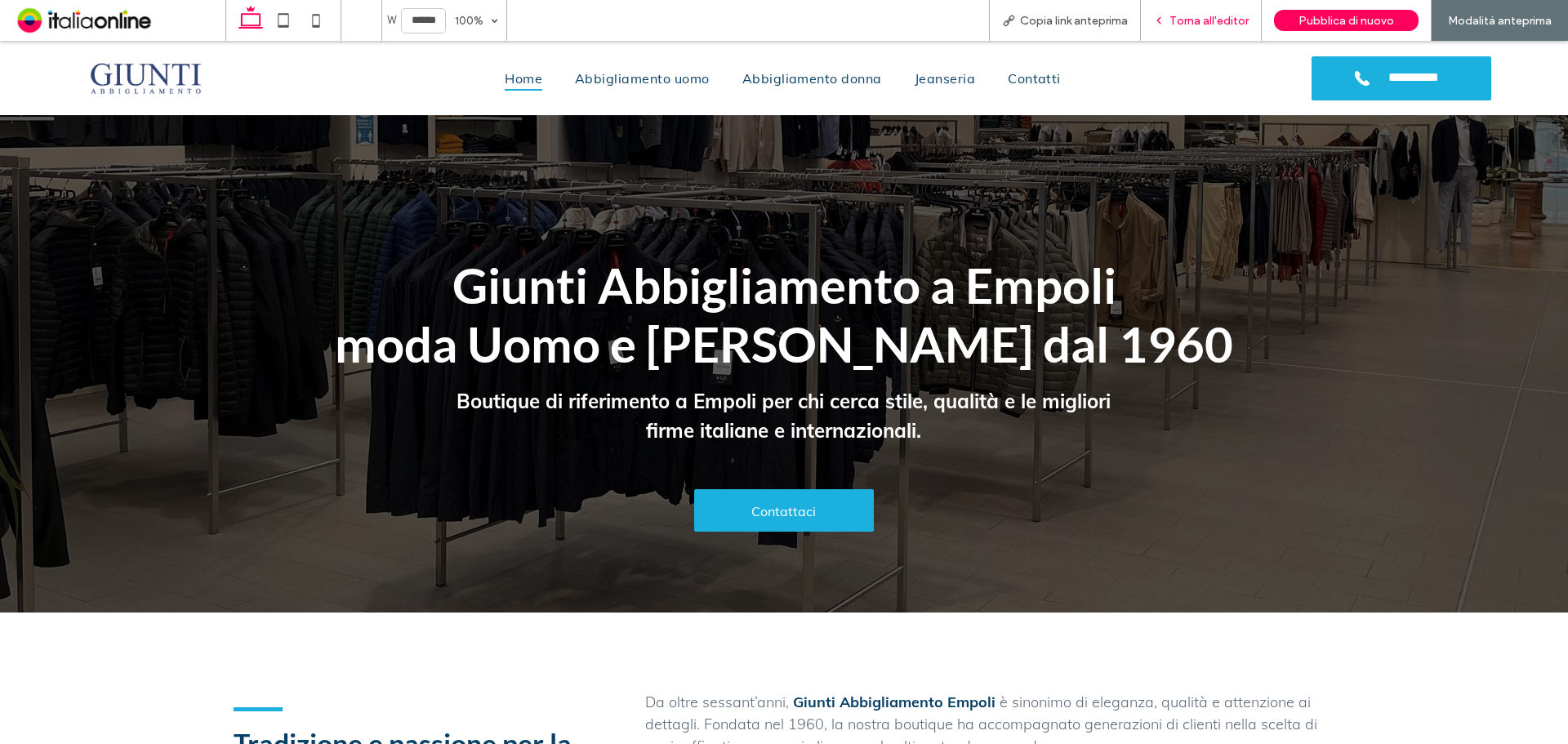
click at [1208, 15] on span "Torna all'editor" at bounding box center [1209, 21] width 79 height 14
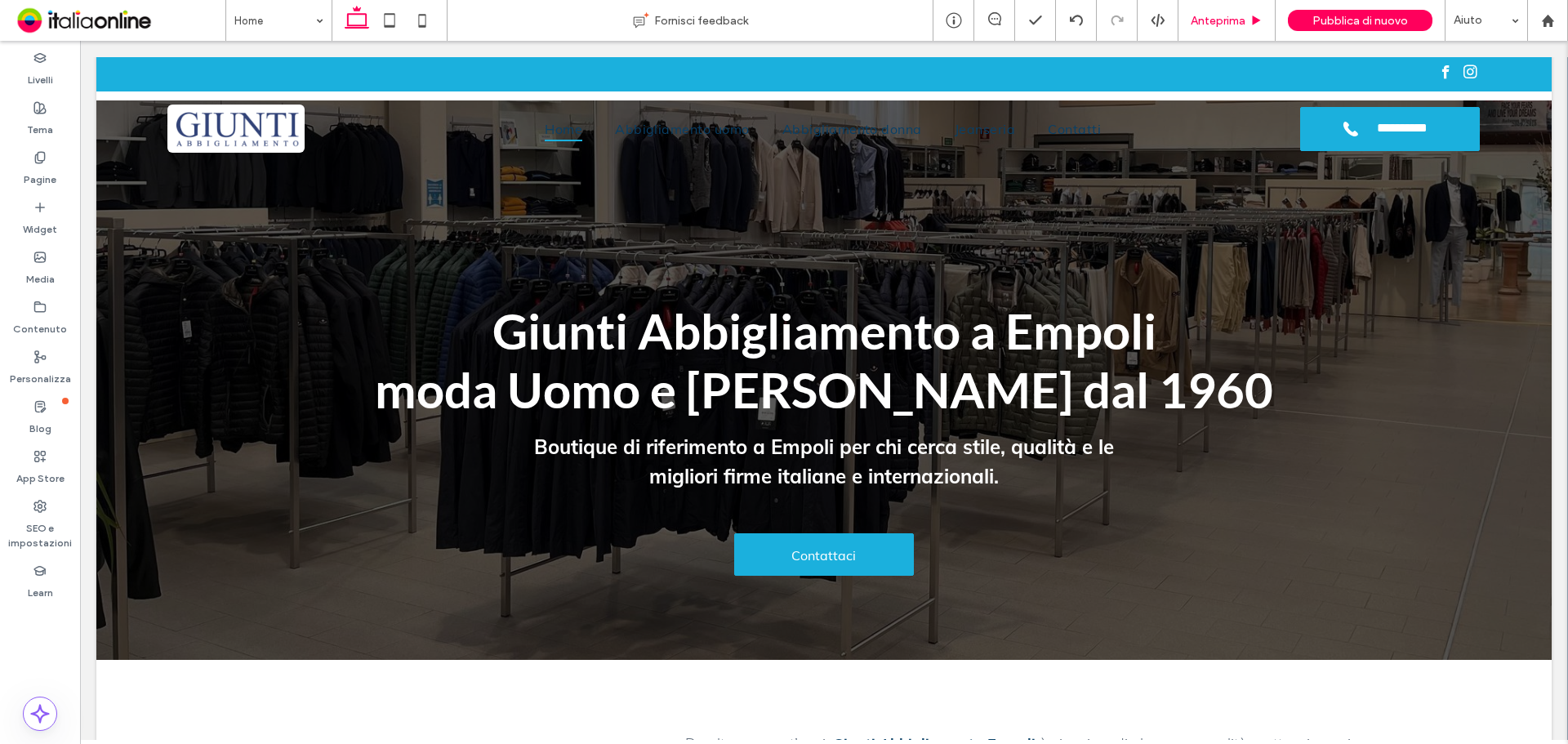
scroll to position [82, 0]
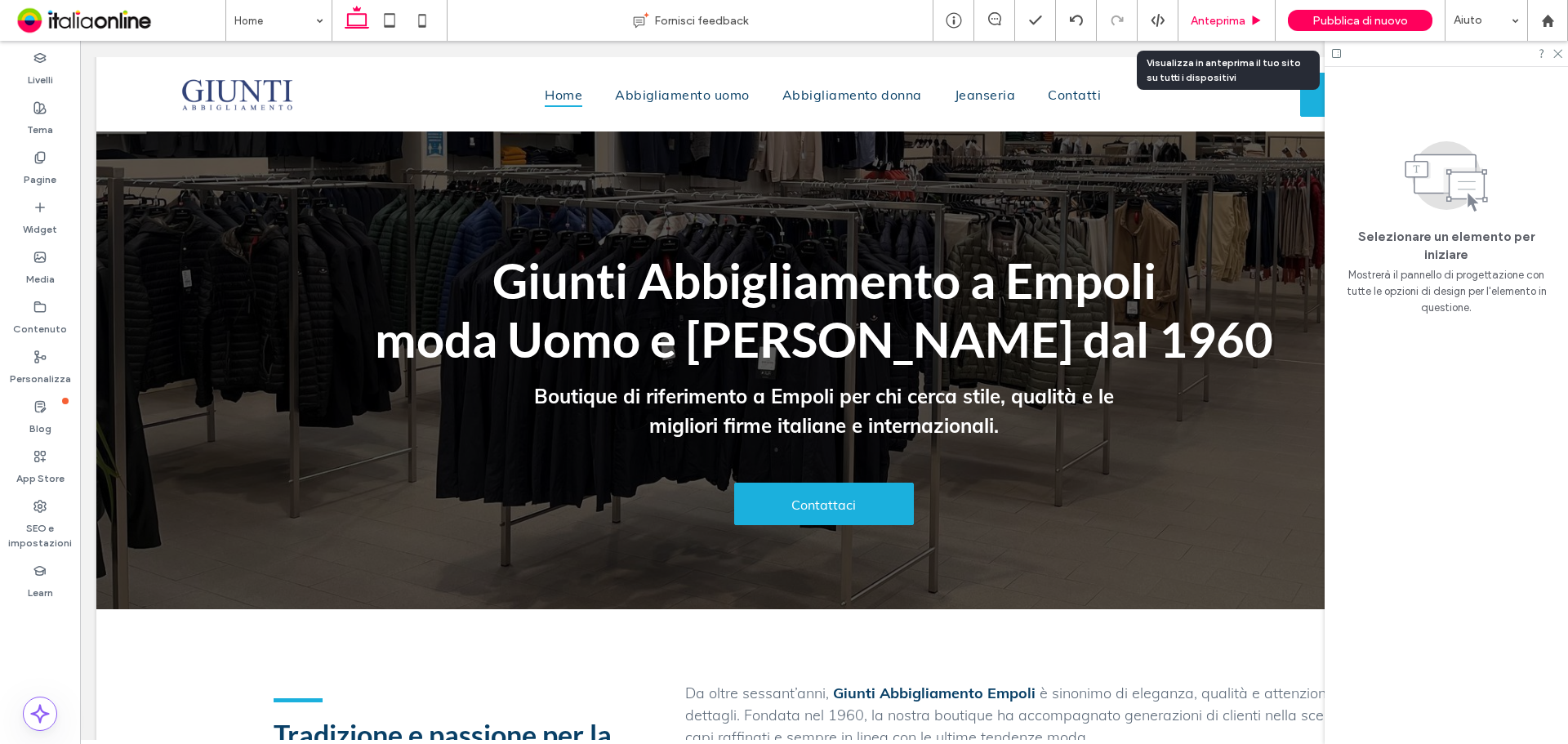
click at [1218, 23] on span "Anteprima" at bounding box center [1218, 21] width 54 height 14
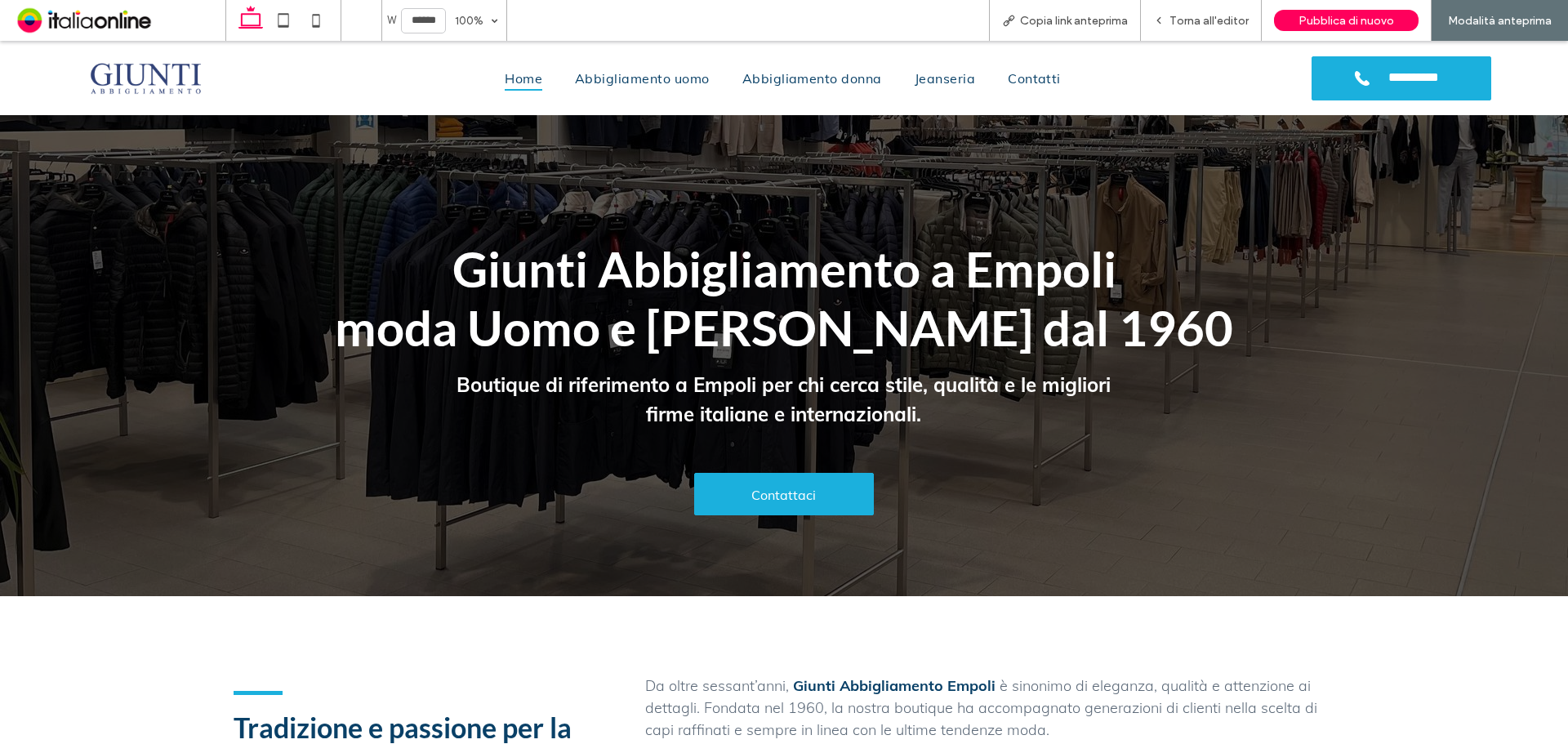
scroll to position [65, 0]
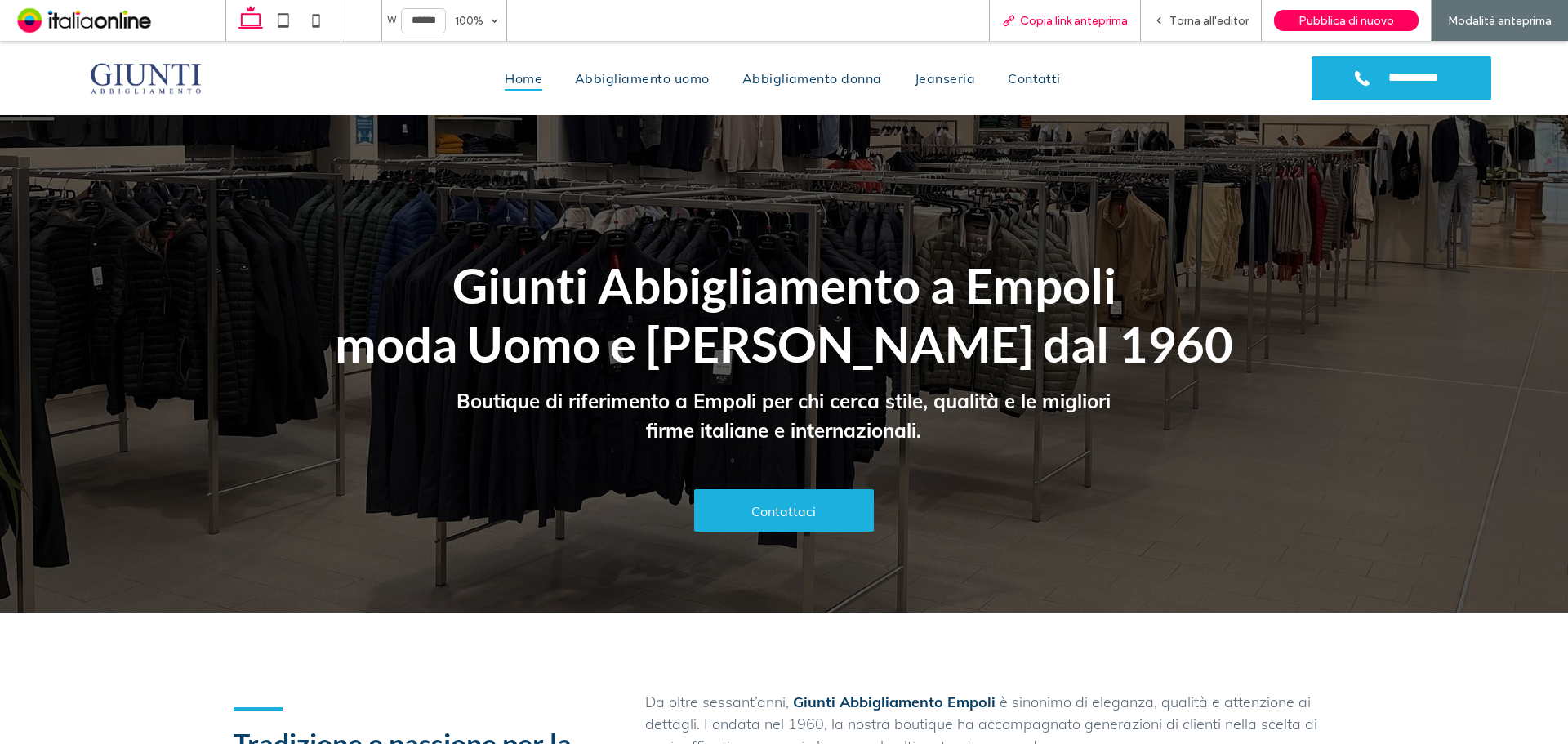
click at [1058, 26] on span "Copia link anteprima" at bounding box center [1074, 21] width 108 height 14
click at [1177, 25] on span "Torna all'editor" at bounding box center [1209, 21] width 79 height 14
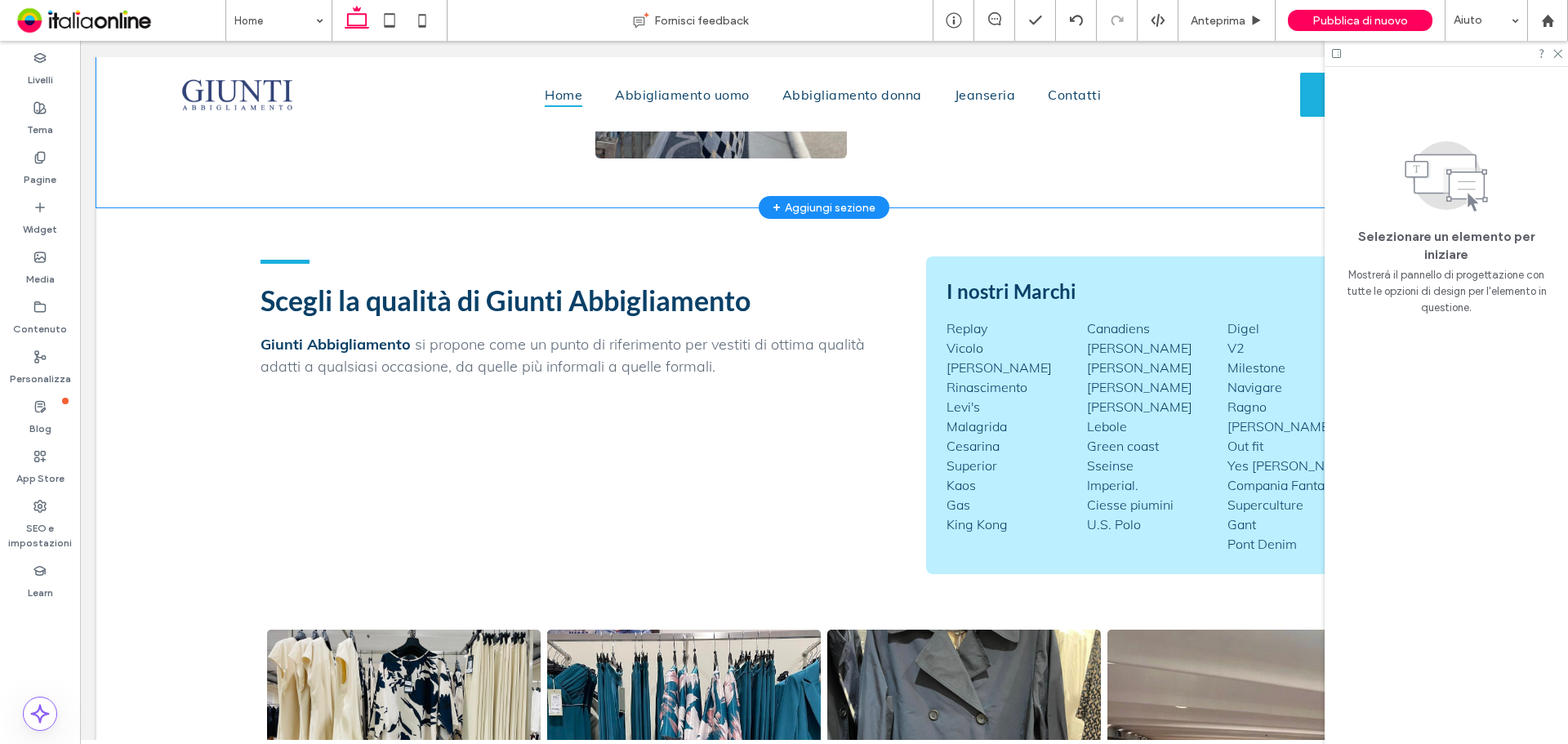
scroll to position [1959, 0]
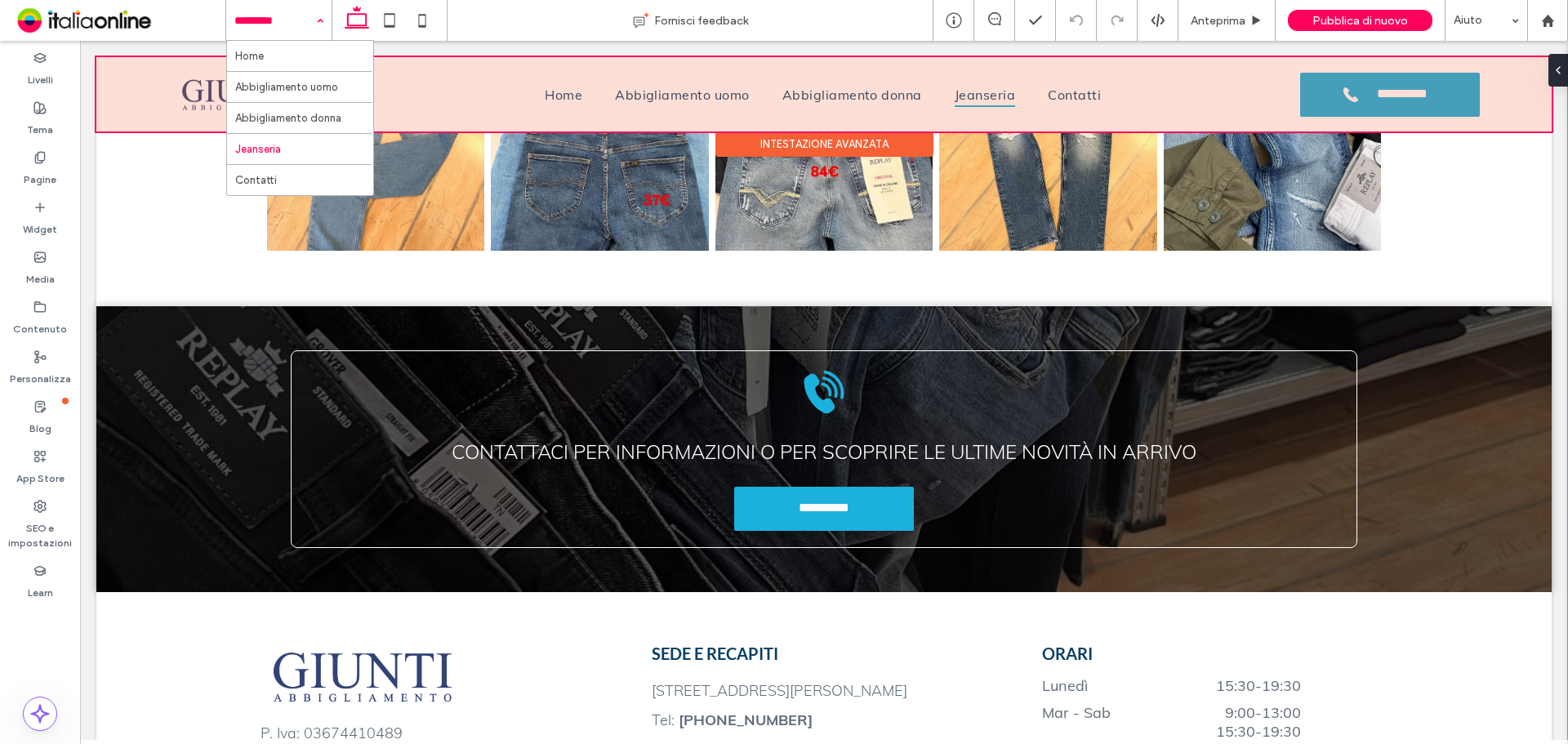
scroll to position [1155, 0]
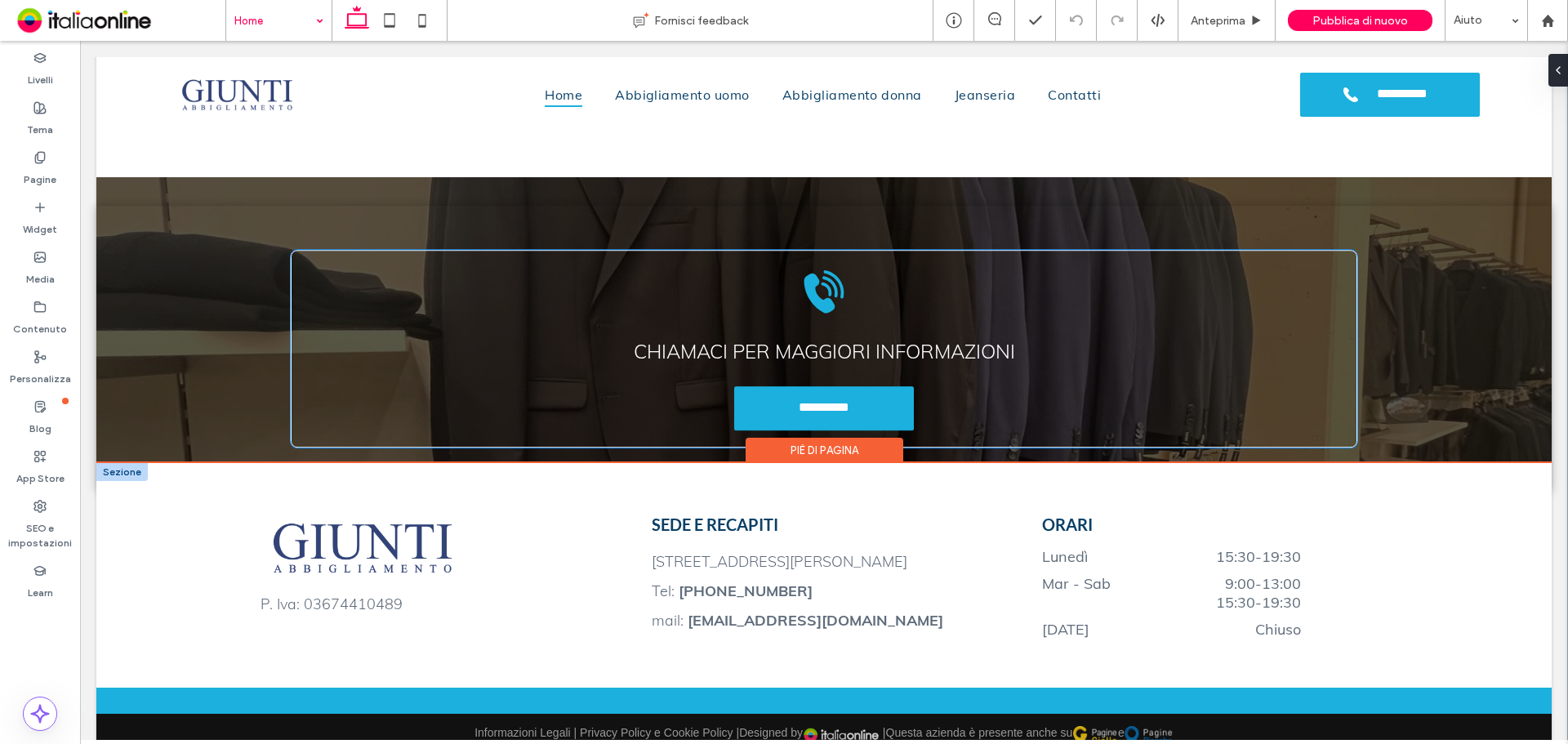
scroll to position [2960, 0]
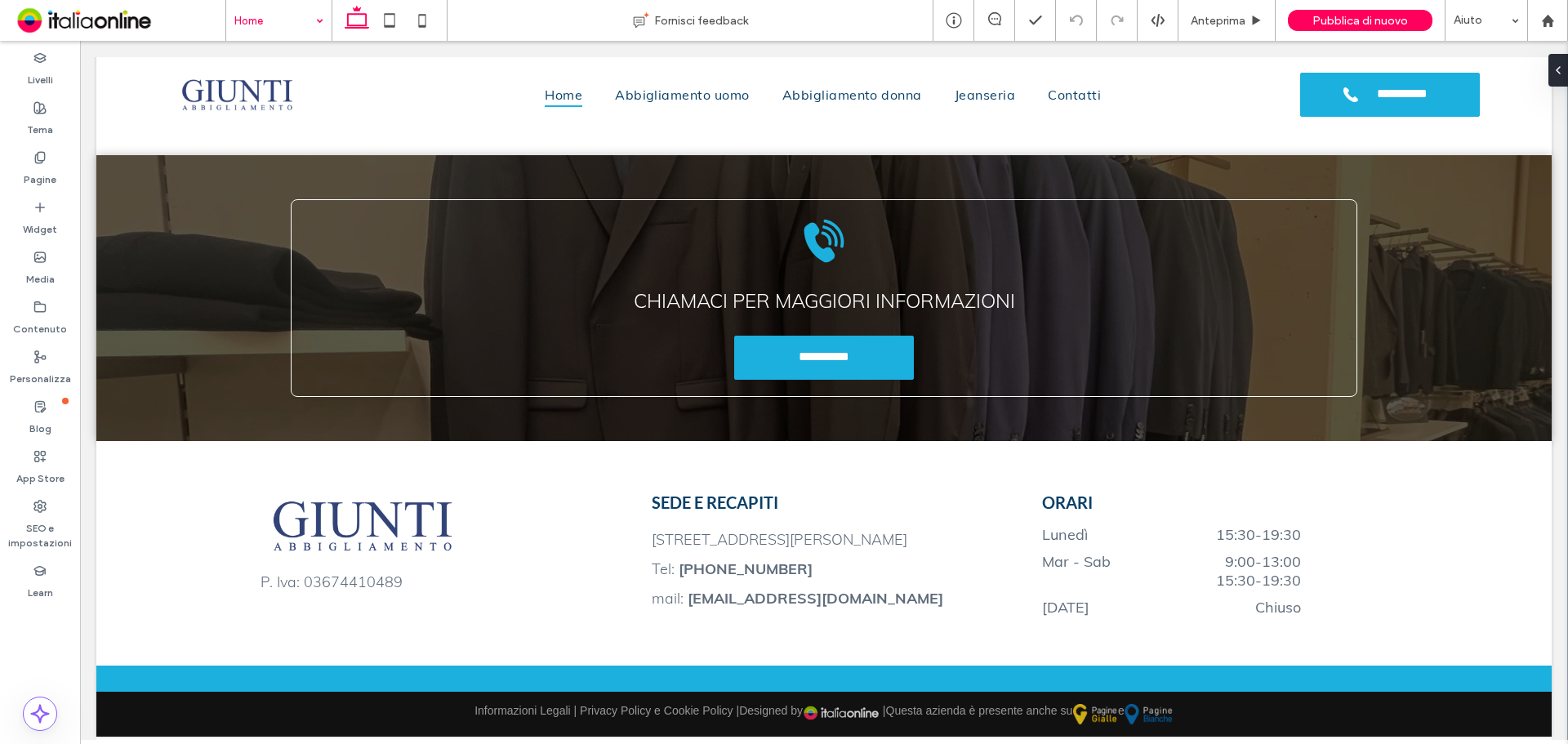
click at [269, 11] on input at bounding box center [275, 21] width 81 height 41
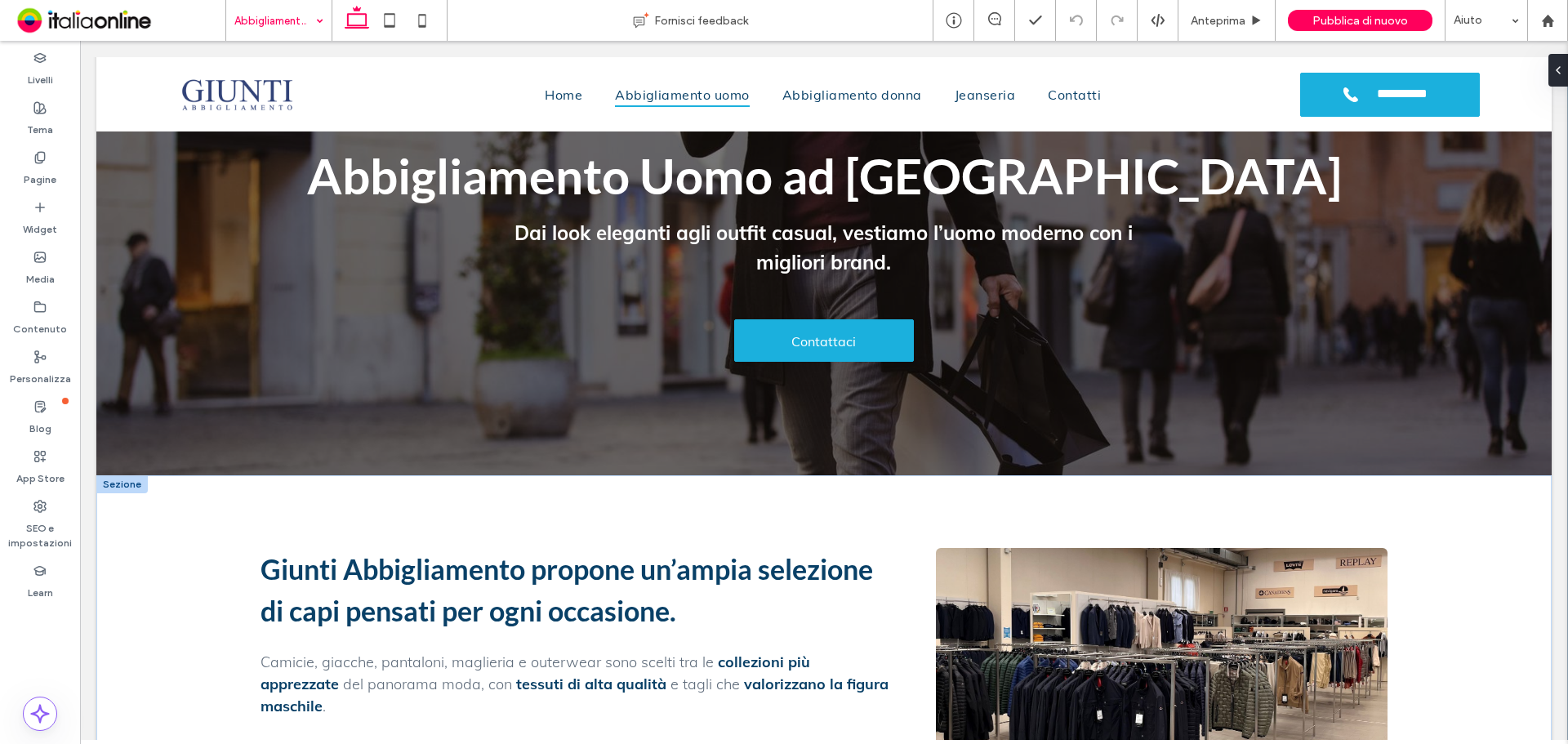
scroll to position [245, 0]
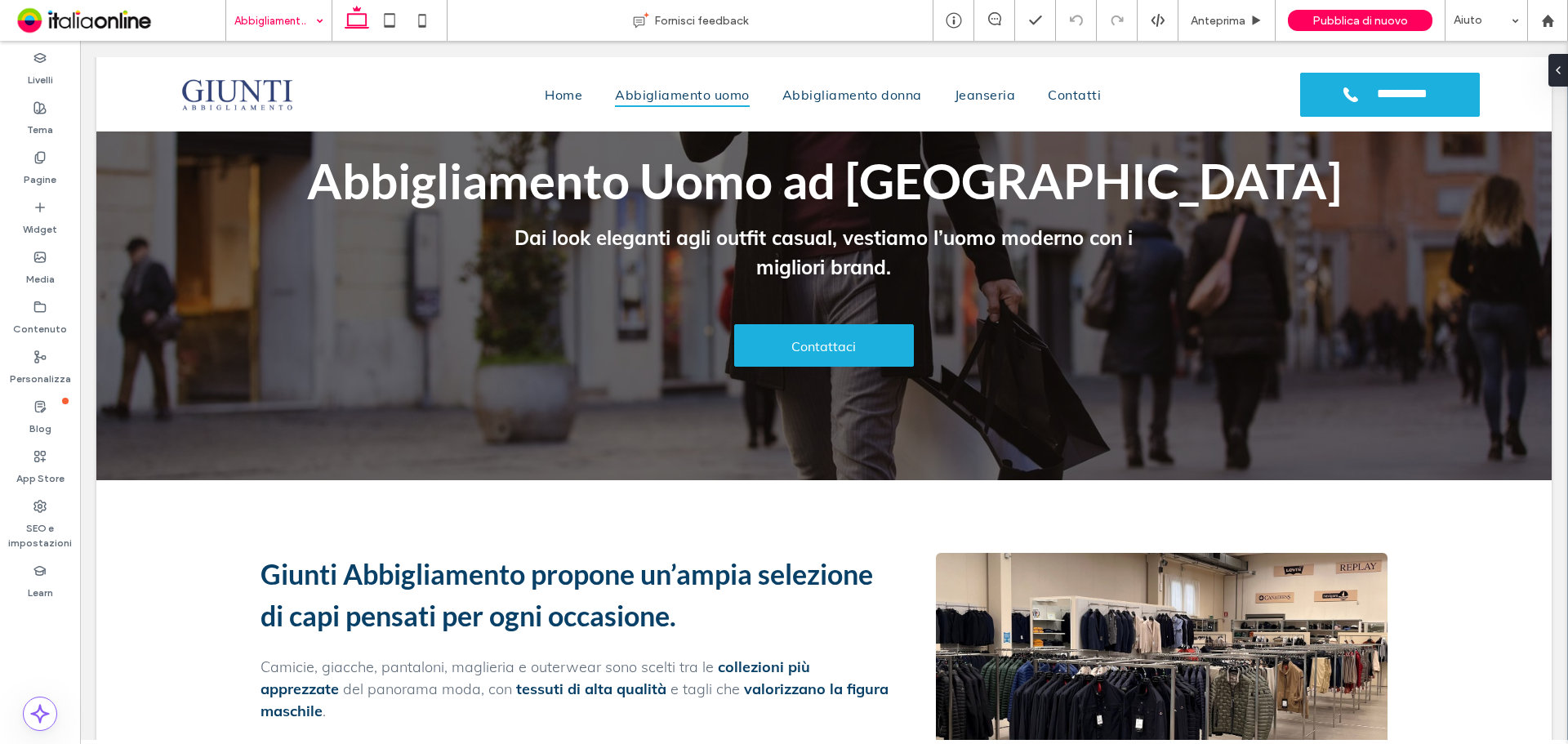
click at [286, 17] on input at bounding box center [275, 21] width 81 height 41
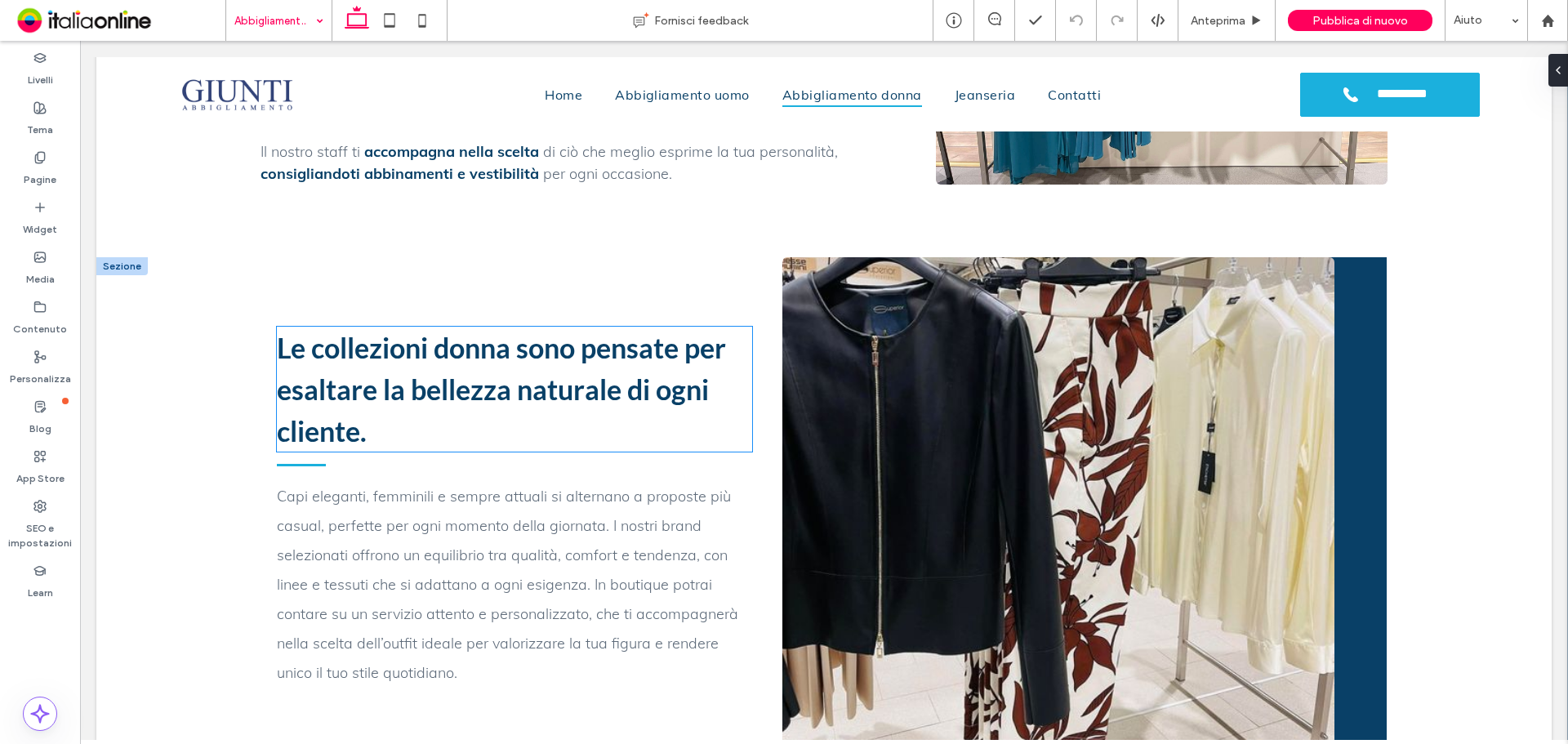
scroll to position [898, 0]
click at [277, 20] on input at bounding box center [275, 21] width 81 height 41
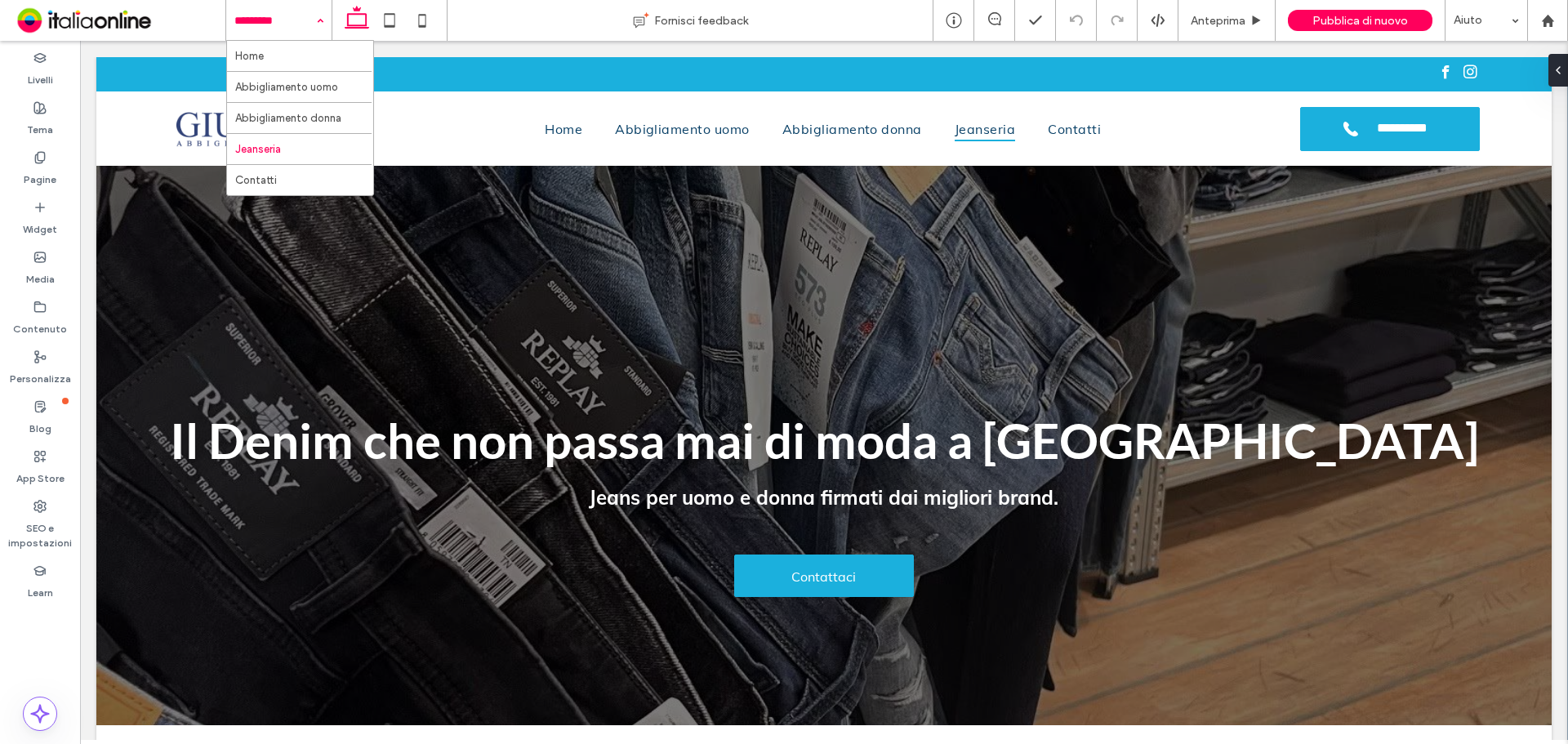
click at [270, 17] on input at bounding box center [275, 21] width 81 height 41
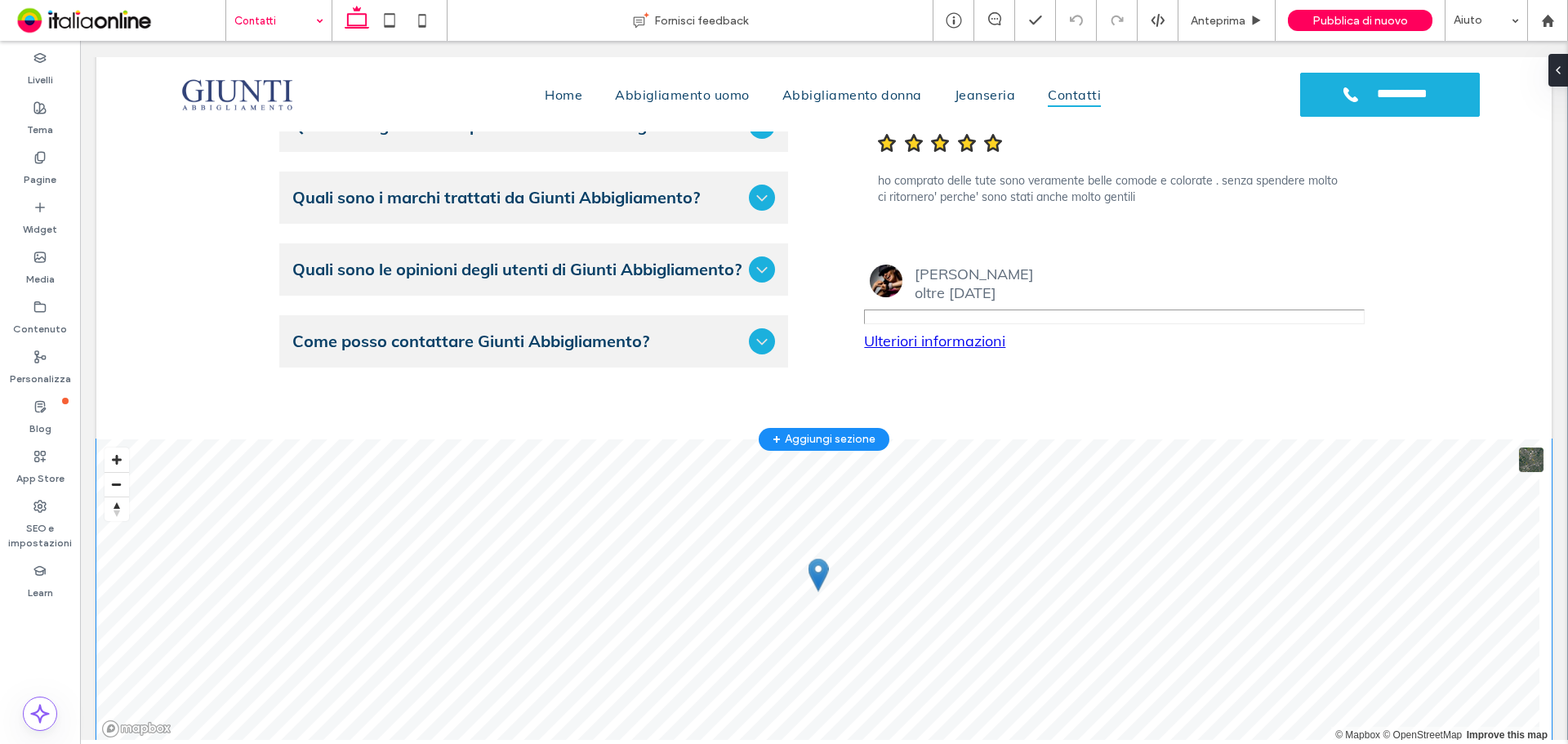
scroll to position [1715, 0]
click at [753, 330] on icon at bounding box center [763, 340] width 20 height 20
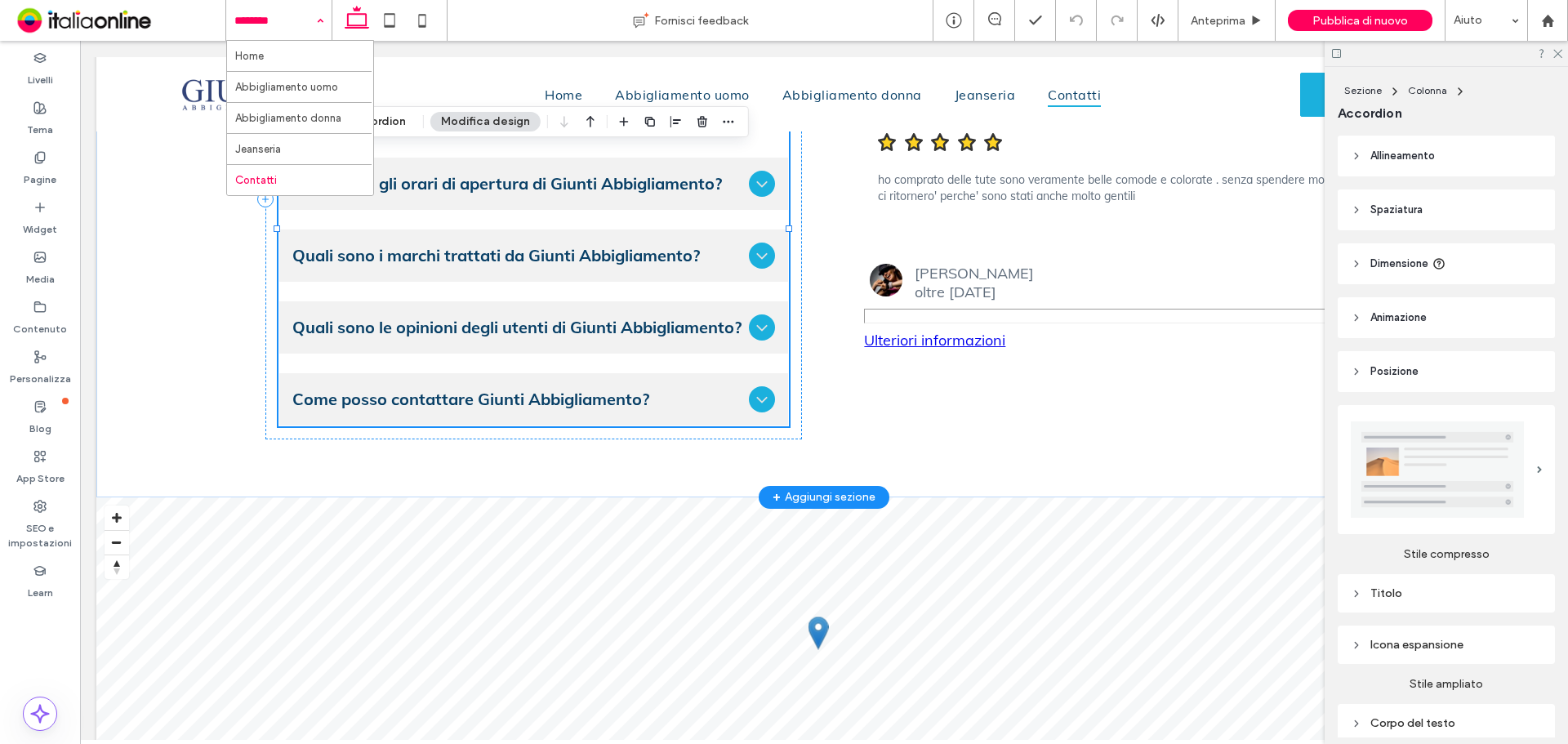
click at [758, 396] on icon at bounding box center [762, 400] width 11 height 7
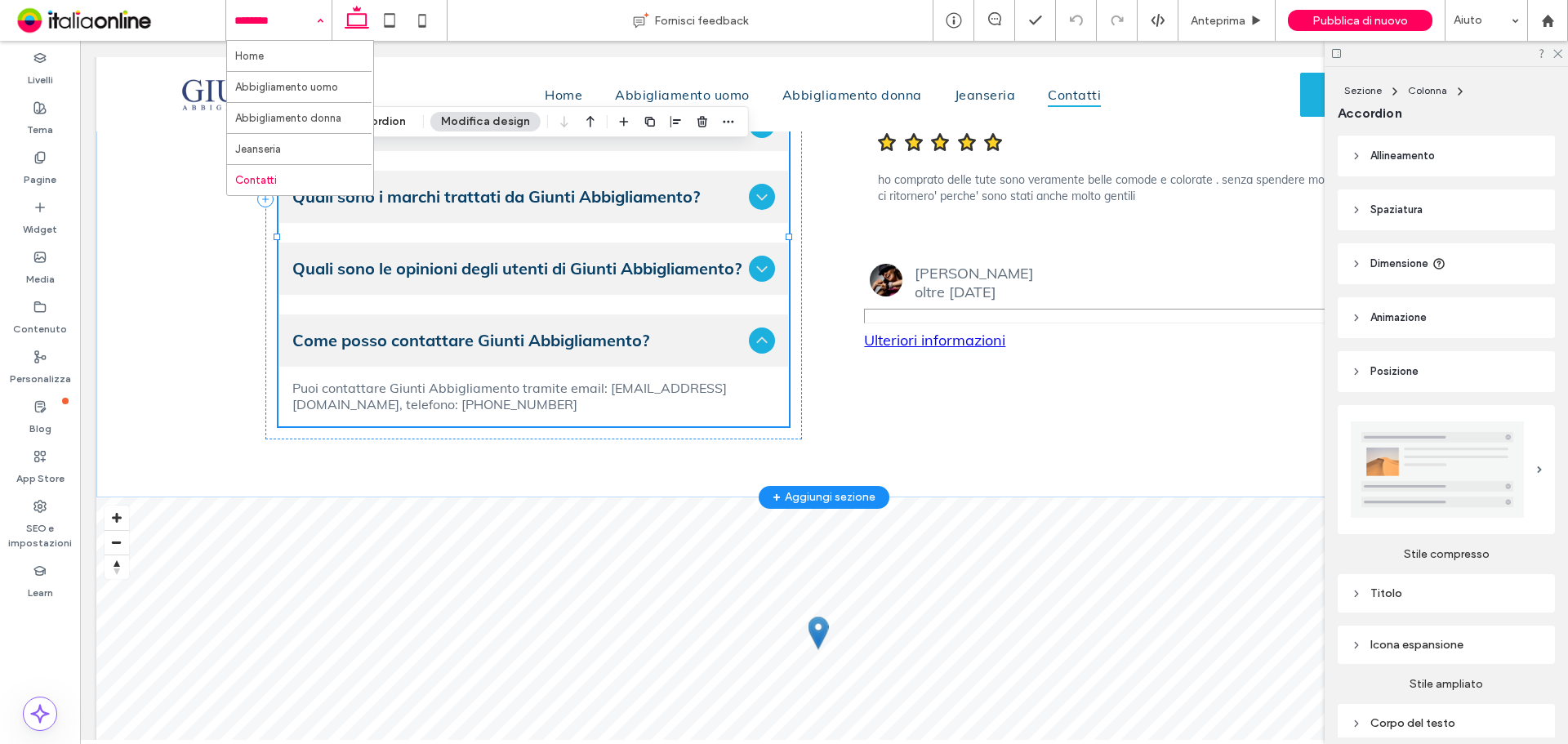
click at [758, 336] on icon at bounding box center [763, 340] width 20 height 20
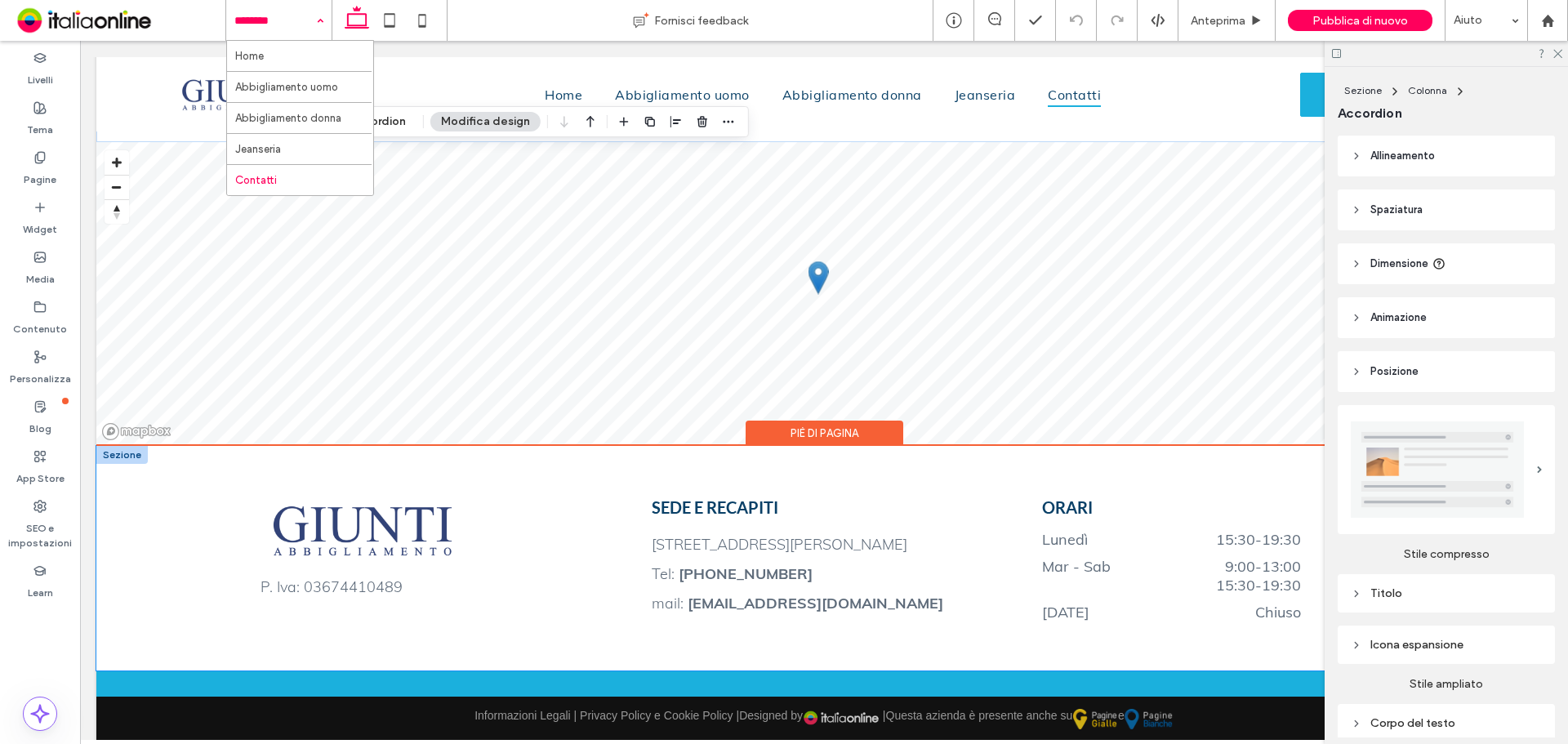
scroll to position [2017, 0]
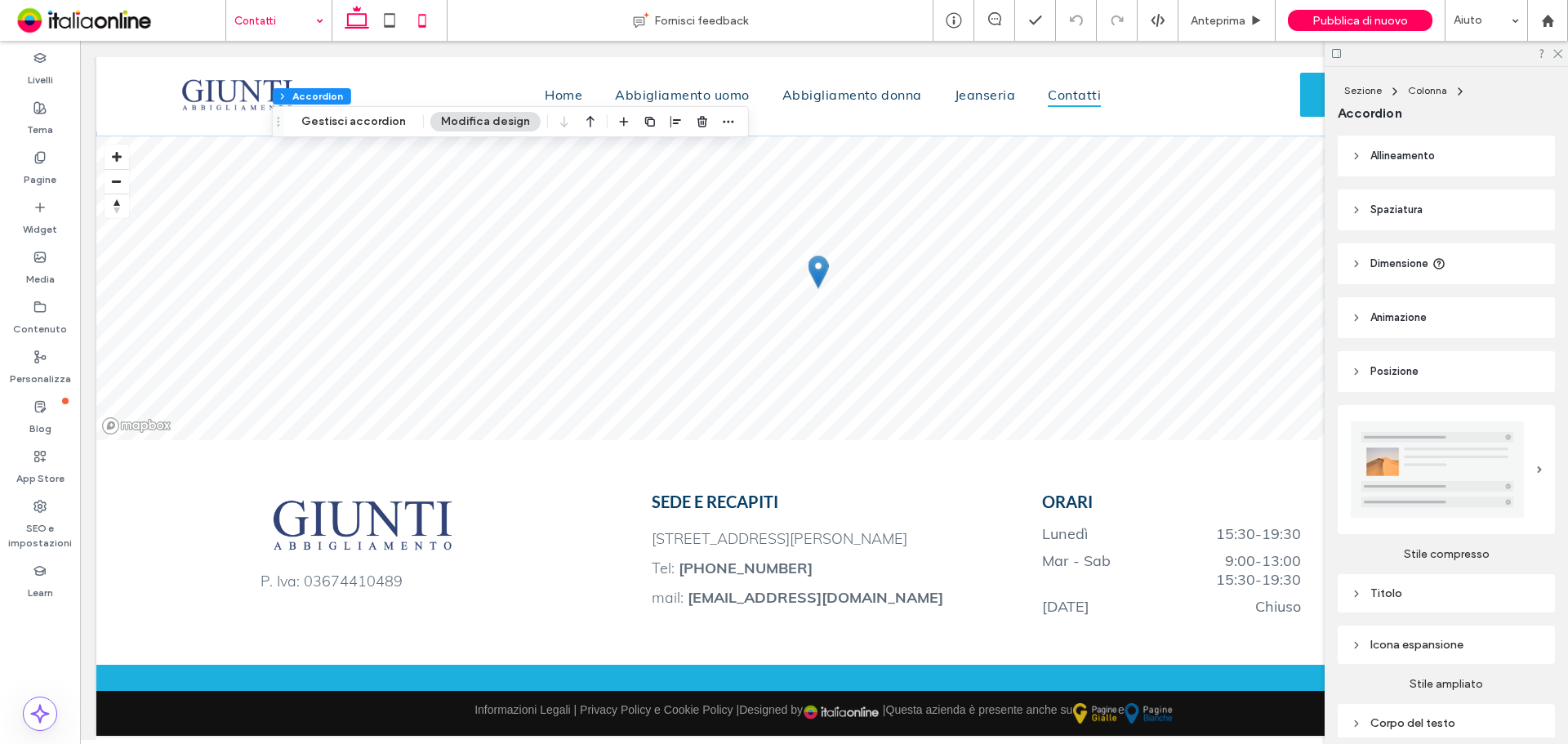
click at [418, 26] on icon at bounding box center [422, 21] width 33 height 33
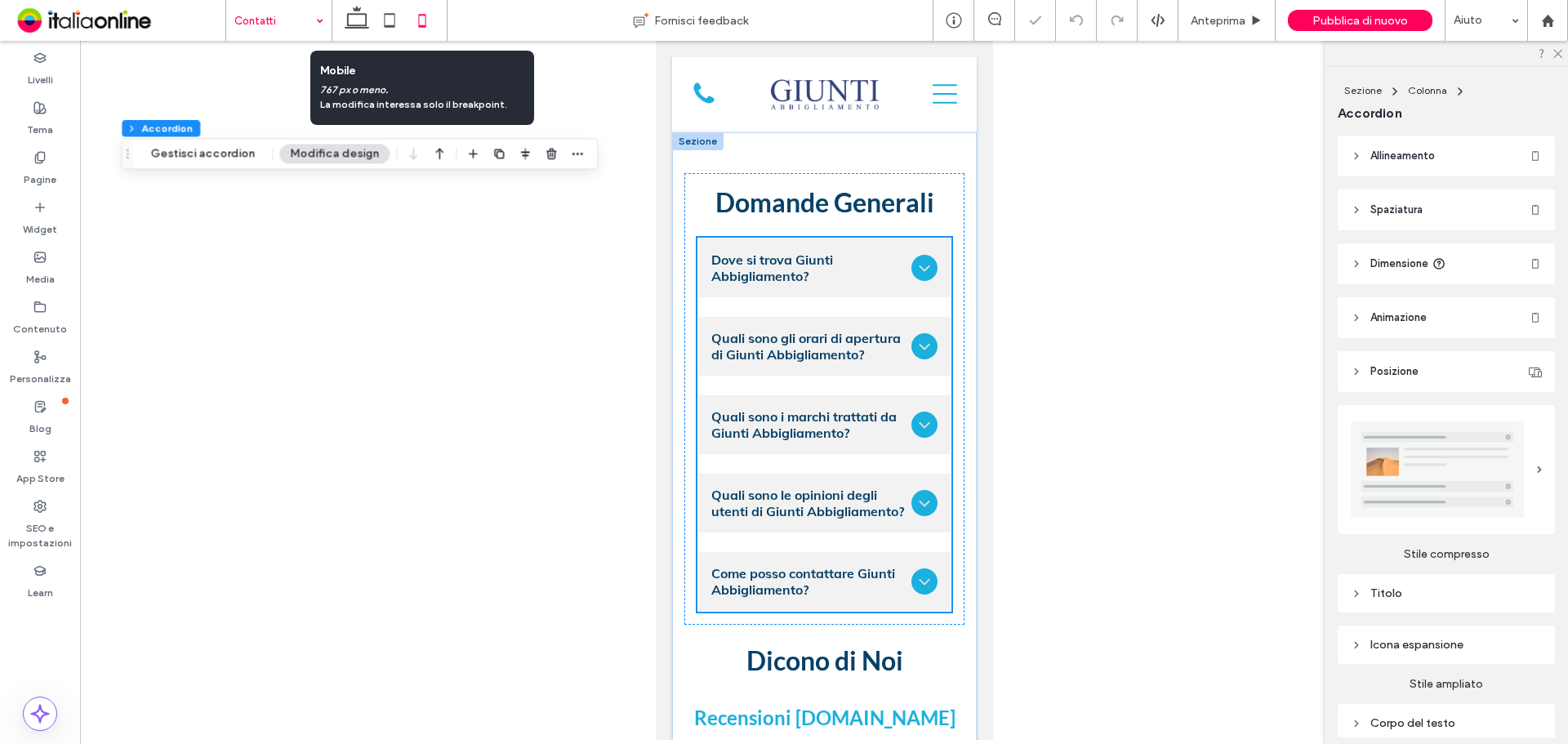
scroll to position [2055, 0]
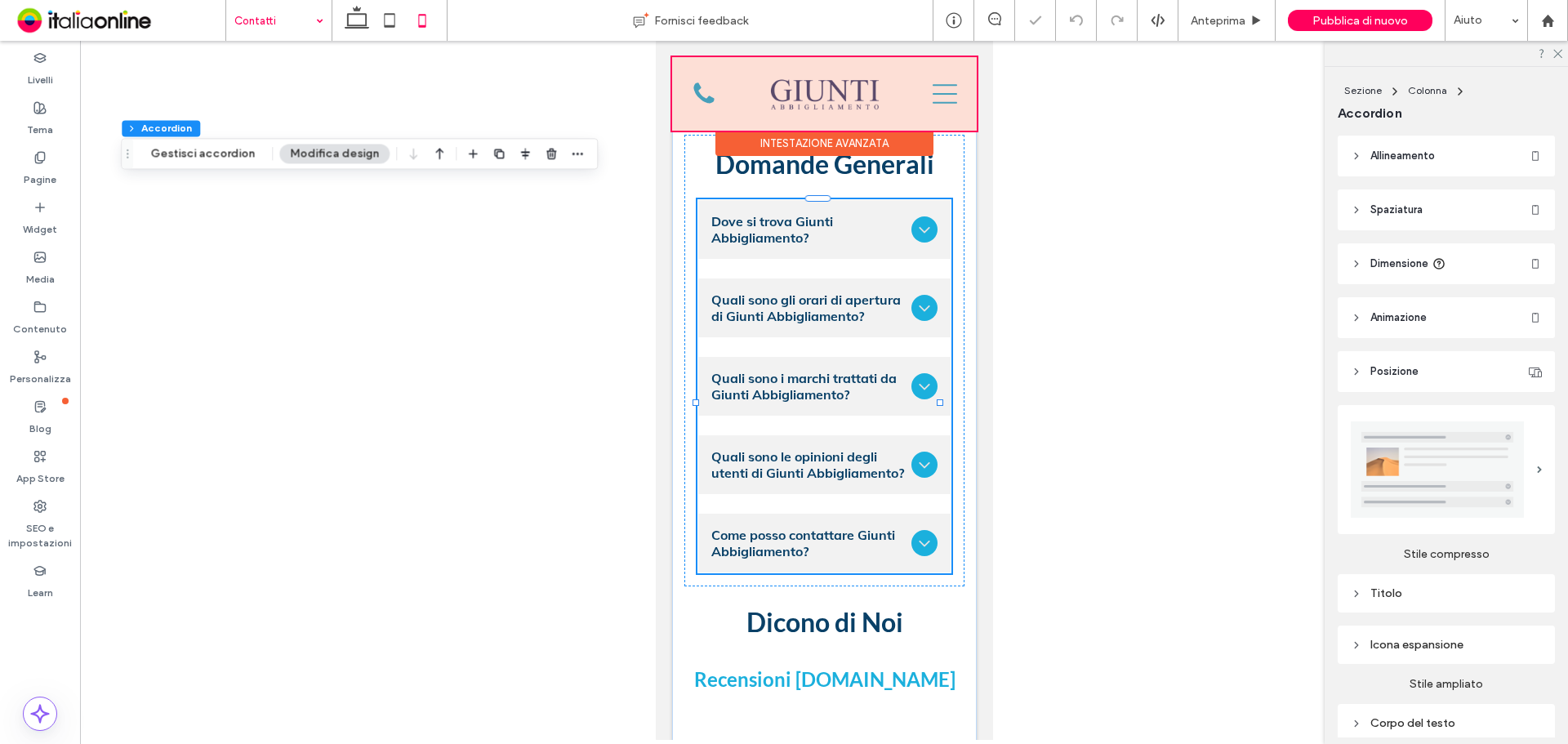
click at [927, 90] on div at bounding box center [824, 93] width 305 height 73
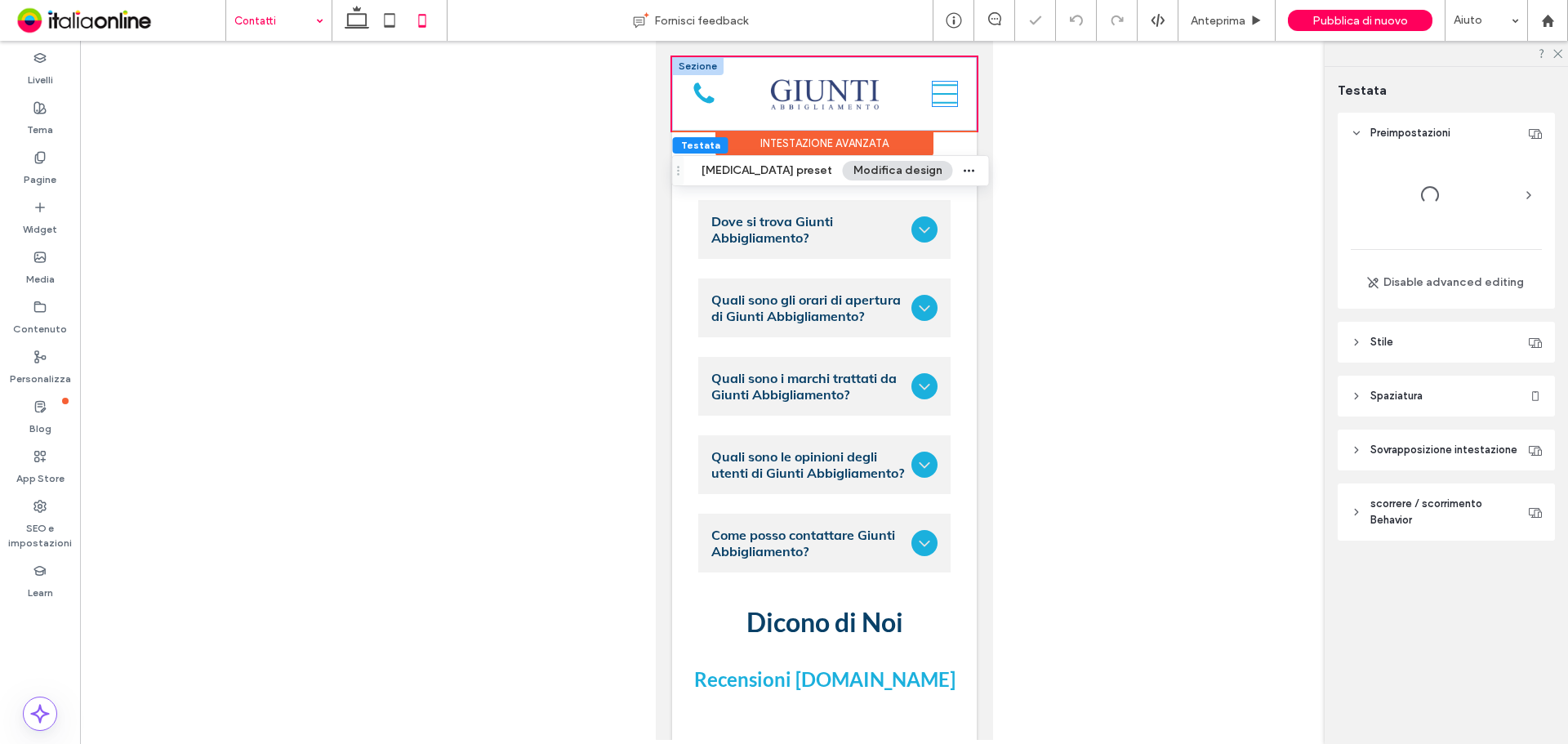
click at [932, 91] on icon at bounding box center [945, 94] width 25 height 25
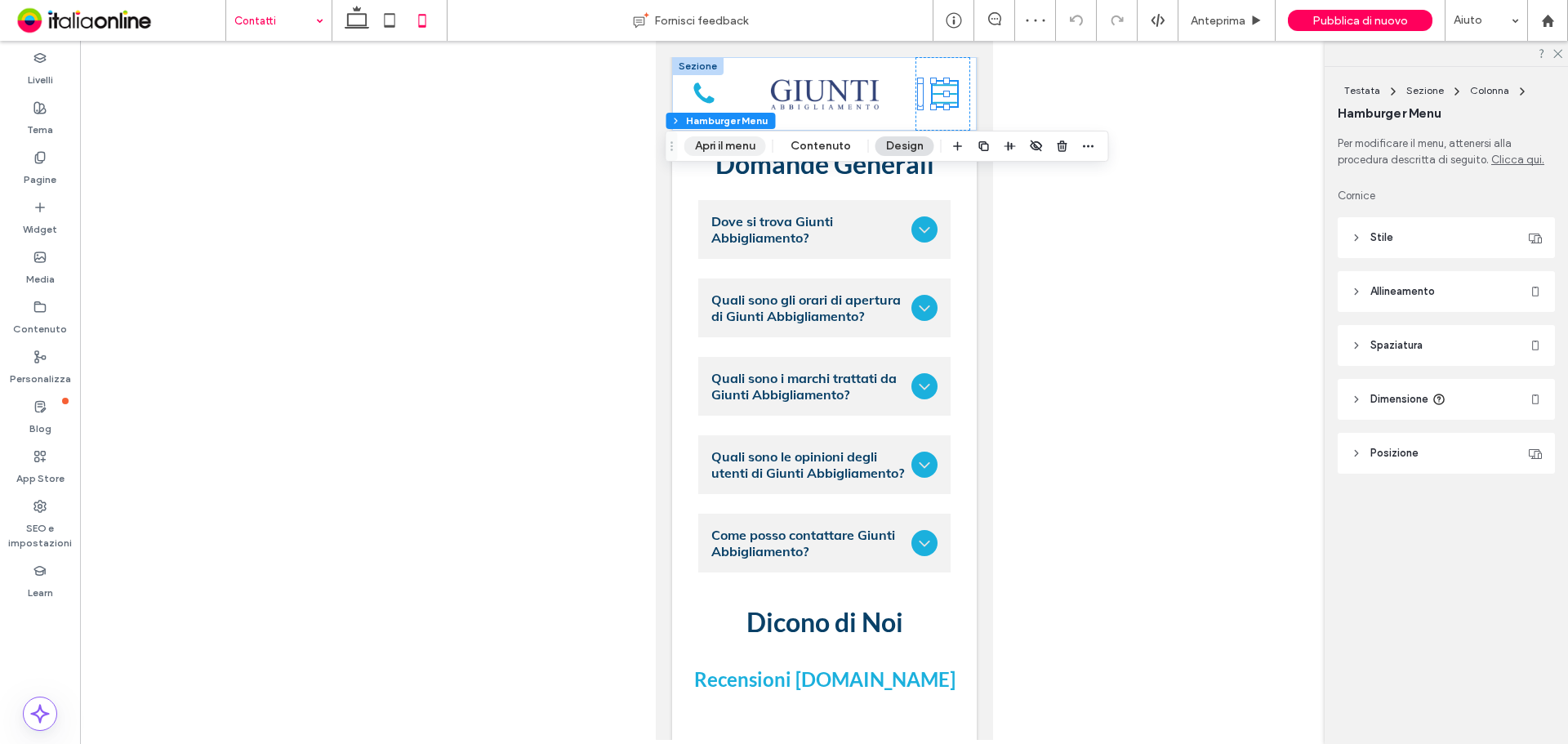
click at [709, 152] on button "Apri il menu" at bounding box center [725, 146] width 82 height 20
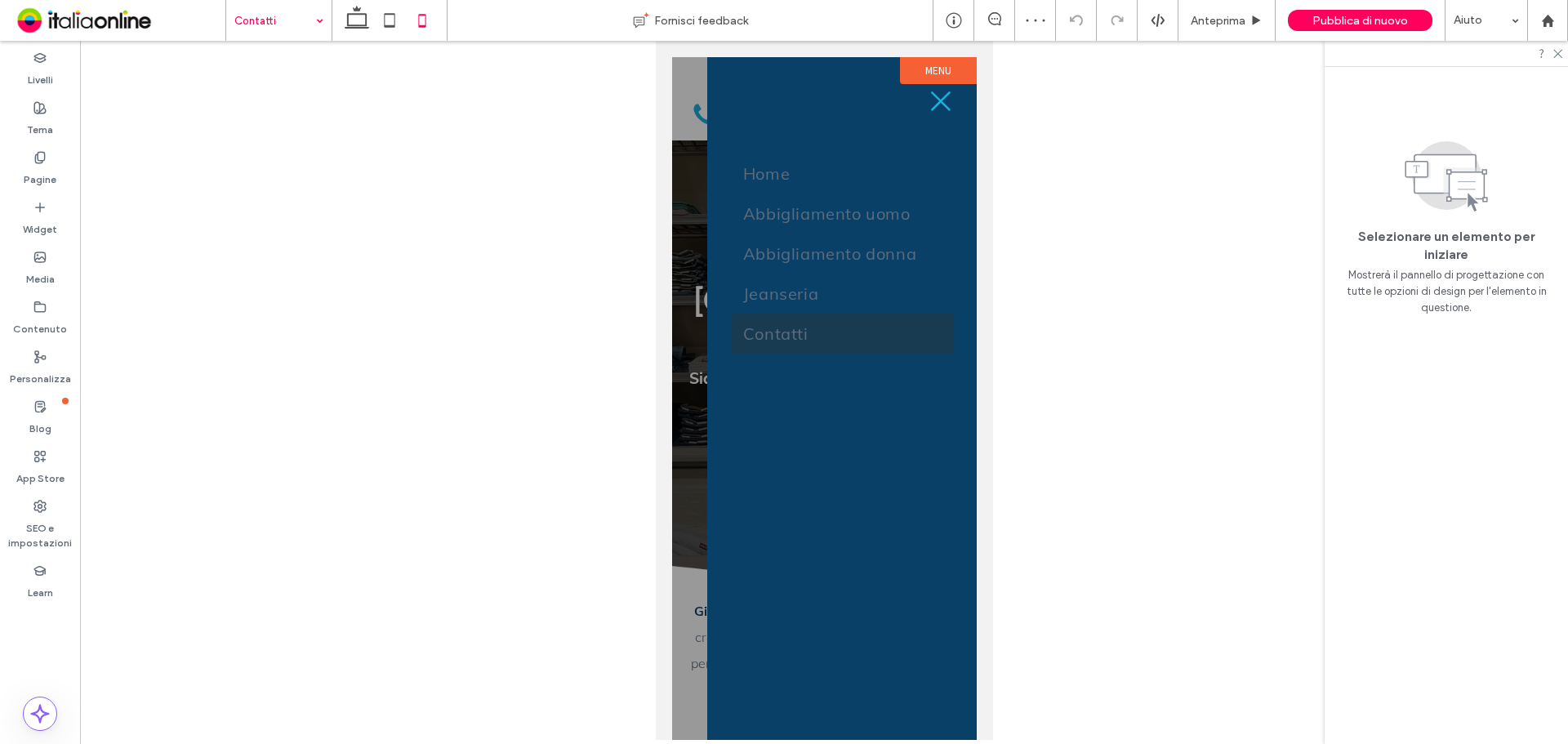
scroll to position [0, 0]
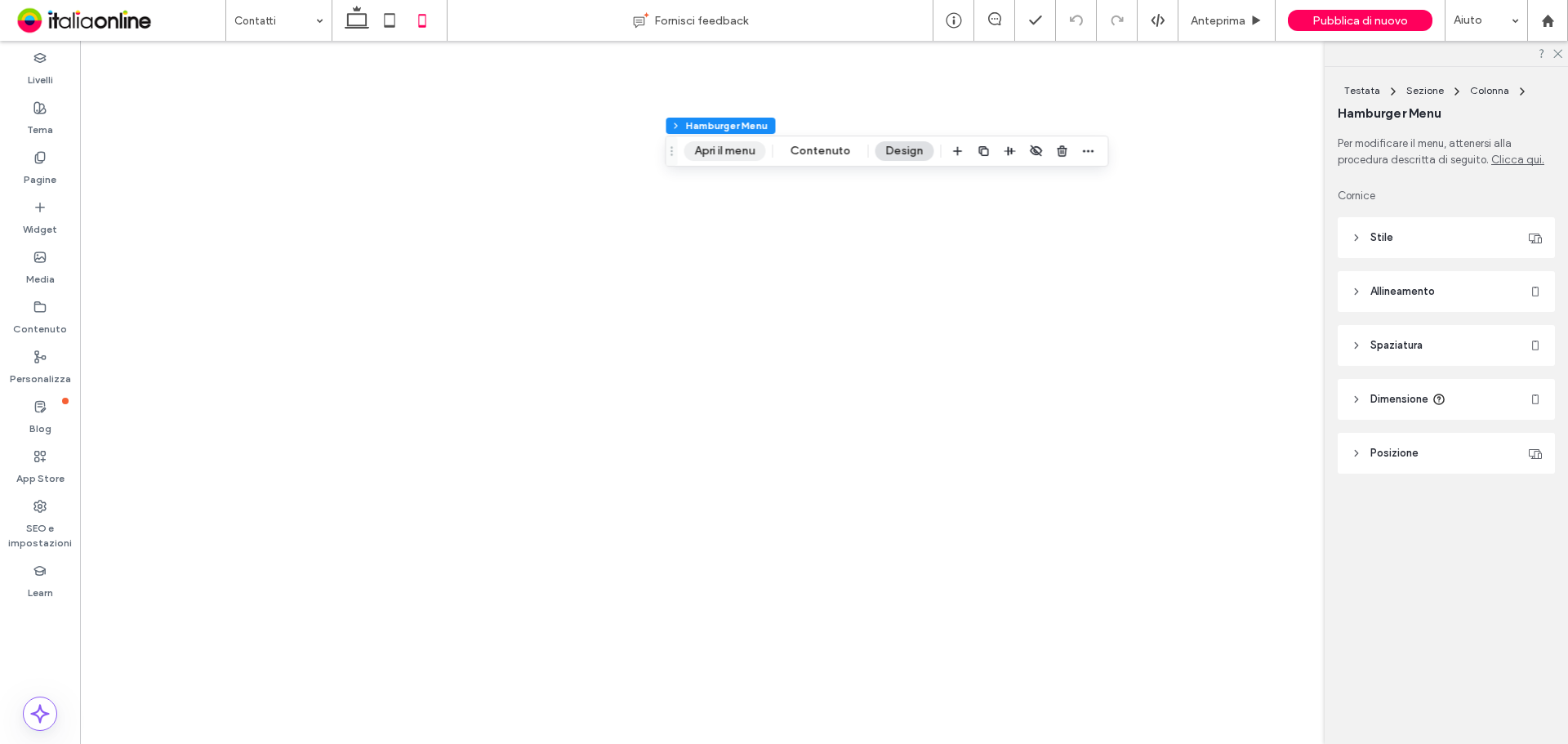
click at [735, 156] on button "Apri il menu" at bounding box center [725, 151] width 82 height 20
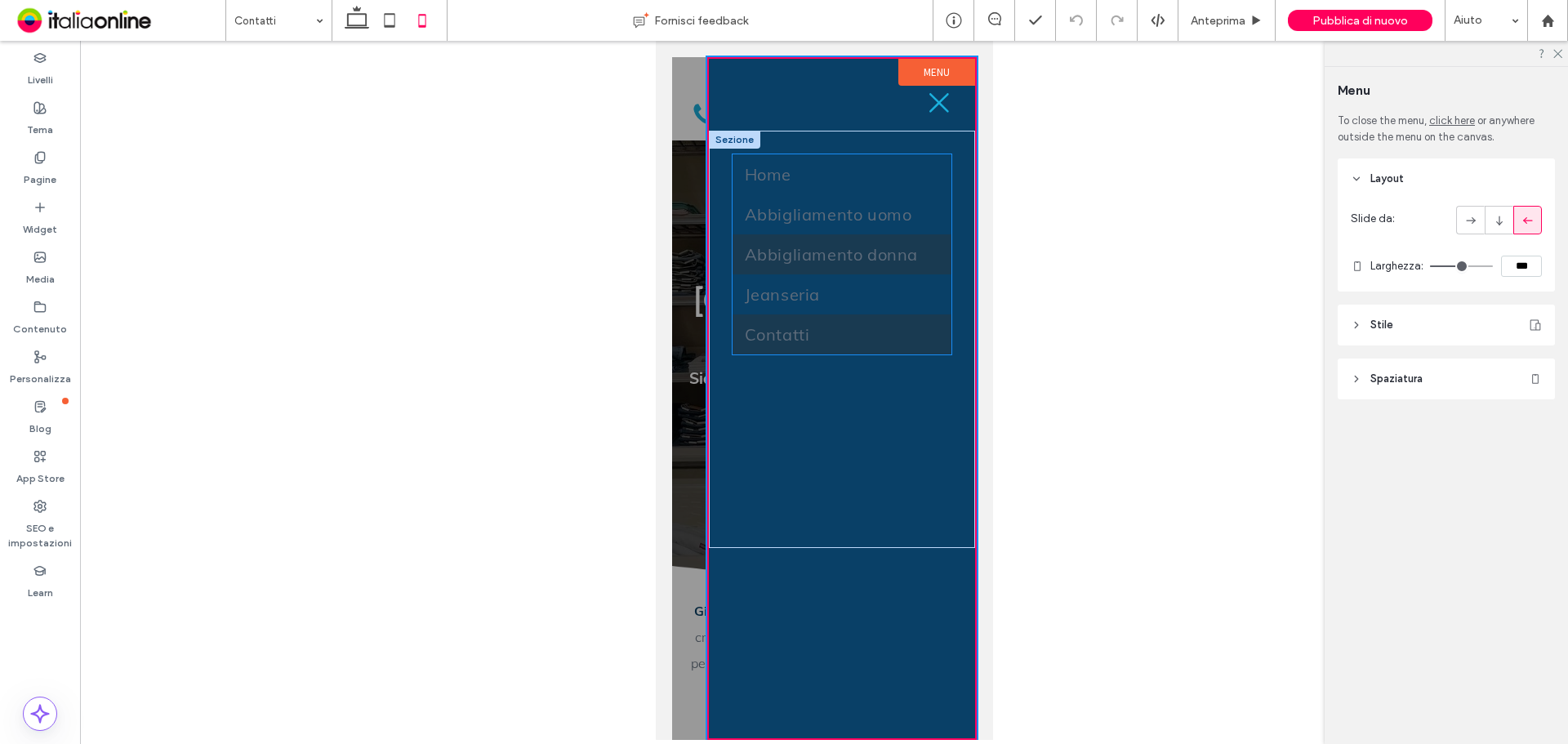
click at [871, 240] on link "Abbigliamento donna" at bounding box center [842, 254] width 219 height 40
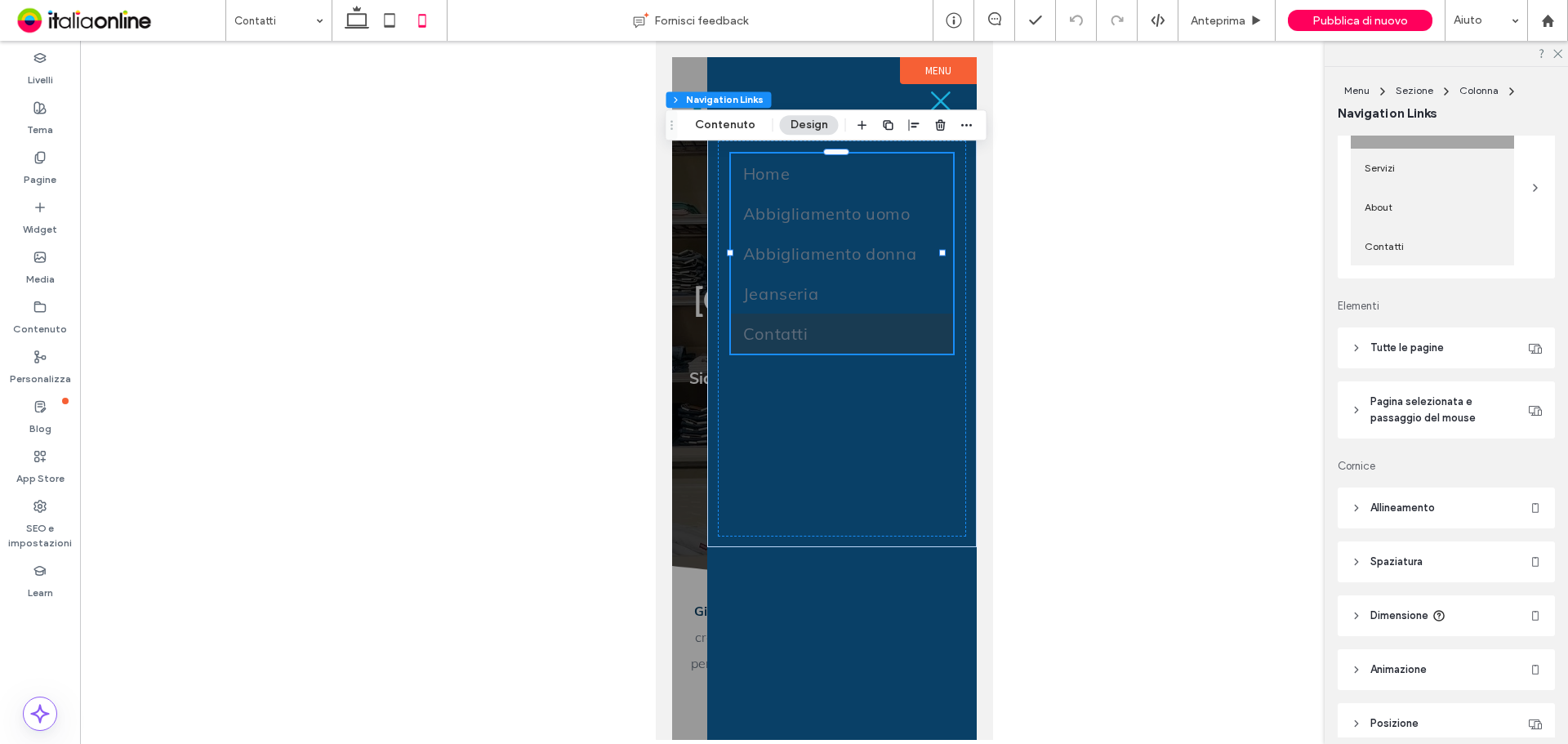
scroll to position [245, 0]
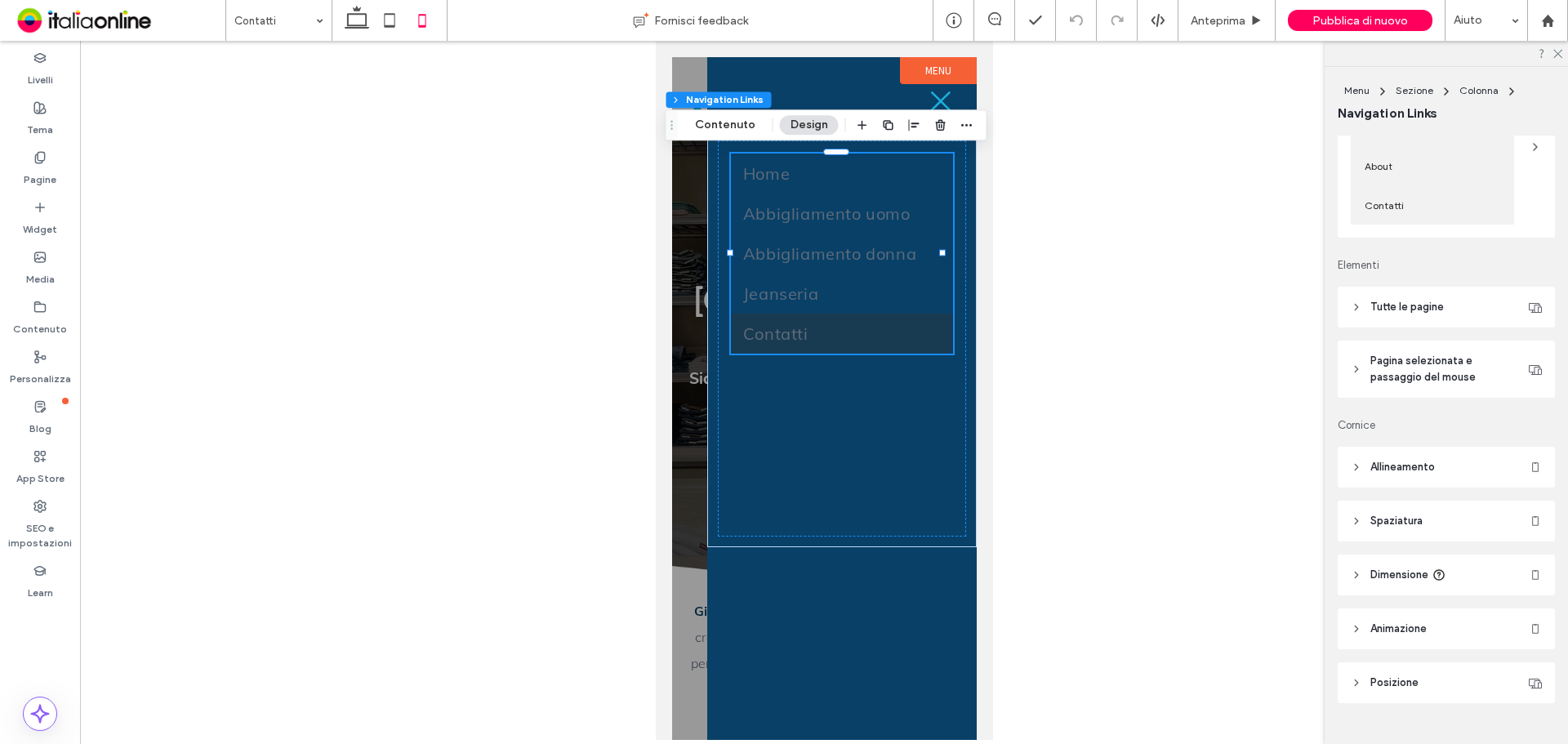
click at [1430, 377] on span "Pagina selezionata e passaggio del mouse" at bounding box center [1446, 369] width 150 height 33
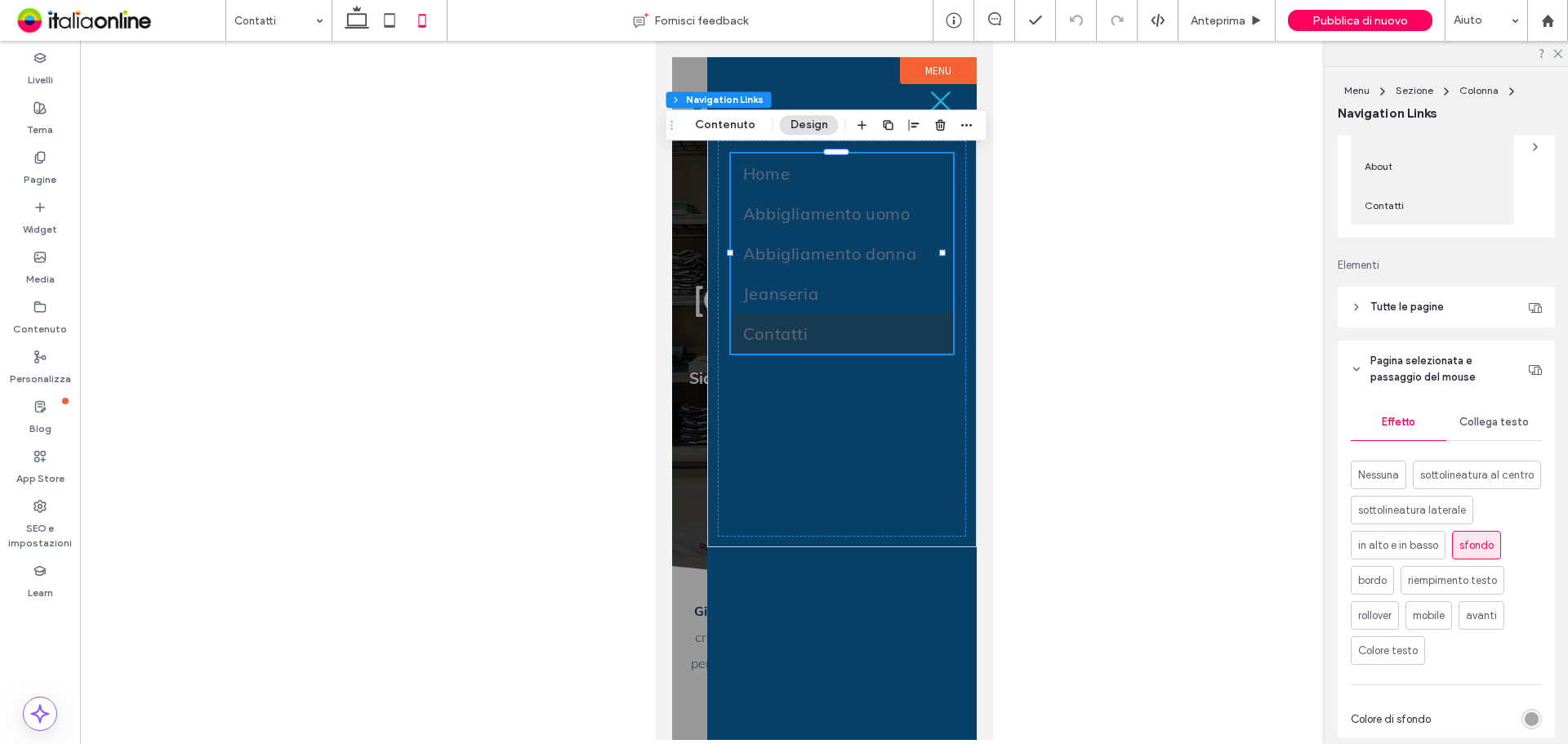
click at [1477, 428] on div "Collega testo" at bounding box center [1495, 422] width 96 height 36
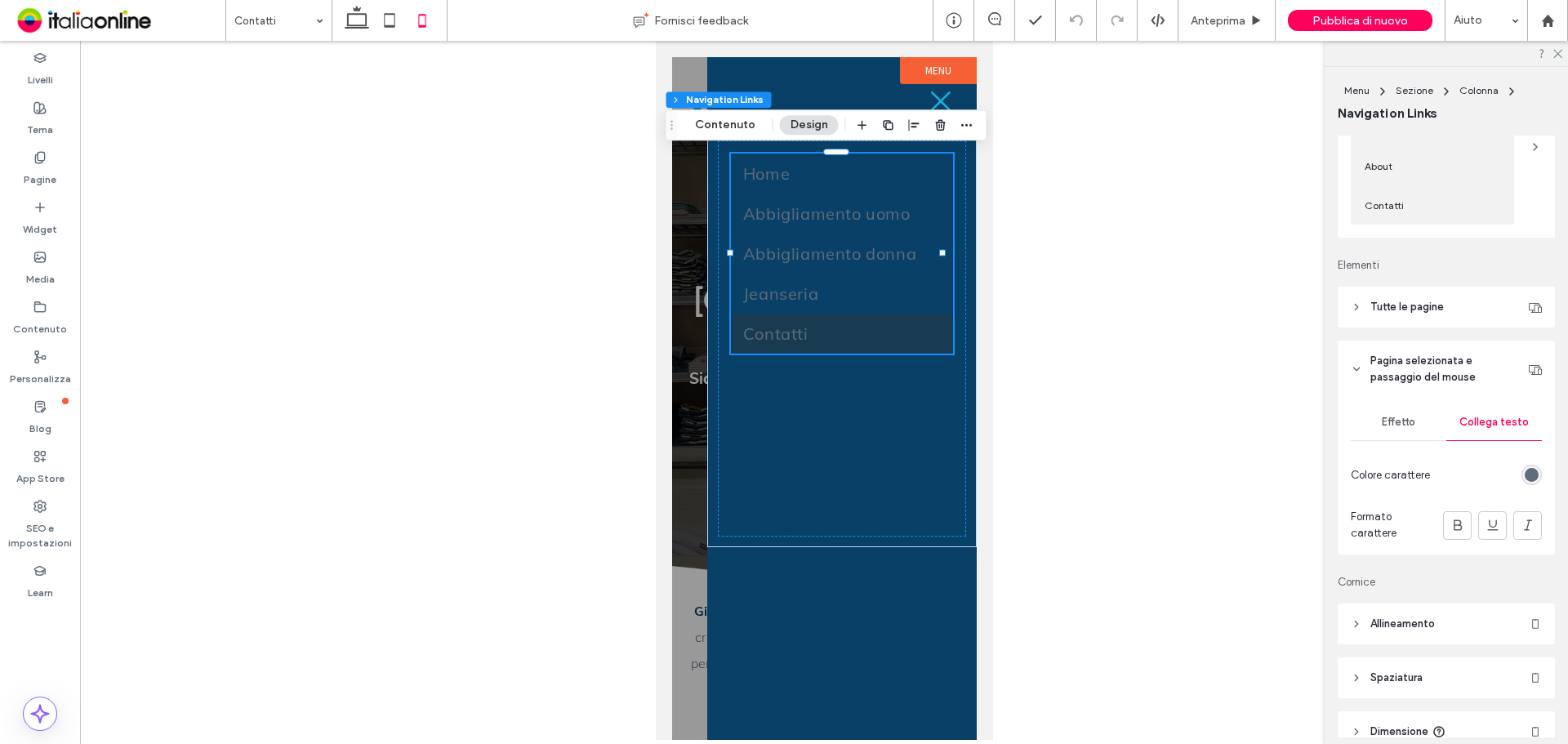
click at [1522, 472] on div "rgb(95, 108, 123)" at bounding box center [1532, 475] width 21 height 21
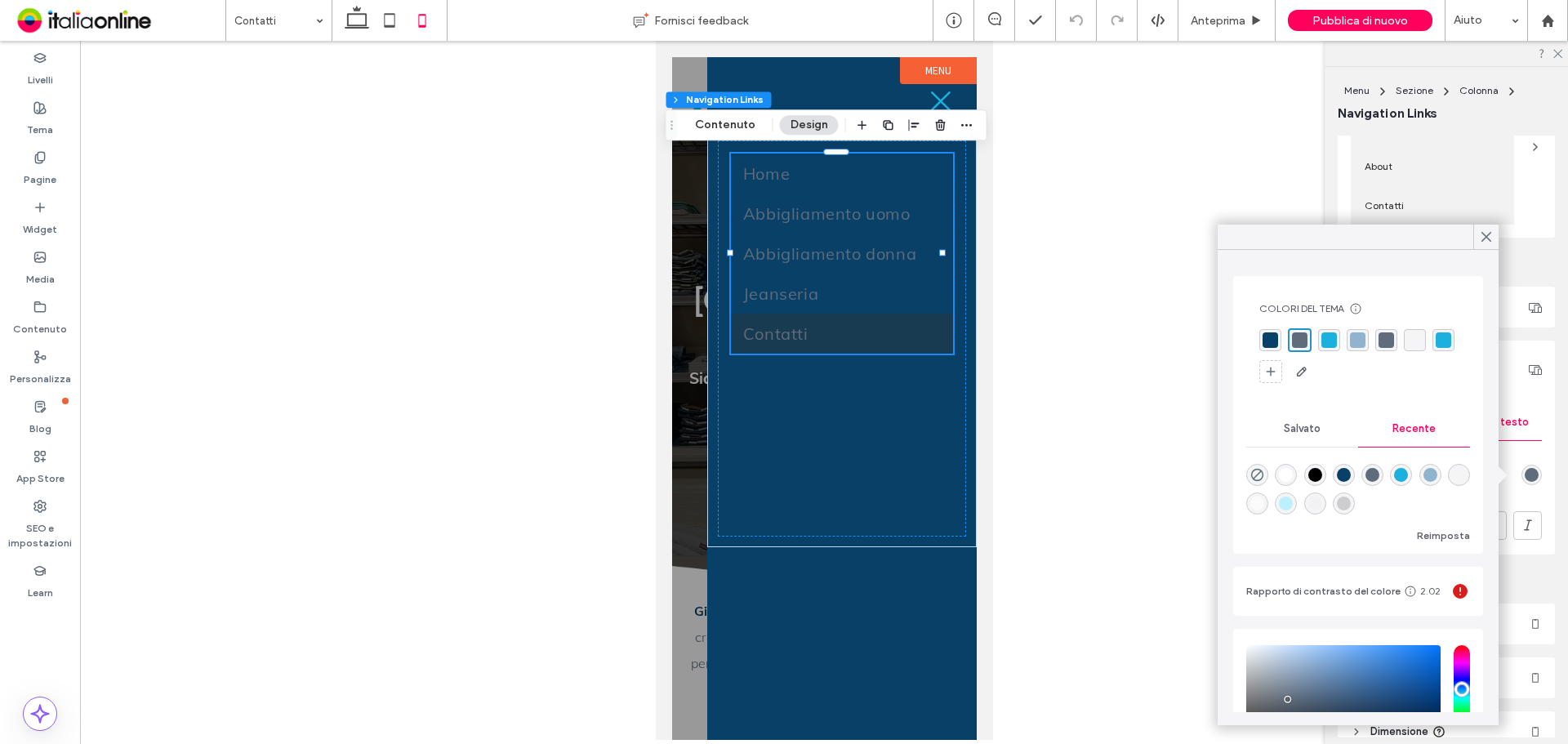
click at [1291, 461] on div at bounding box center [1359, 486] width 224 height 61
click at [1291, 472] on div "rgba(255, 255, 255, 1)" at bounding box center [1286, 475] width 14 height 14
type input "*******"
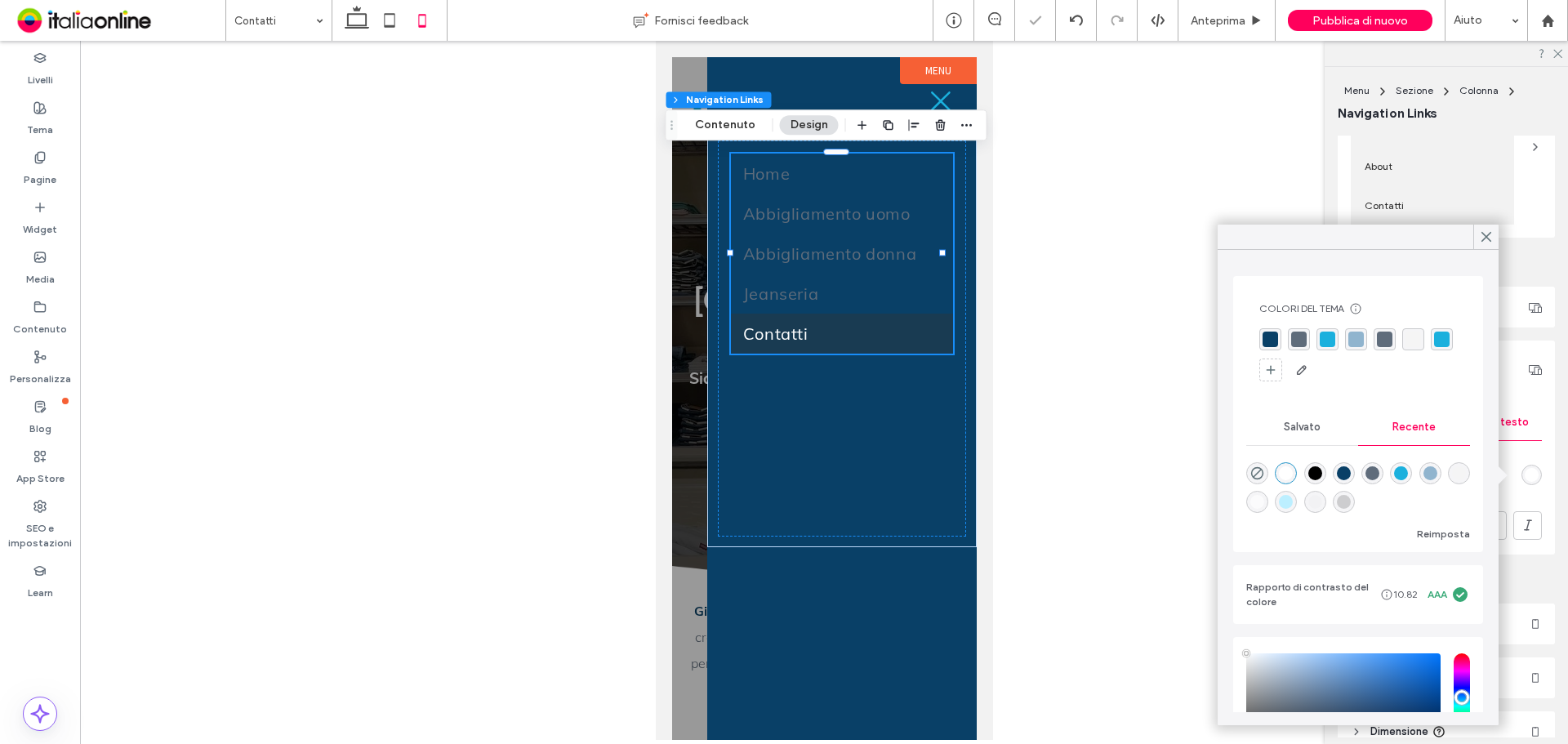
click at [1541, 540] on div "Effetto Collega testo Colore carattere Formato carattere" at bounding box center [1447, 476] width 218 height 157
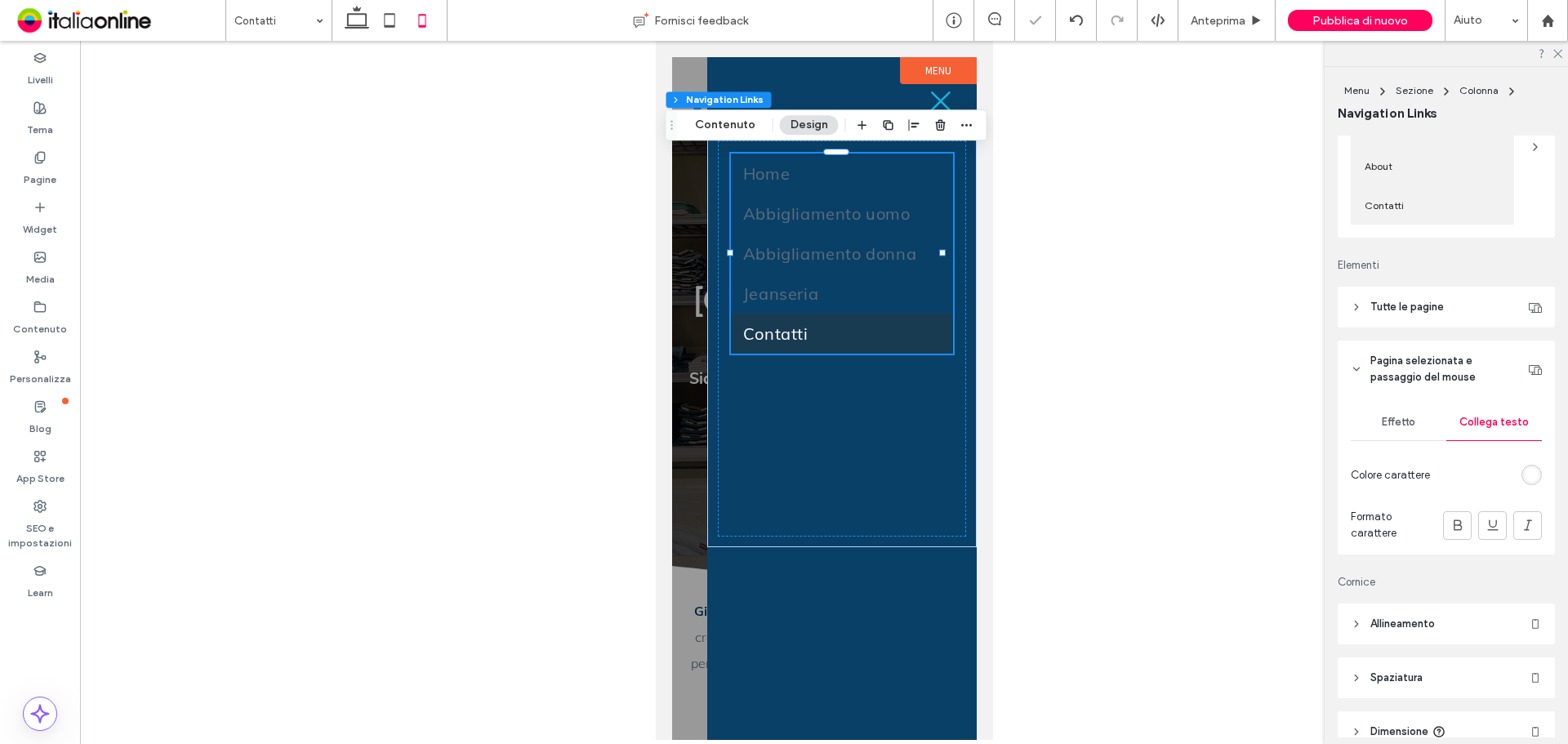
click at [1394, 416] on span "Effetto" at bounding box center [1399, 422] width 34 height 13
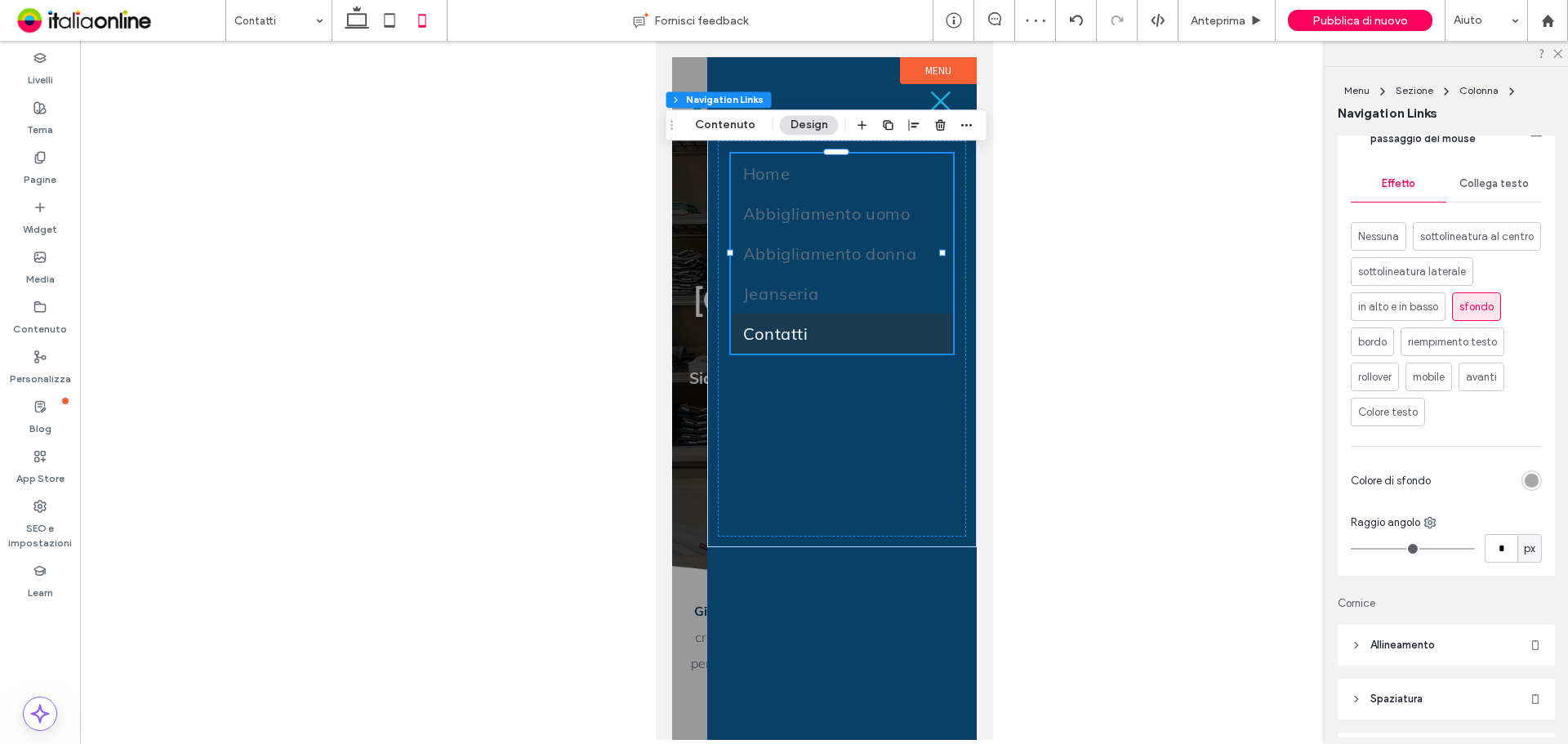
scroll to position [490, 0]
click at [1525, 481] on div "rgba(51, 51, 51, 0.4)" at bounding box center [1532, 474] width 14 height 14
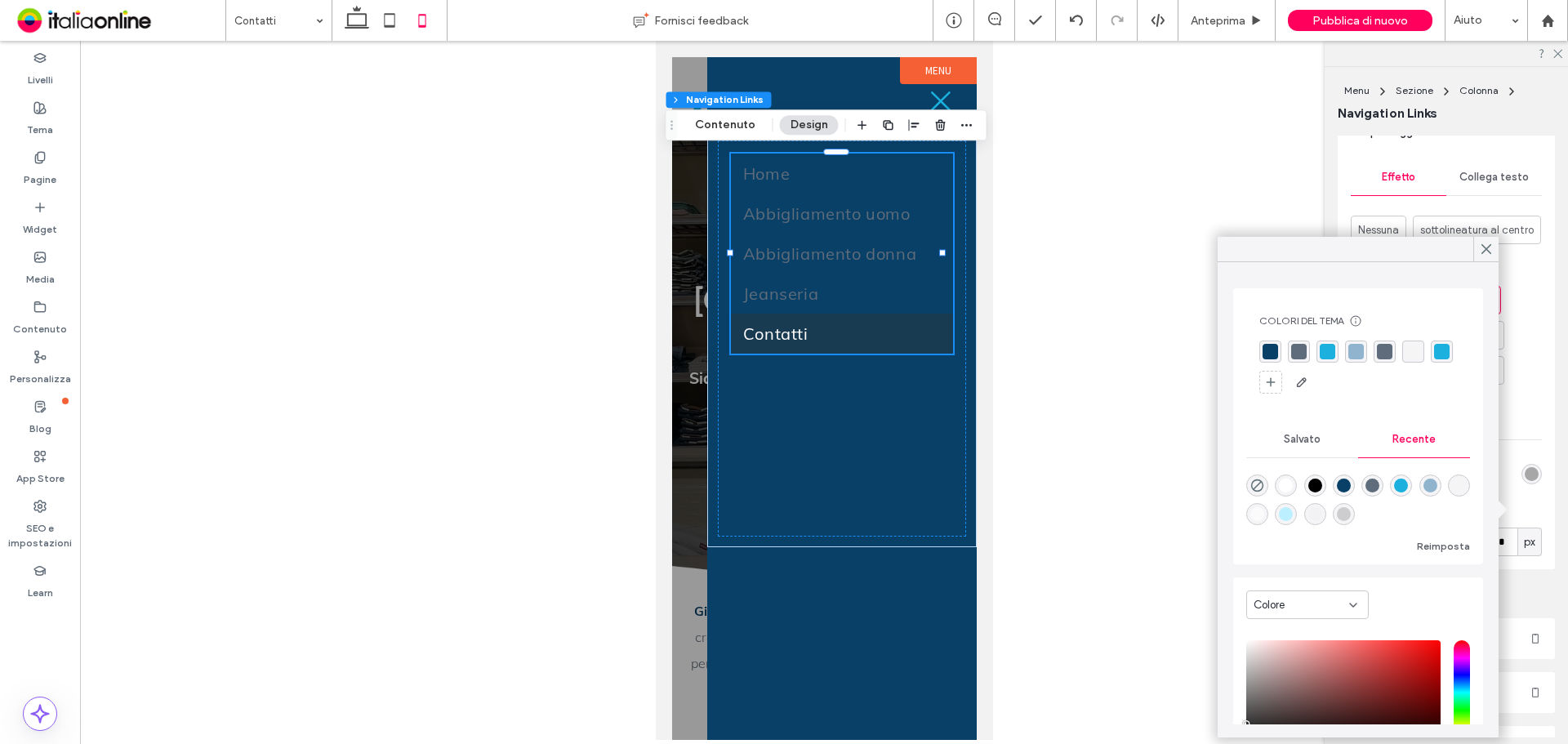
click at [1434, 359] on div "rgba(27, 176, 221, 1)" at bounding box center [1442, 351] width 16 height 16
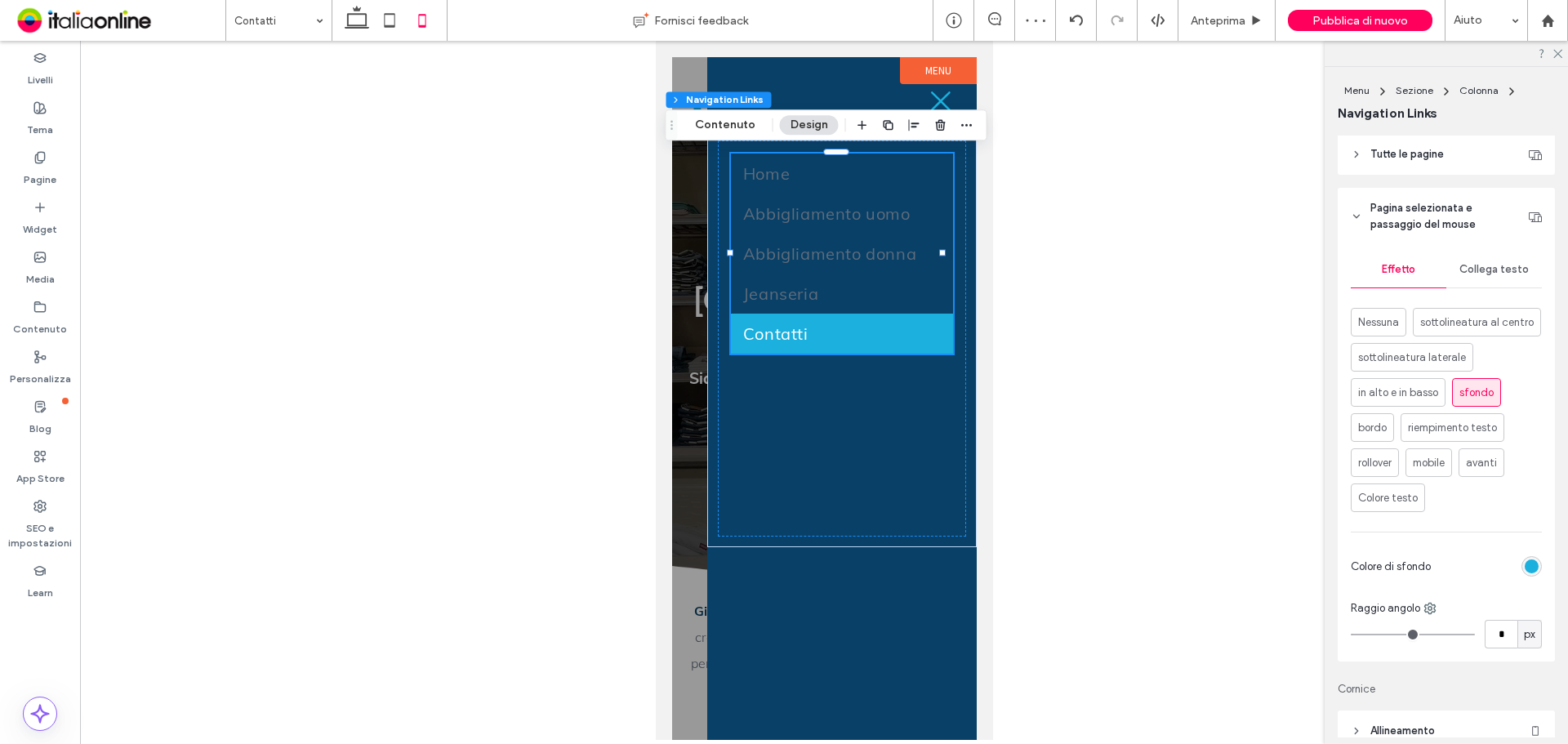
scroll to position [326, 0]
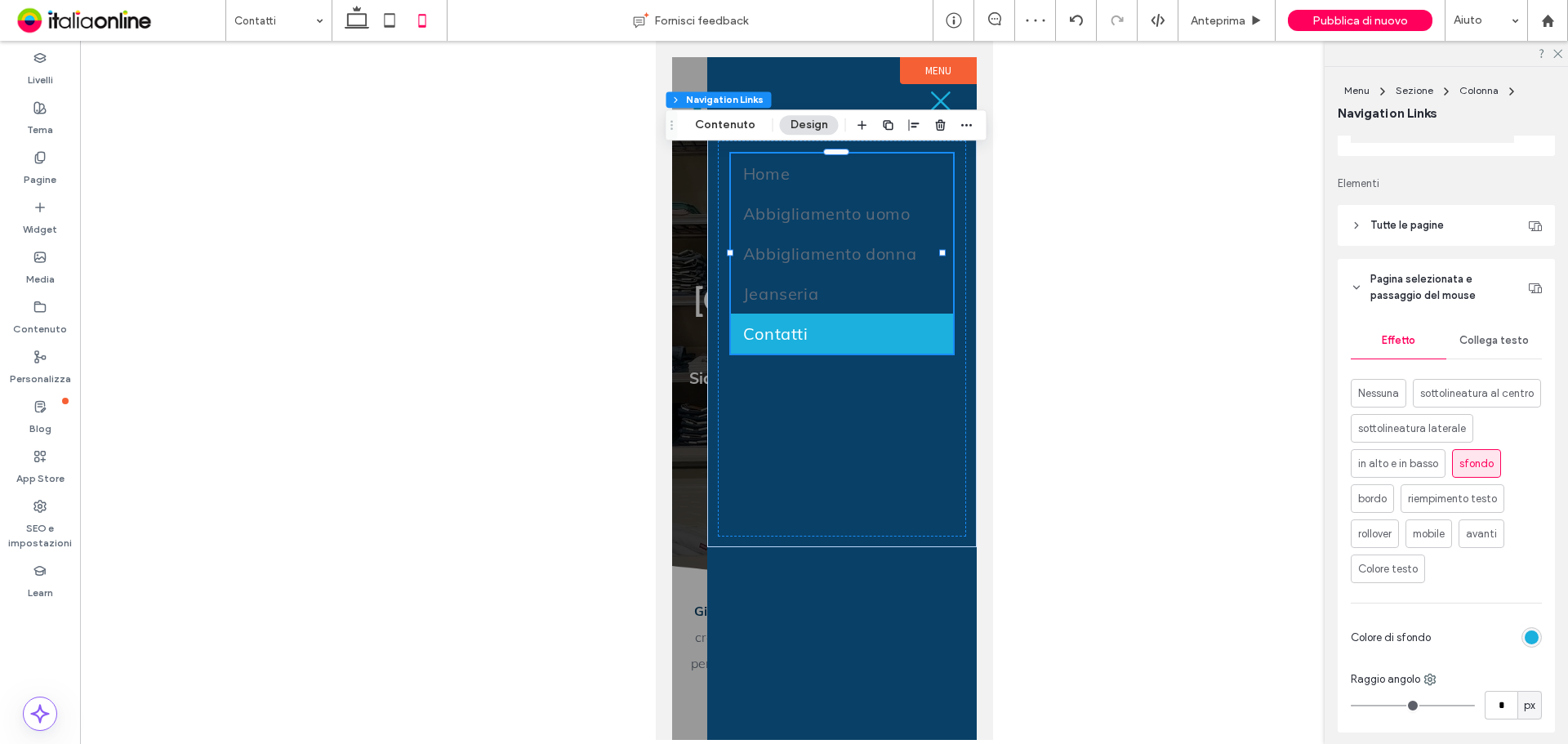
click at [1467, 222] on header "Tutte le pagine" at bounding box center [1447, 226] width 218 height 41
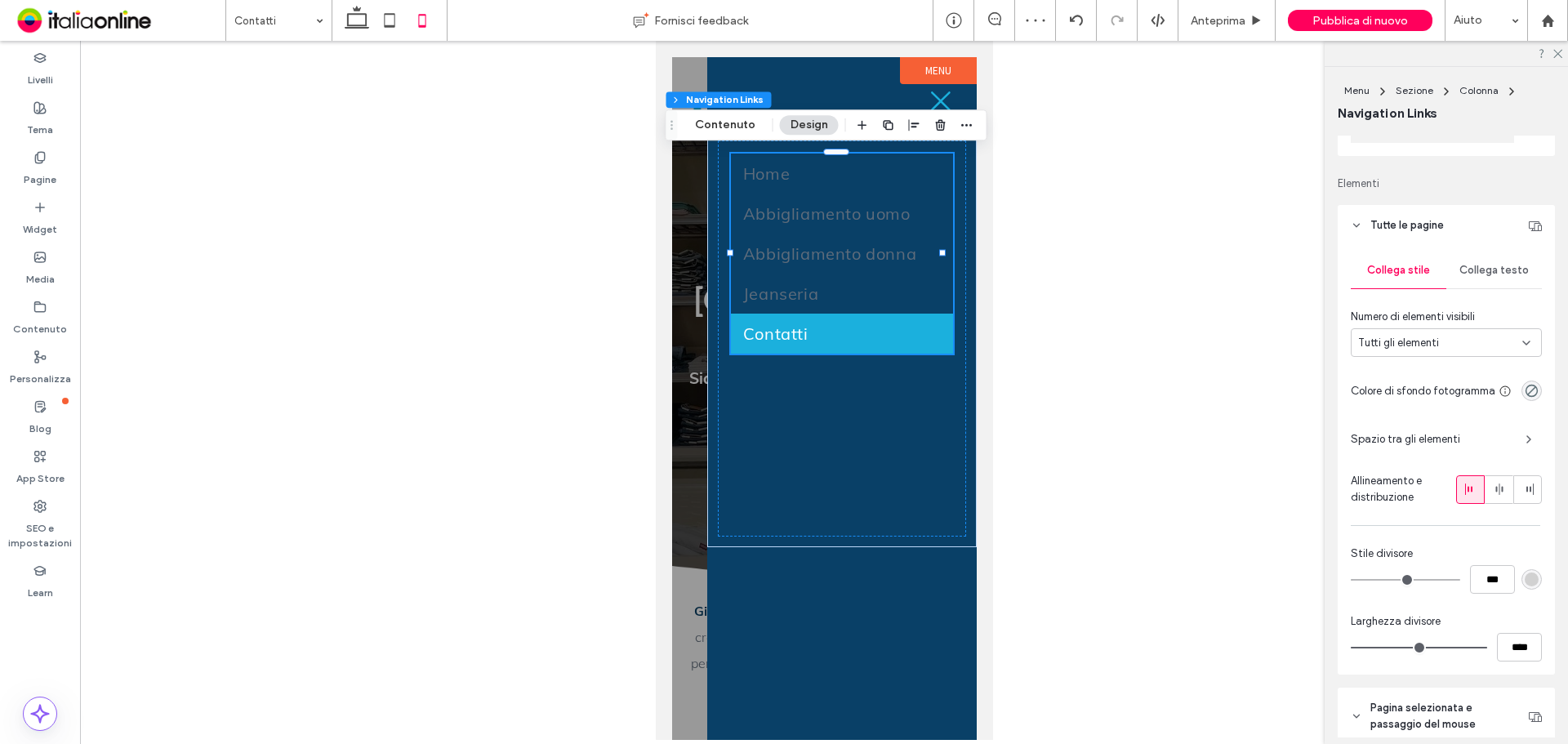
click at [1506, 274] on div "Collega testo" at bounding box center [1495, 270] width 96 height 36
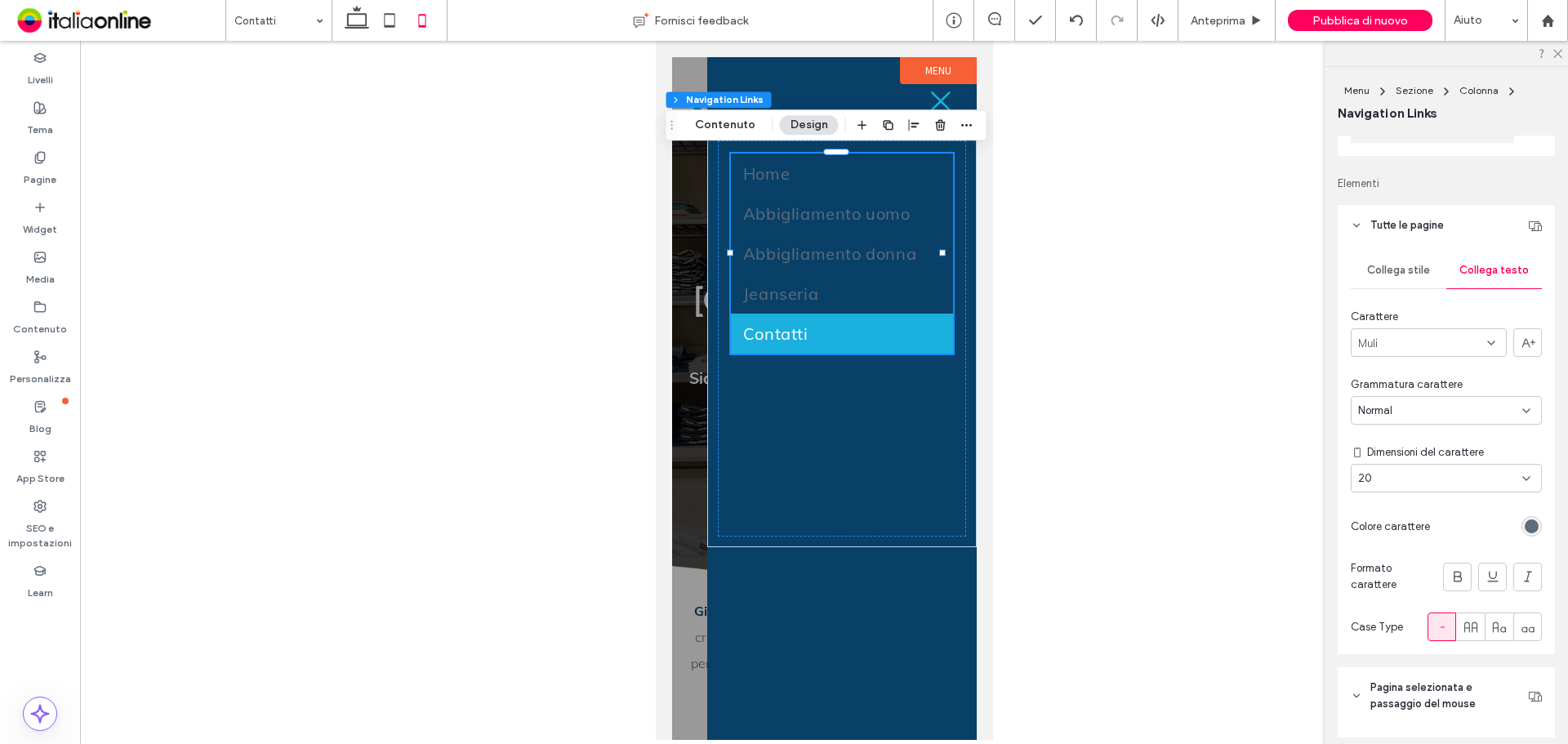
click at [1522, 517] on div "rgb(95, 108, 123)" at bounding box center [1532, 526] width 21 height 21
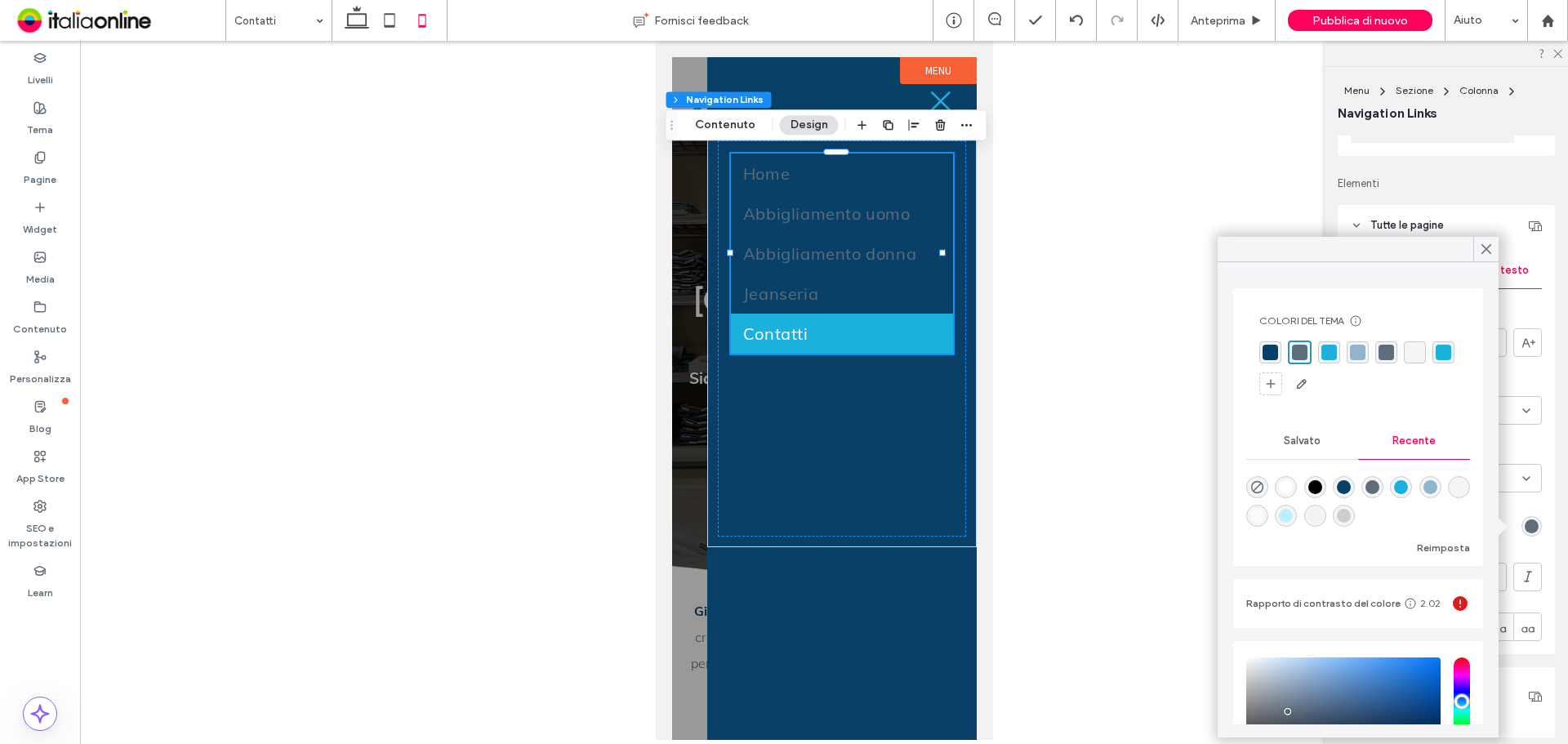
click at [1286, 485] on div "rgba(255, 255, 255, 1)" at bounding box center [1286, 487] width 14 height 14
type input "*******"
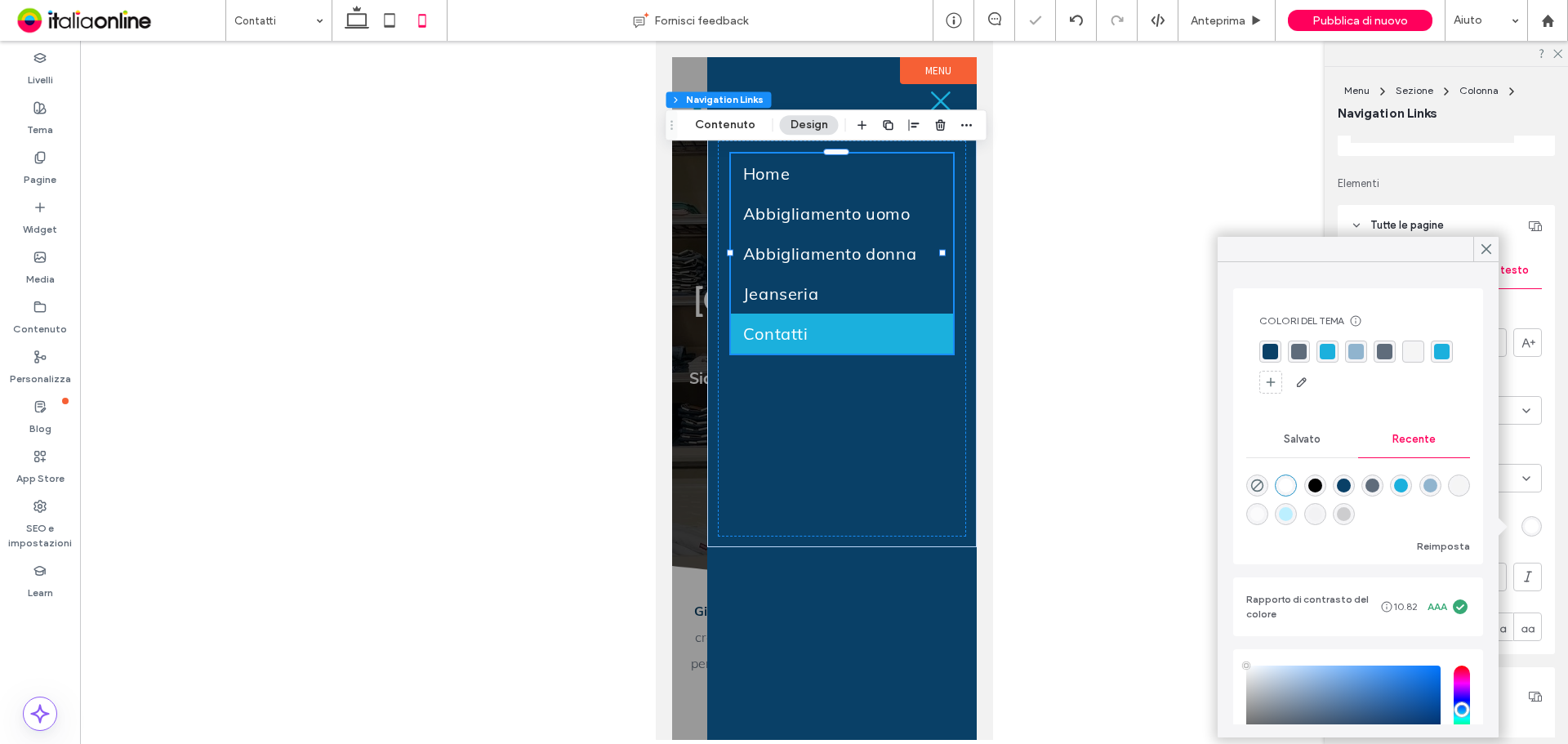
click at [467, 262] on div at bounding box center [824, 391] width 1488 height 699
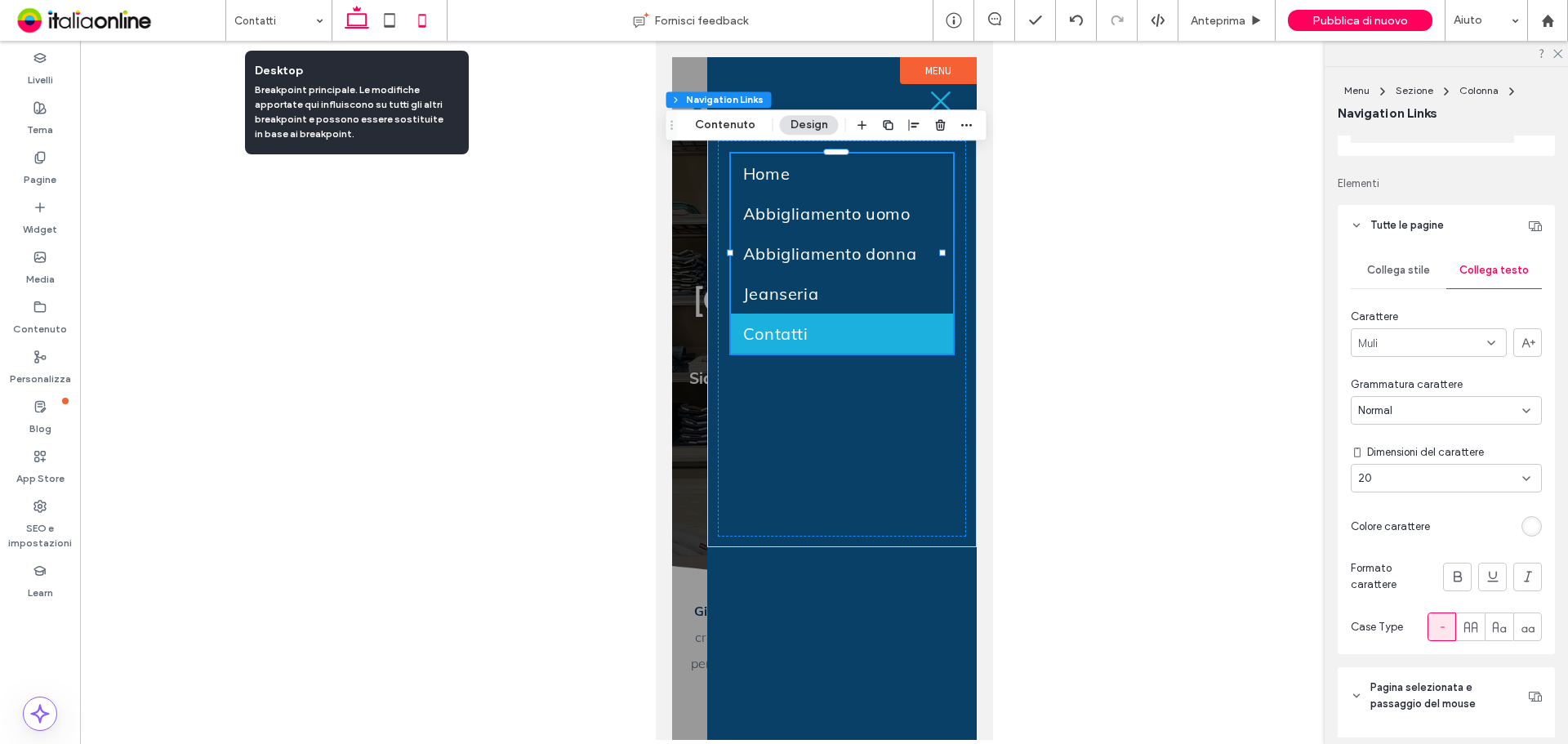
click at [367, 21] on use at bounding box center [357, 17] width 25 height 23
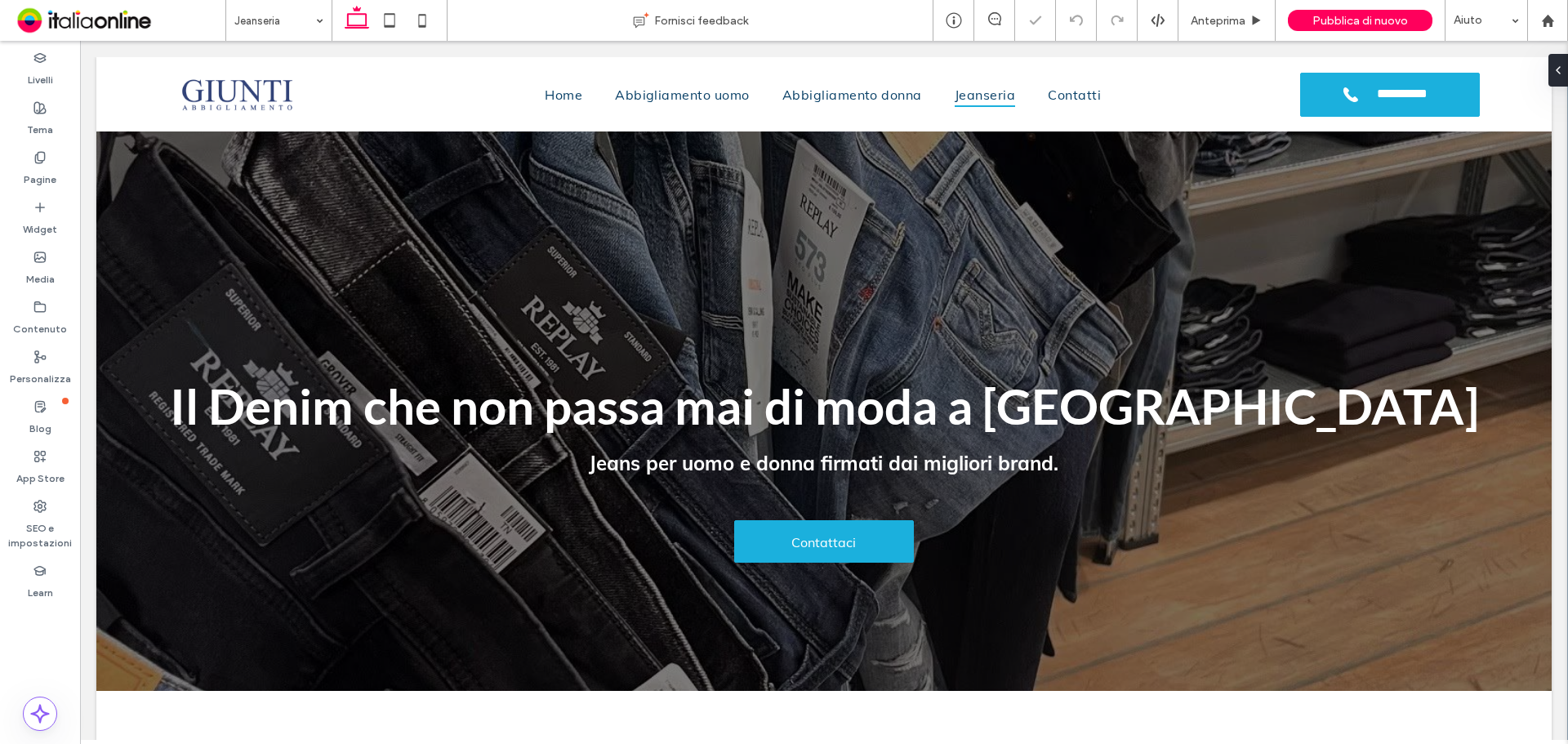
scroll to position [1042, 0]
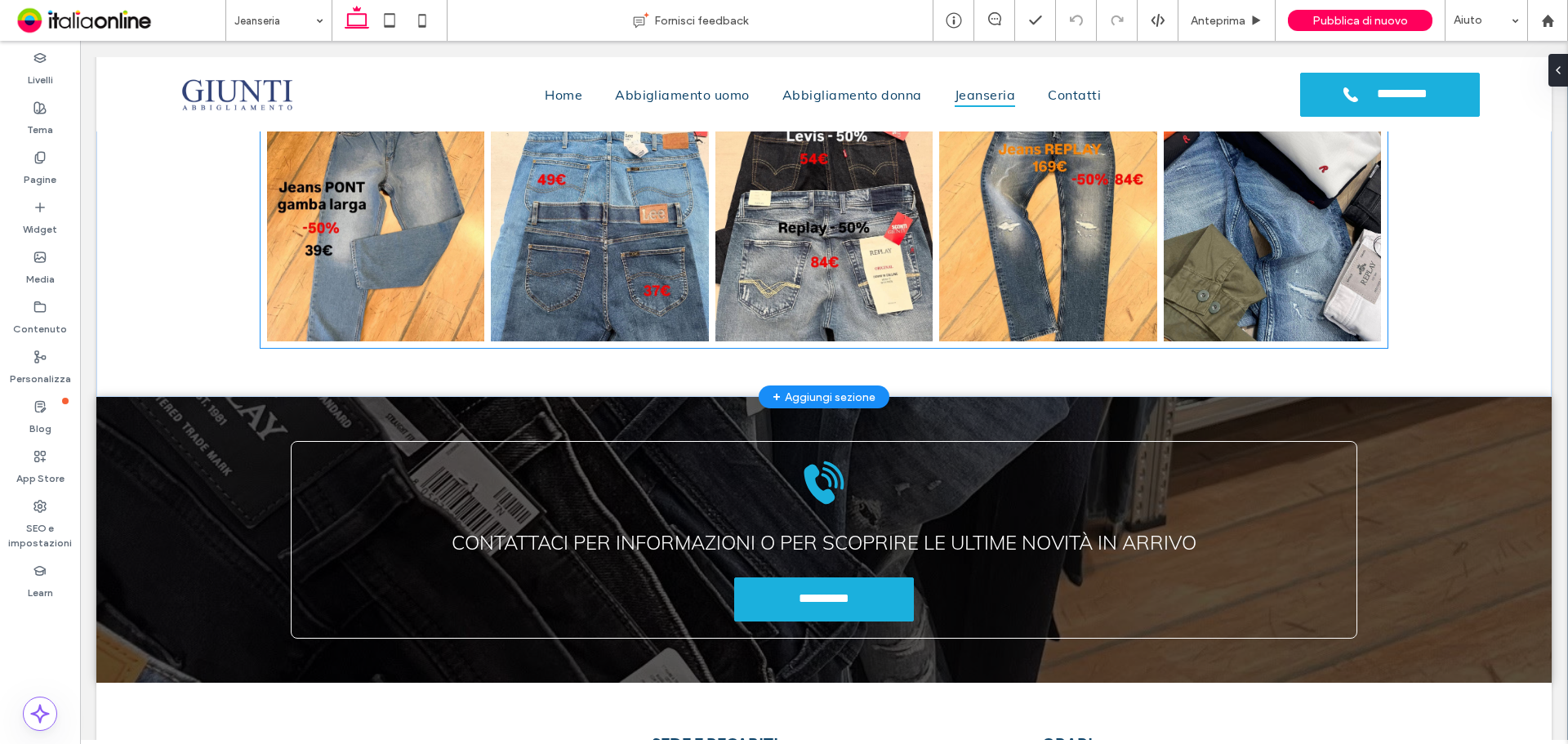
click at [800, 255] on link at bounding box center [824, 218] width 218 height 245
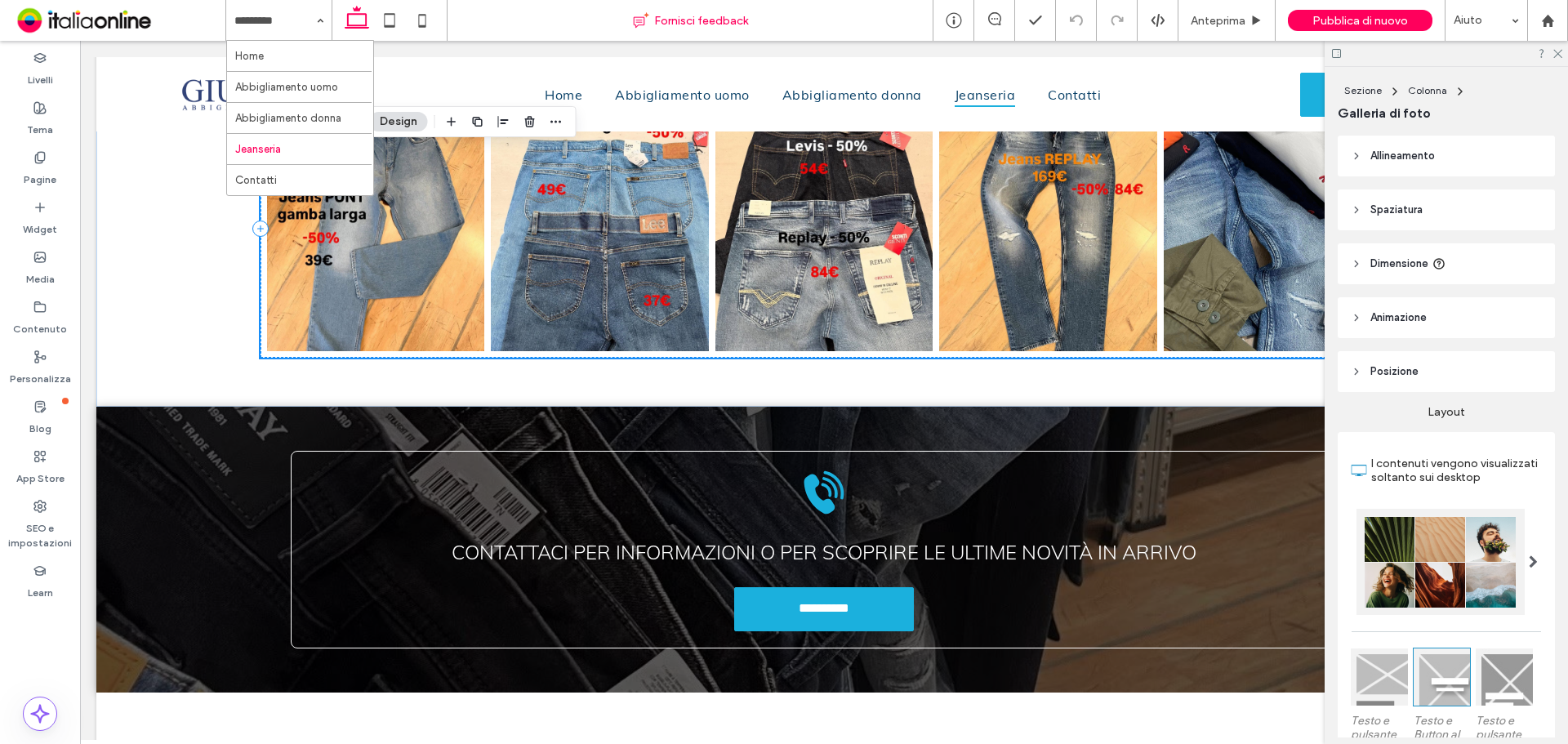
click at [524, 17] on div "Fornisci feedback" at bounding box center [690, 21] width 486 height 16
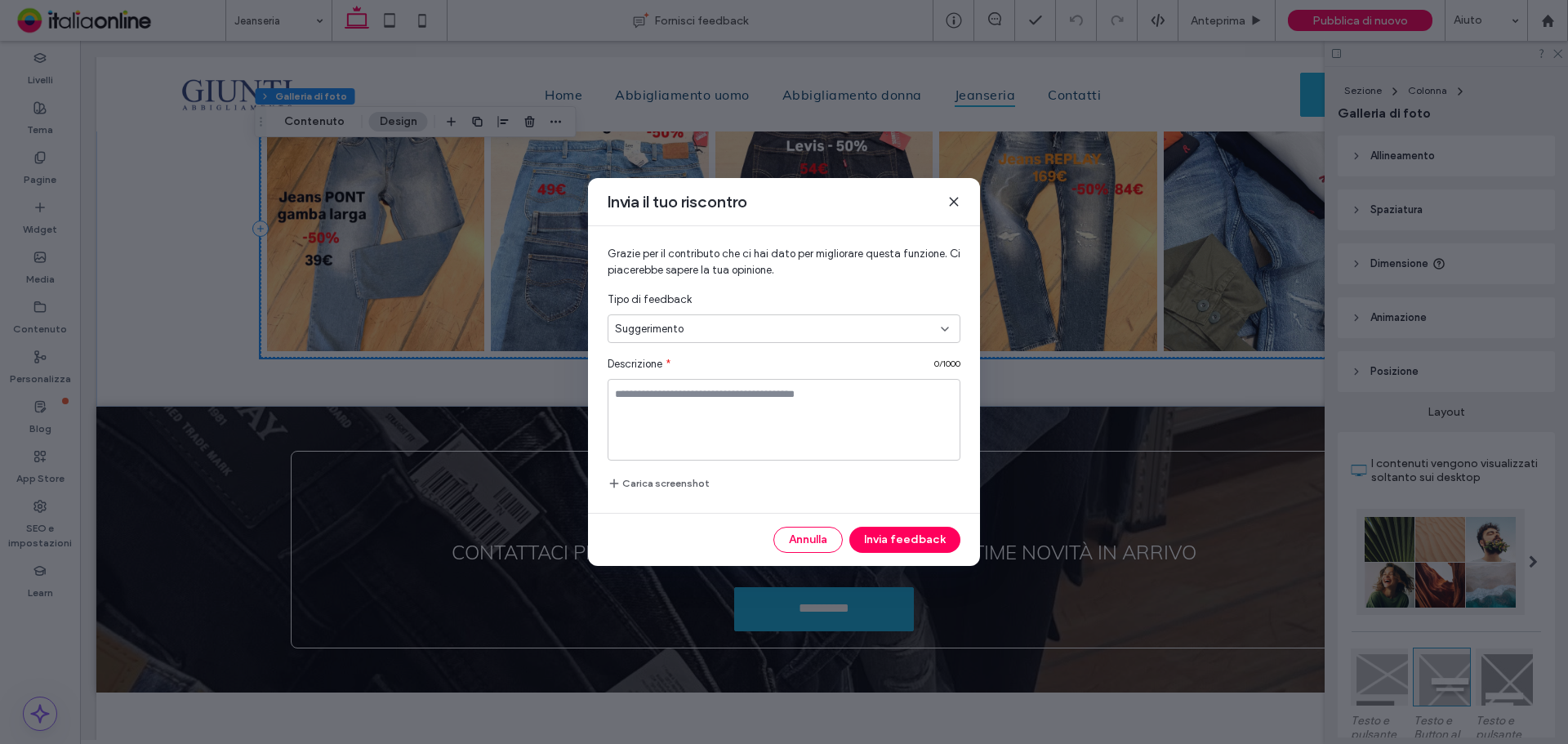
click at [953, 201] on use at bounding box center [953, 201] width 7 height 7
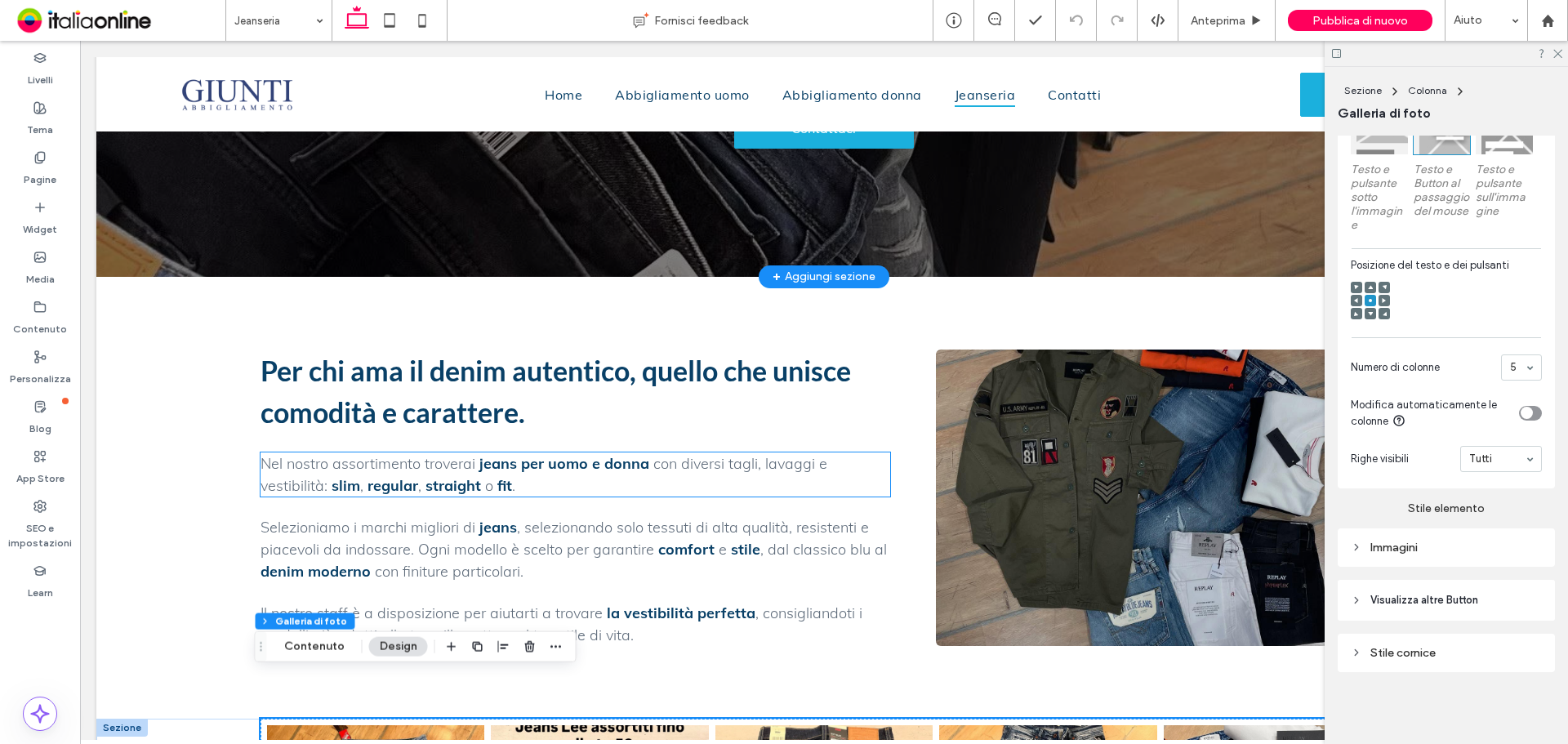
scroll to position [53, 0]
